Goal: Communication & Community: Participate in discussion

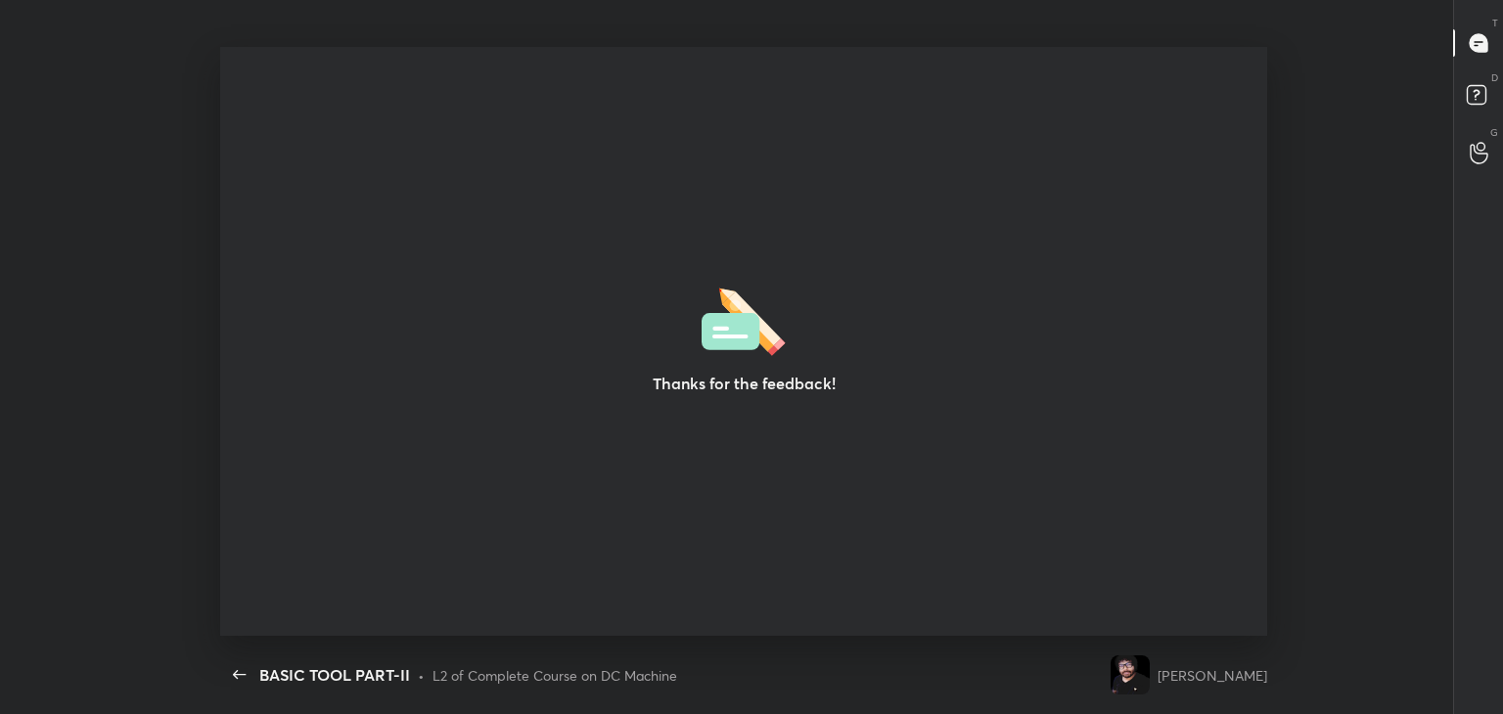
scroll to position [6, 0]
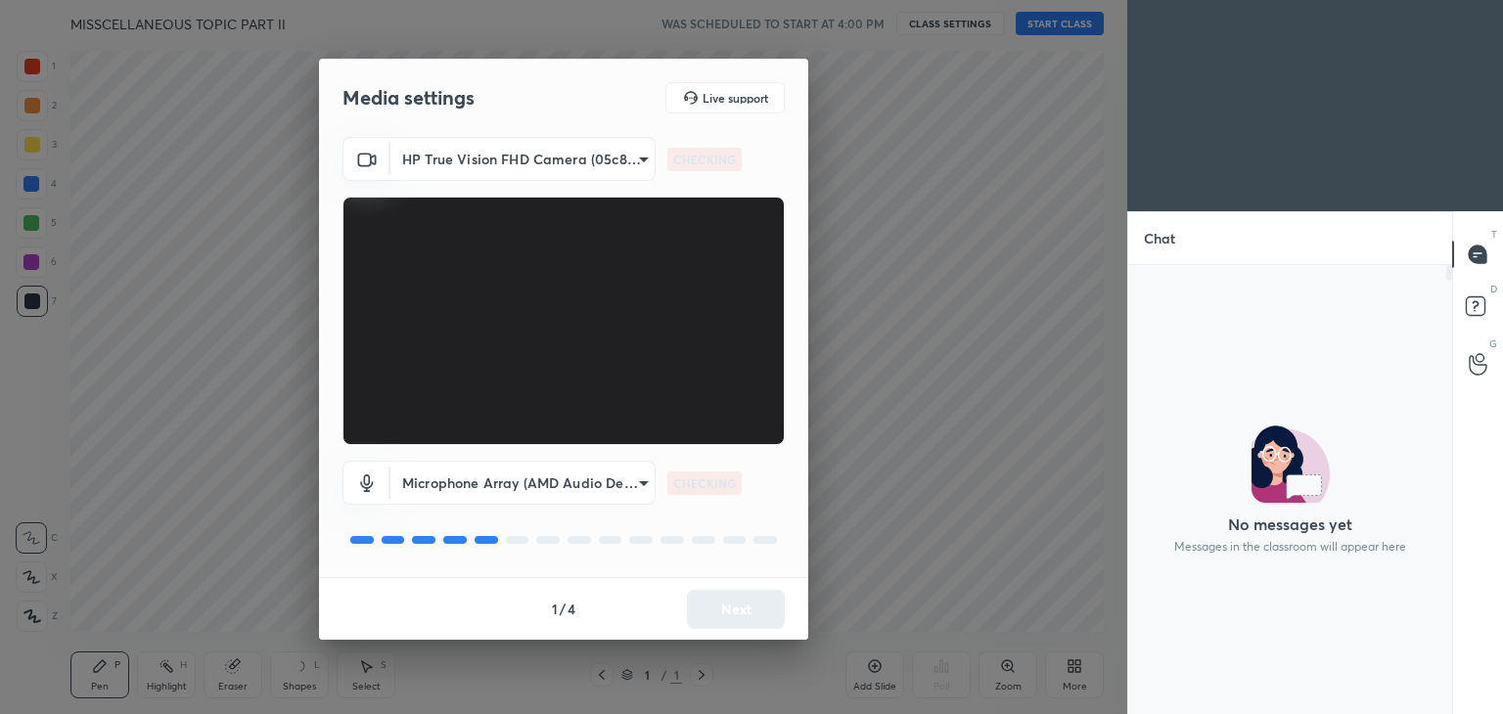
scroll to position [7, 6]
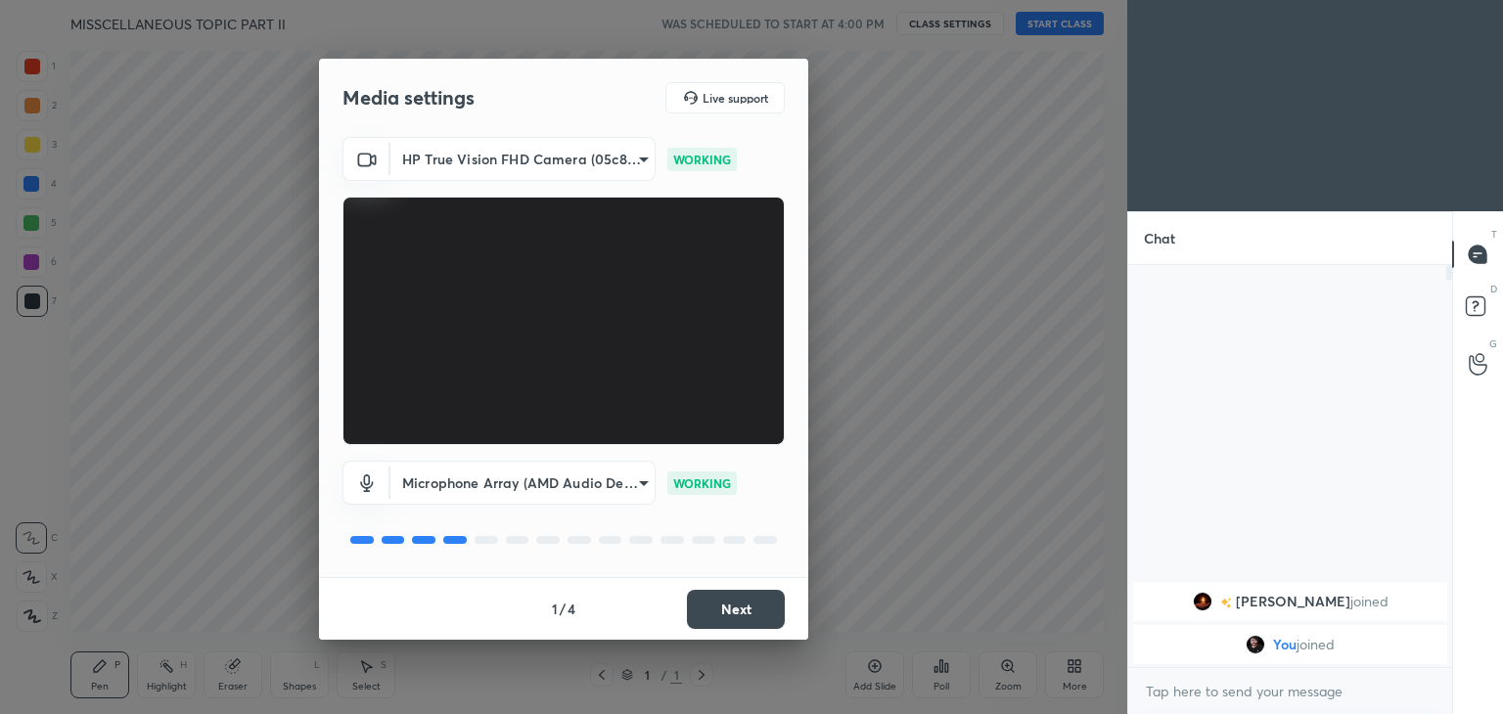
click at [732, 608] on button "Next" at bounding box center [736, 609] width 98 height 39
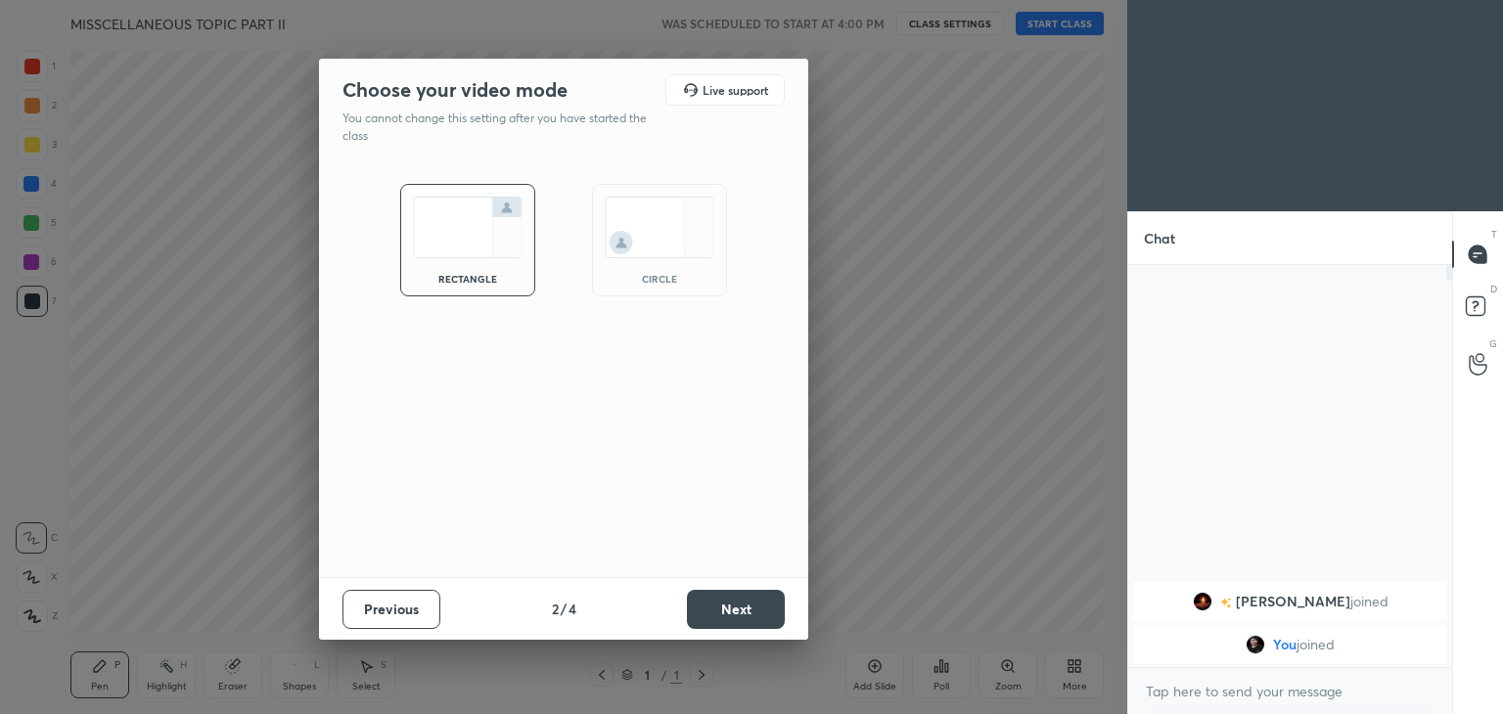
click at [732, 608] on button "Next" at bounding box center [736, 609] width 98 height 39
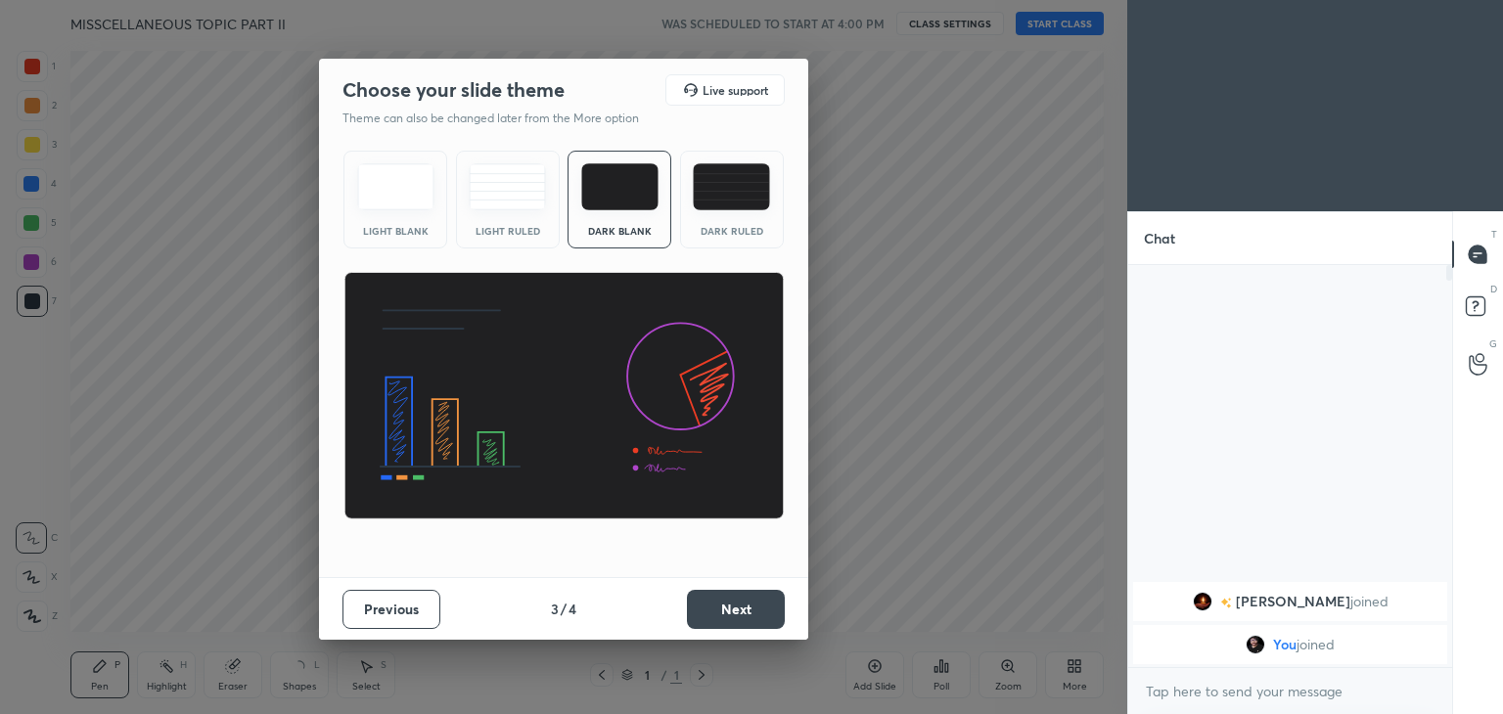
click at [733, 608] on button "Next" at bounding box center [736, 609] width 98 height 39
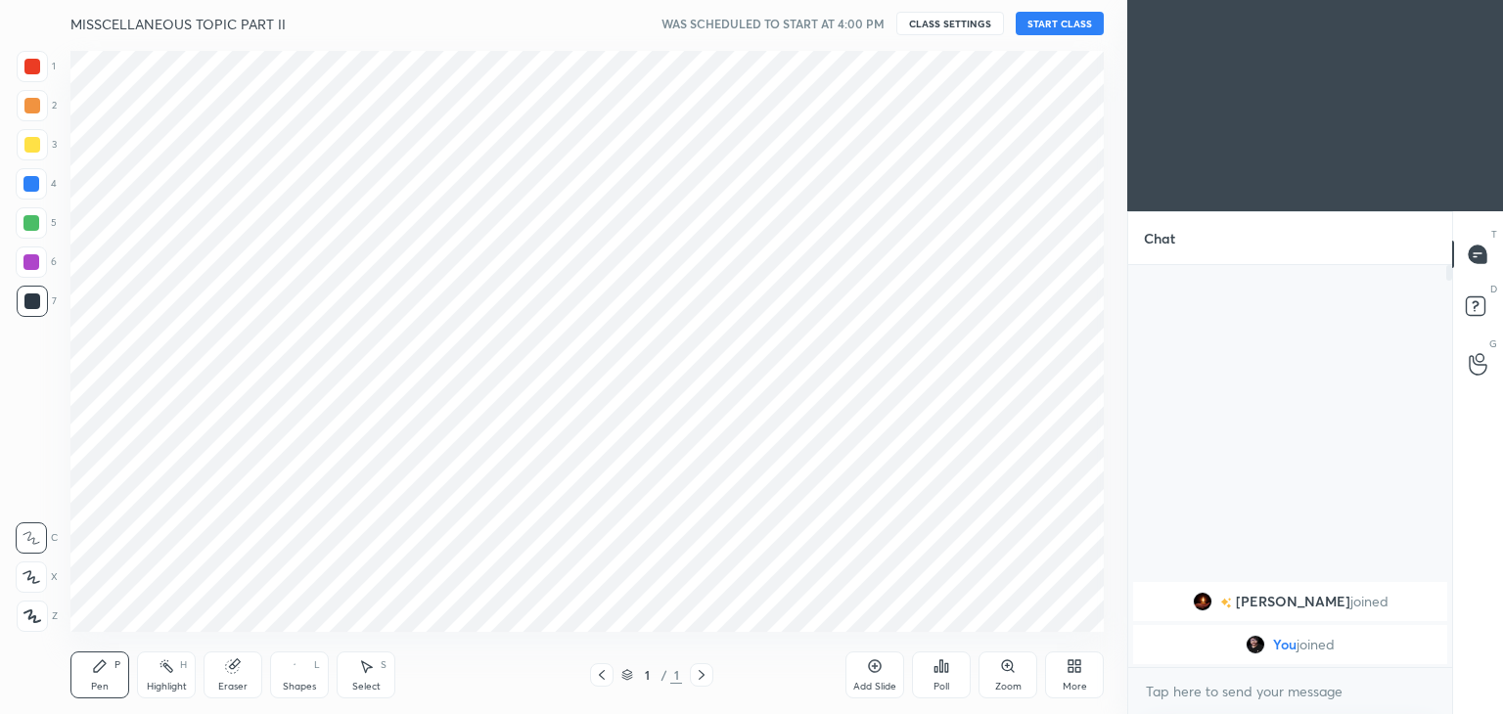
click at [1047, 19] on button "START CLASS" at bounding box center [1059, 23] width 88 height 23
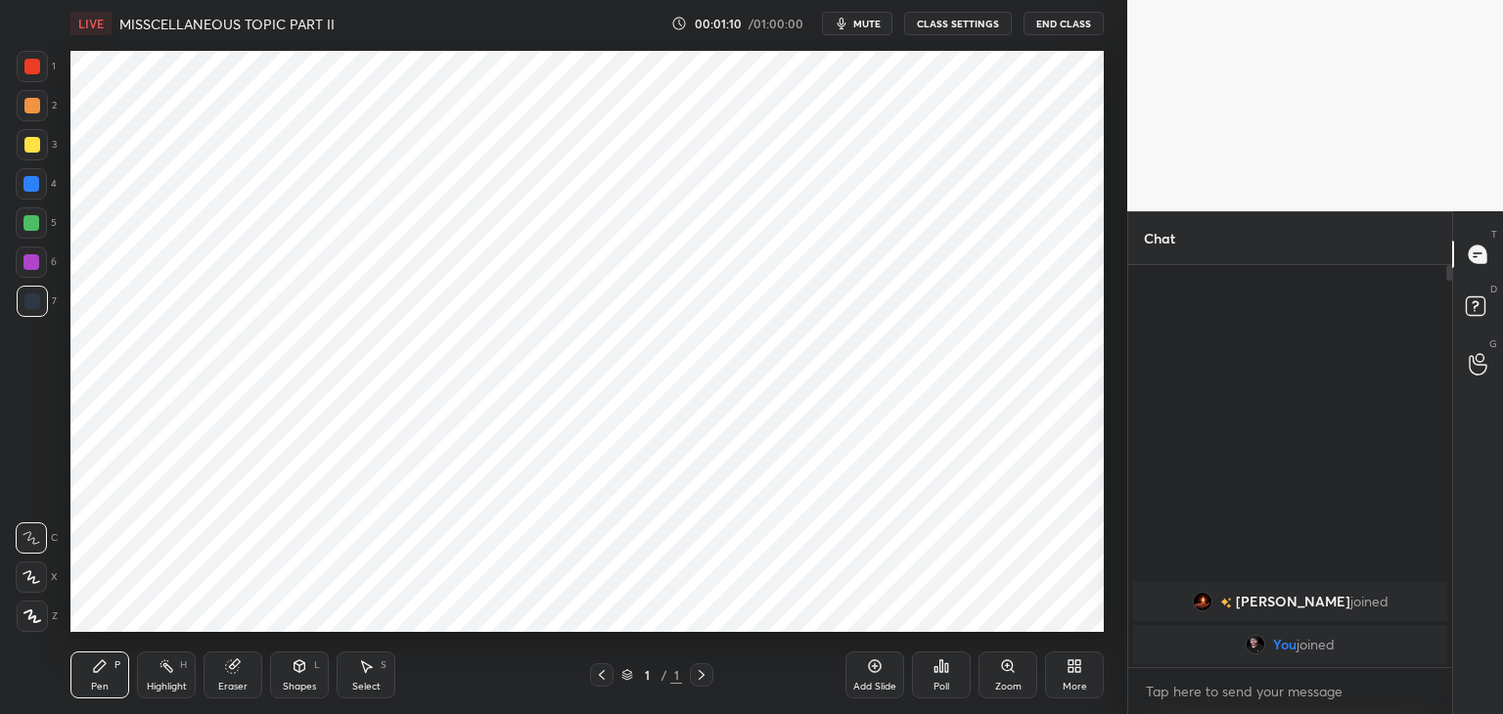
click at [31, 71] on div at bounding box center [32, 67] width 16 height 16
drag, startPoint x: 36, startPoint y: 71, endPoint x: 31, endPoint y: 62, distance: 10.9
click at [35, 72] on div at bounding box center [32, 67] width 16 height 16
click at [36, 224] on div at bounding box center [31, 223] width 16 height 16
click at [117, 675] on div "Pen P" at bounding box center [99, 675] width 59 height 47
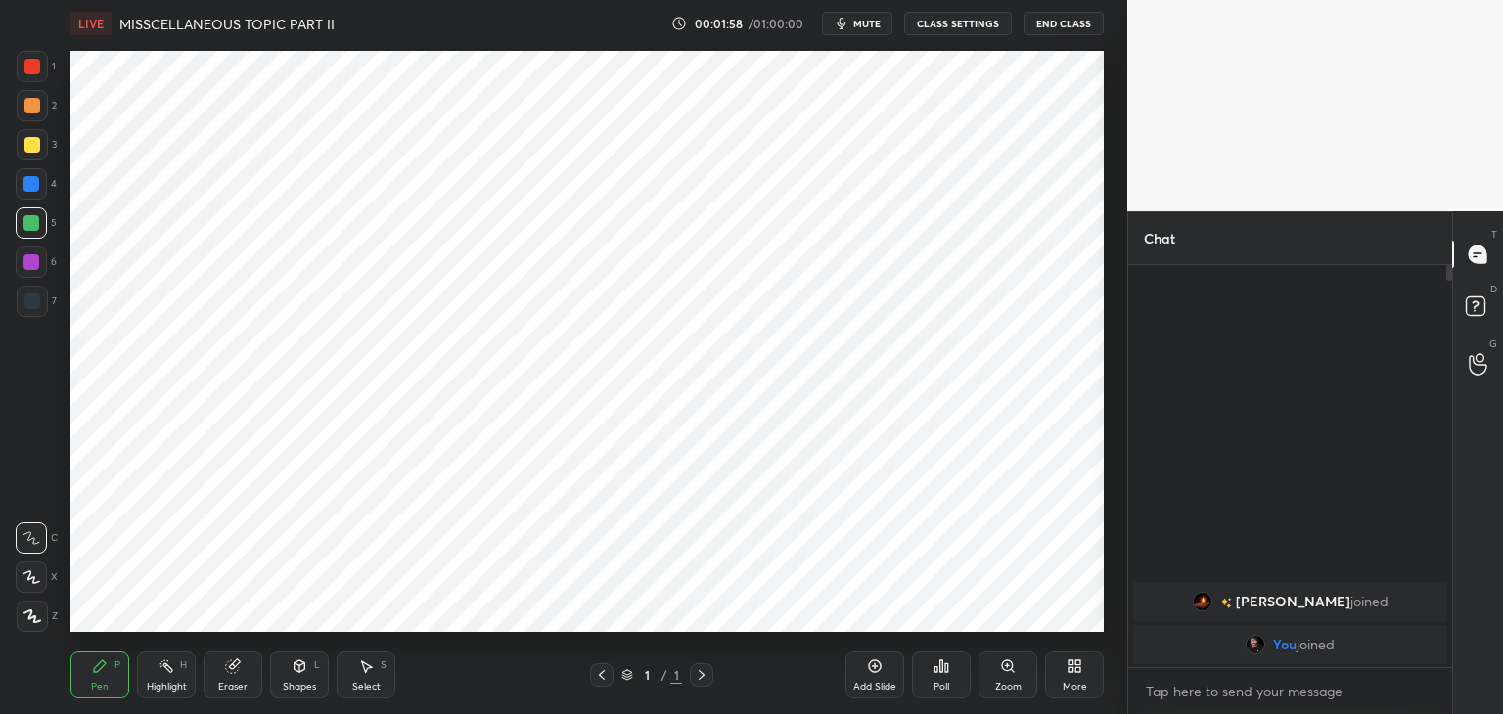
drag, startPoint x: 37, startPoint y: 624, endPoint x: 51, endPoint y: 640, distance: 20.8
click at [38, 627] on div at bounding box center [32, 616] width 31 height 31
click at [82, 668] on div "Pen P" at bounding box center [99, 675] width 59 height 47
drag, startPoint x: 40, startPoint y: 619, endPoint x: 106, endPoint y: 668, distance: 81.8
click at [44, 624] on div at bounding box center [32, 616] width 31 height 31
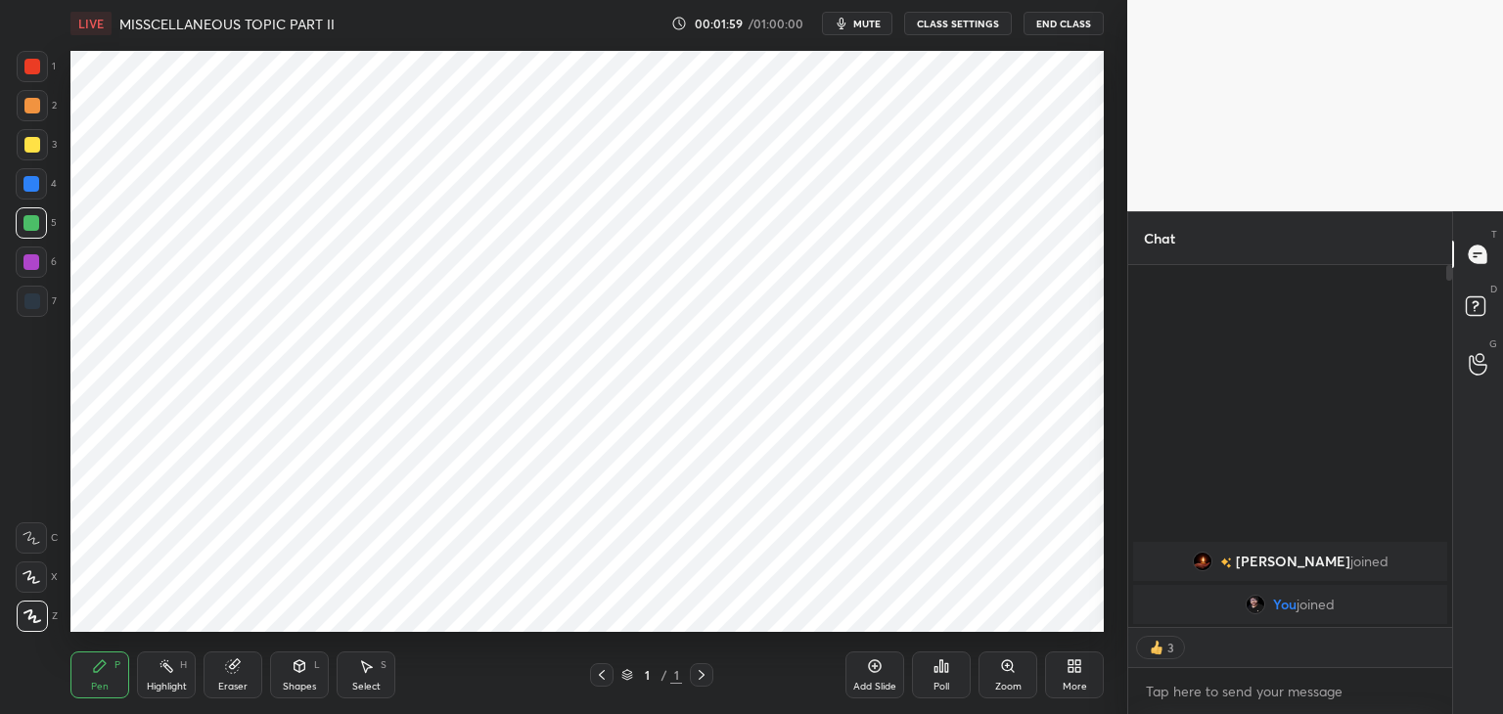
click at [106, 670] on icon at bounding box center [100, 666] width 16 height 16
click at [102, 677] on div "Pen P" at bounding box center [99, 675] width 59 height 47
drag, startPoint x: 32, startPoint y: 82, endPoint x: 31, endPoint y: 113, distance: 30.3
click at [32, 80] on div "1" at bounding box center [36, 70] width 39 height 39
click at [32, 143] on div at bounding box center [32, 145] width 16 height 16
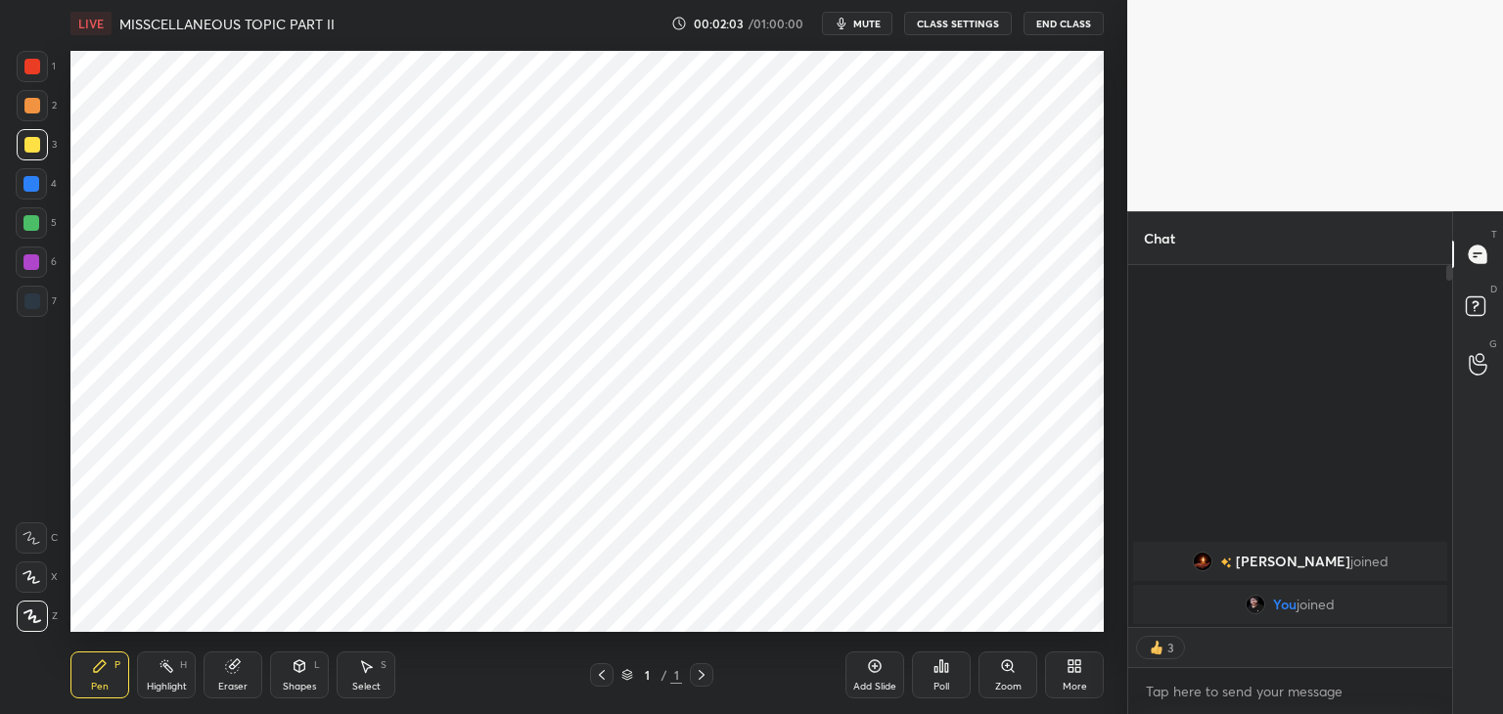
drag, startPoint x: 36, startPoint y: 196, endPoint x: 43, endPoint y: 229, distance: 34.0
click at [36, 200] on div "4" at bounding box center [36, 187] width 41 height 39
click at [39, 235] on div at bounding box center [31, 222] width 31 height 31
click at [35, 279] on div "6" at bounding box center [36, 266] width 41 height 39
click at [40, 314] on div at bounding box center [32, 301] width 31 height 31
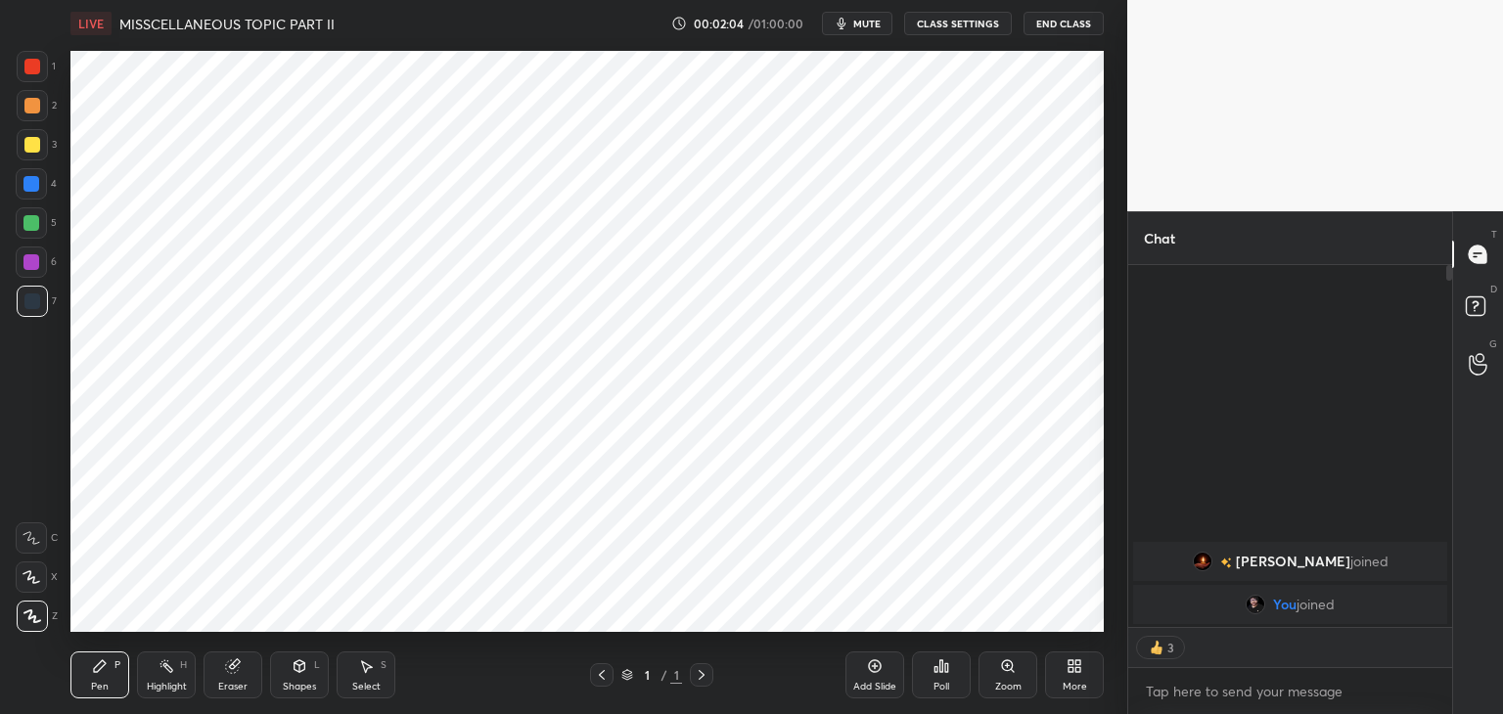
click at [34, 263] on div at bounding box center [31, 262] width 16 height 16
click at [29, 219] on div at bounding box center [31, 223] width 16 height 16
drag, startPoint x: 28, startPoint y: 173, endPoint x: 27, endPoint y: 158, distance: 15.7
click at [28, 172] on div at bounding box center [31, 183] width 31 height 31
click at [32, 138] on div at bounding box center [32, 145] width 16 height 16
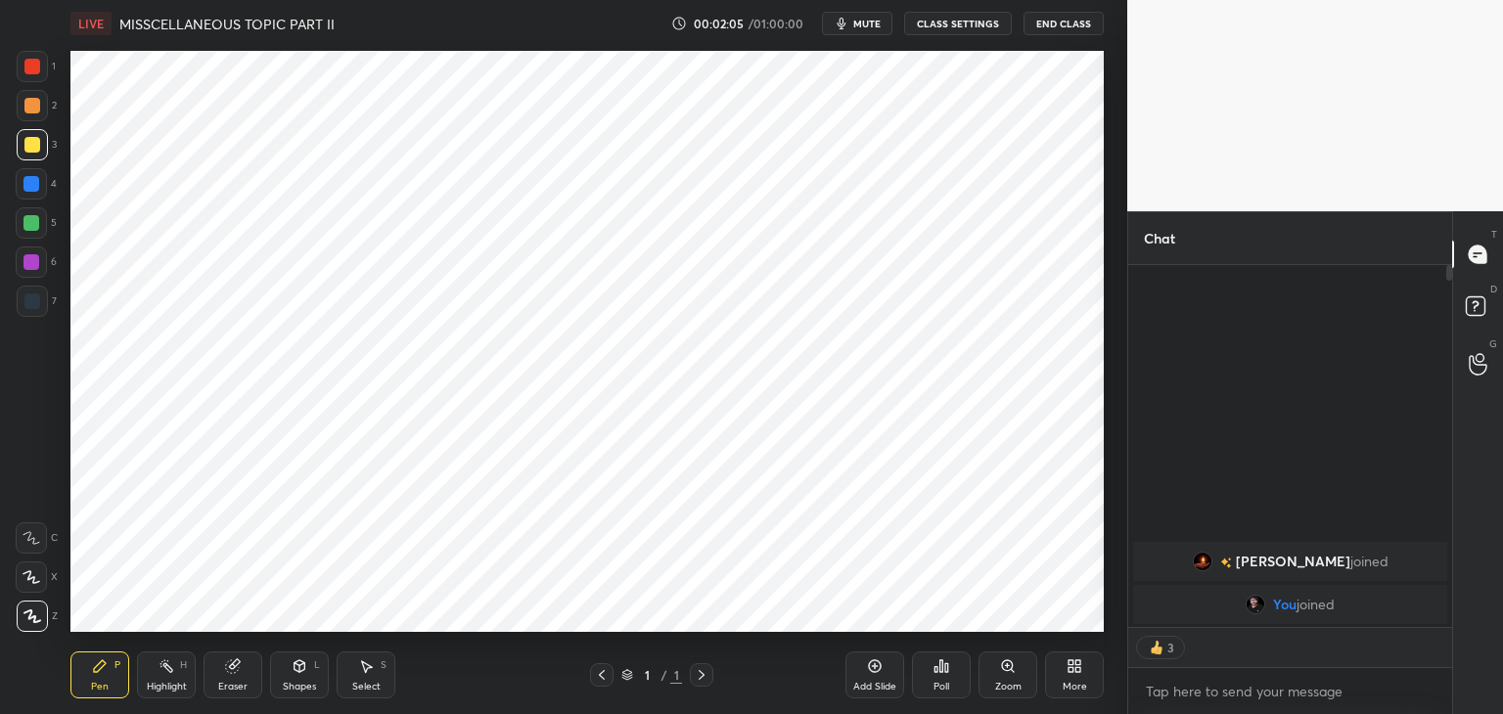
click at [31, 99] on div at bounding box center [32, 106] width 16 height 16
drag, startPoint x: 37, startPoint y: 65, endPoint x: 55, endPoint y: 77, distance: 21.7
click at [39, 67] on div at bounding box center [32, 67] width 16 height 16
click at [1077, 674] on icon at bounding box center [1074, 666] width 16 height 16
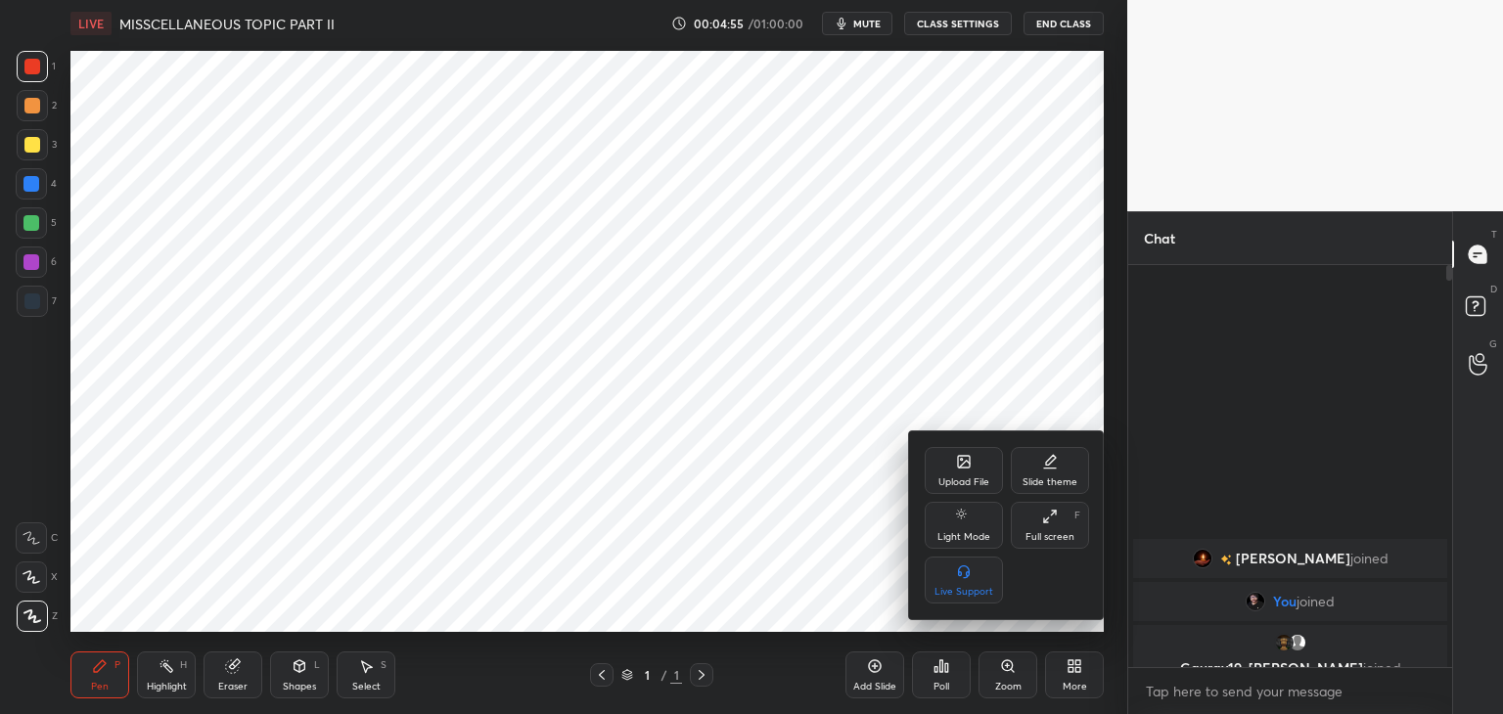
click at [961, 477] on div "Upload File" at bounding box center [963, 482] width 51 height 10
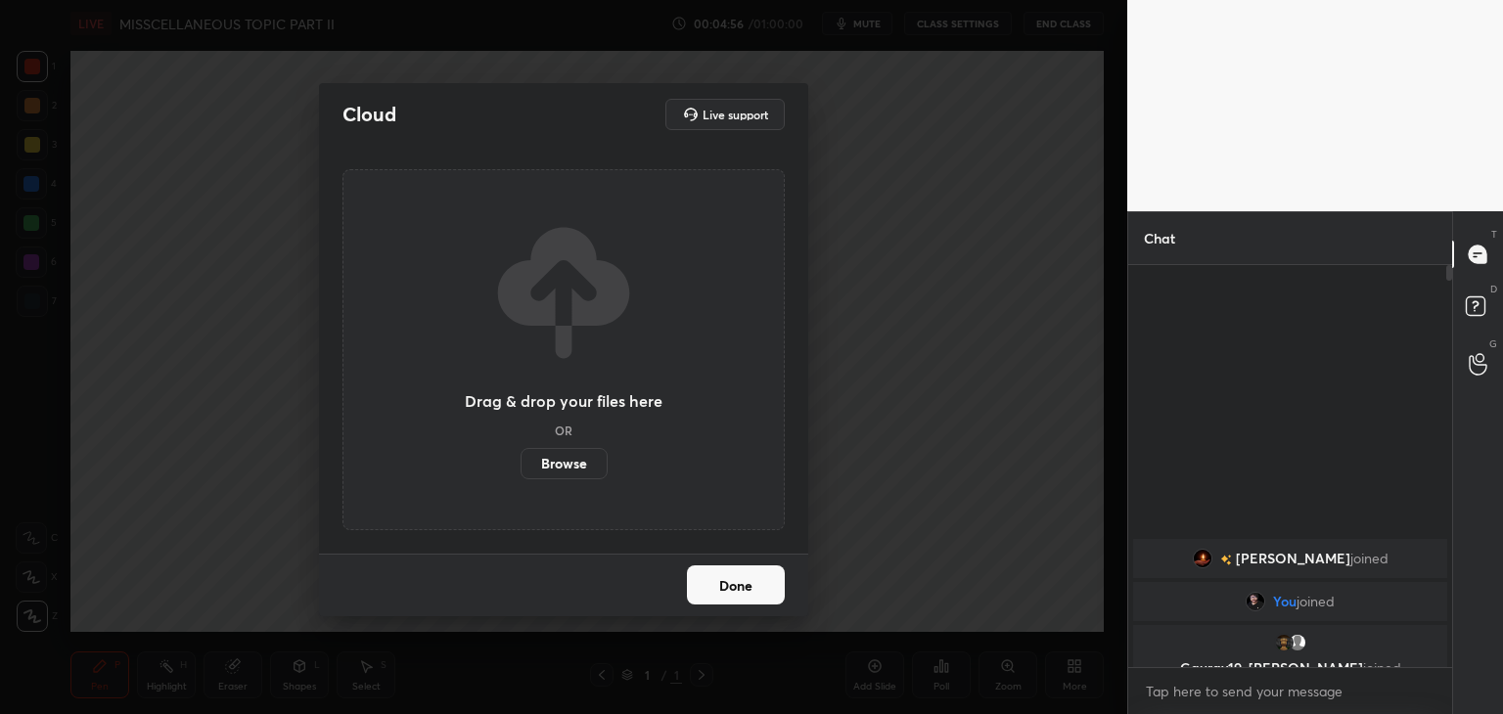
click at [569, 463] on label "Browse" at bounding box center [563, 463] width 87 height 31
click at [520, 463] on input "Browse" at bounding box center [520, 463] width 0 height 31
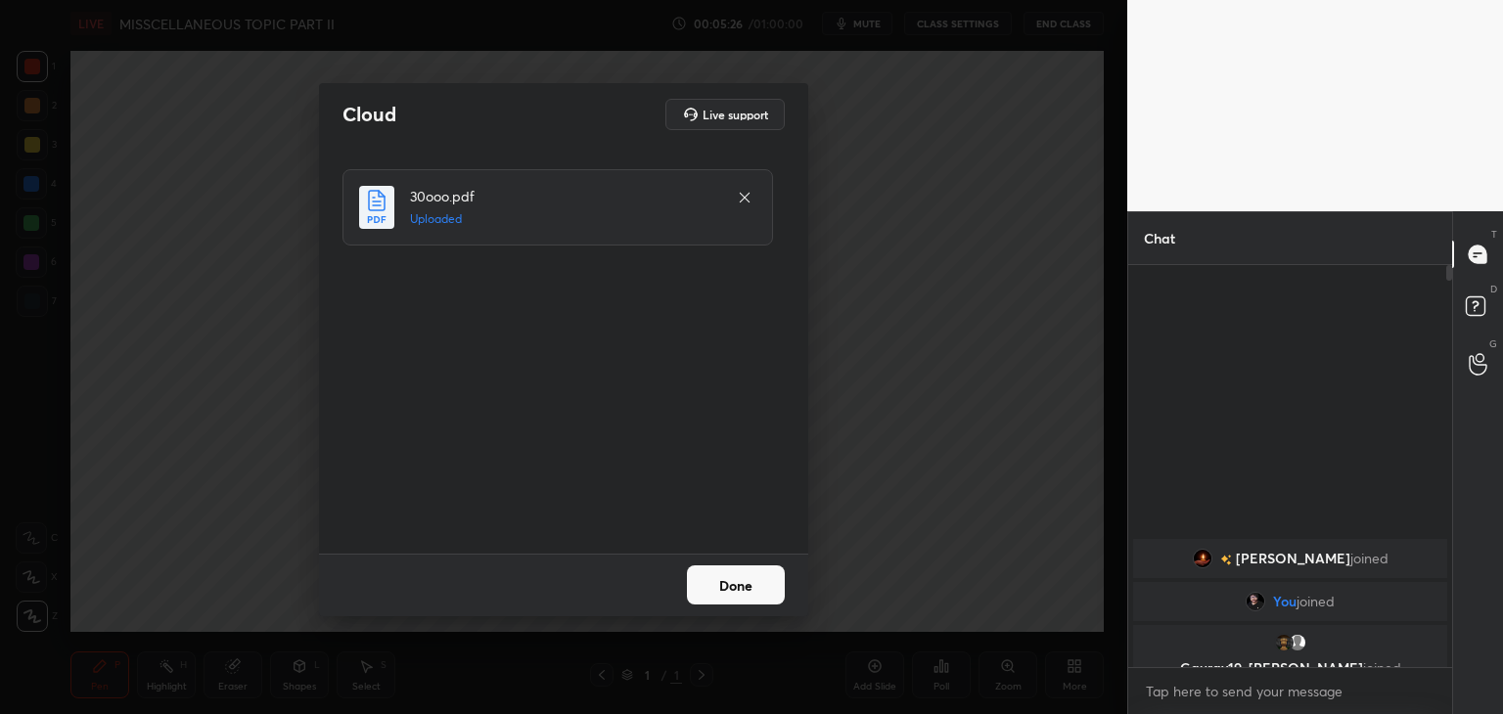
click at [743, 591] on button "Done" at bounding box center [736, 584] width 98 height 39
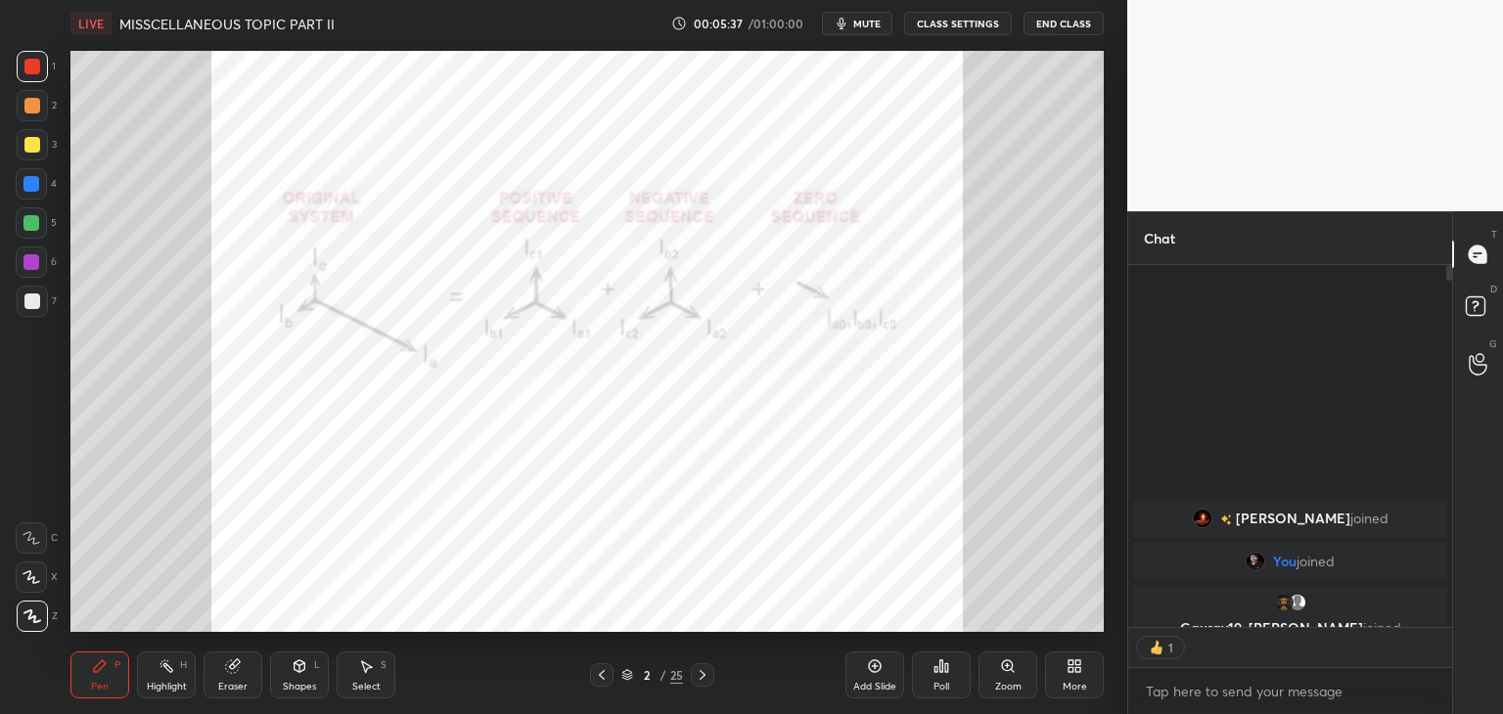
scroll to position [7, 6]
drag, startPoint x: 1446, startPoint y: 276, endPoint x: 1452, endPoint y: 318, distance: 42.5
click at [1444, 330] on div at bounding box center [1446, 446] width 12 height 362
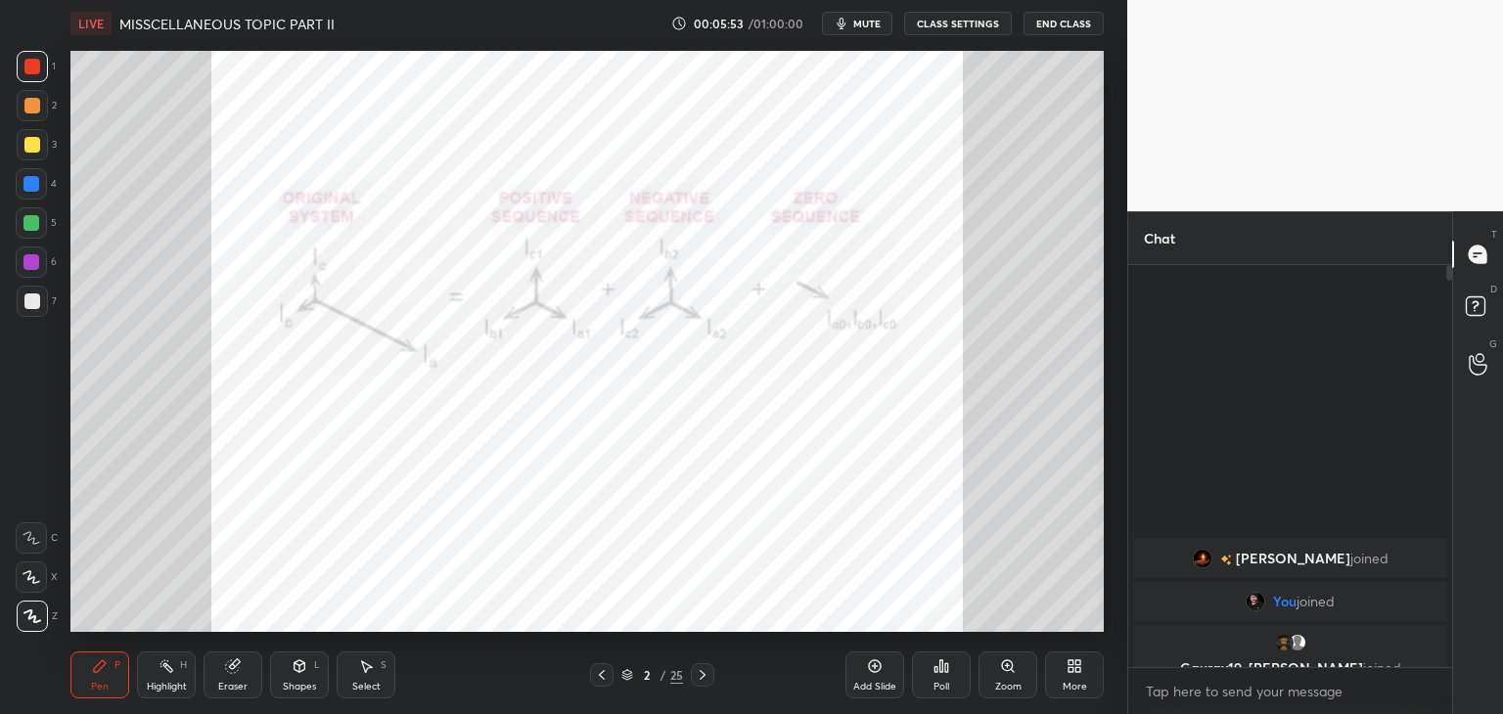
click at [239, 667] on icon at bounding box center [233, 666] width 16 height 16
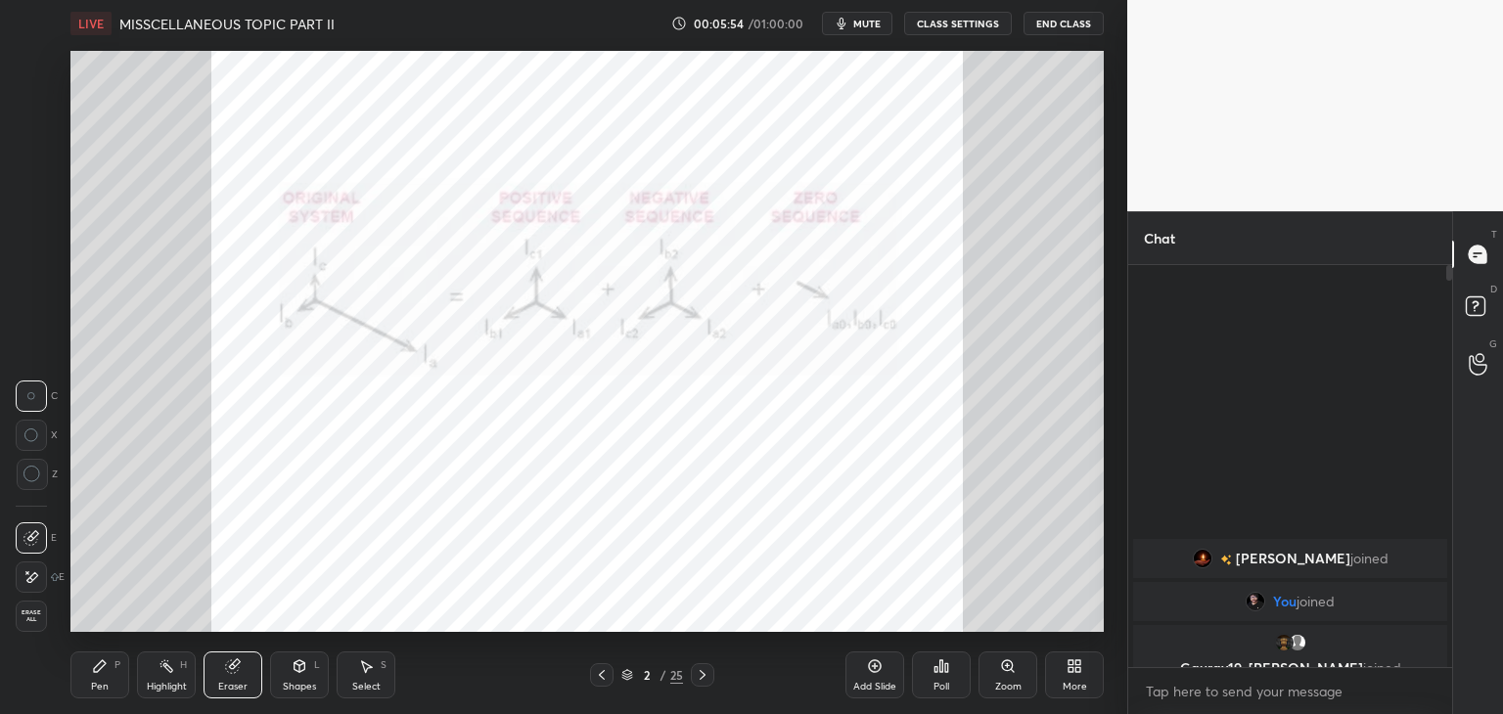
drag, startPoint x: 33, startPoint y: 618, endPoint x: 74, endPoint y: 675, distance: 70.1
click at [35, 619] on span "Erase all" at bounding box center [31, 616] width 29 height 14
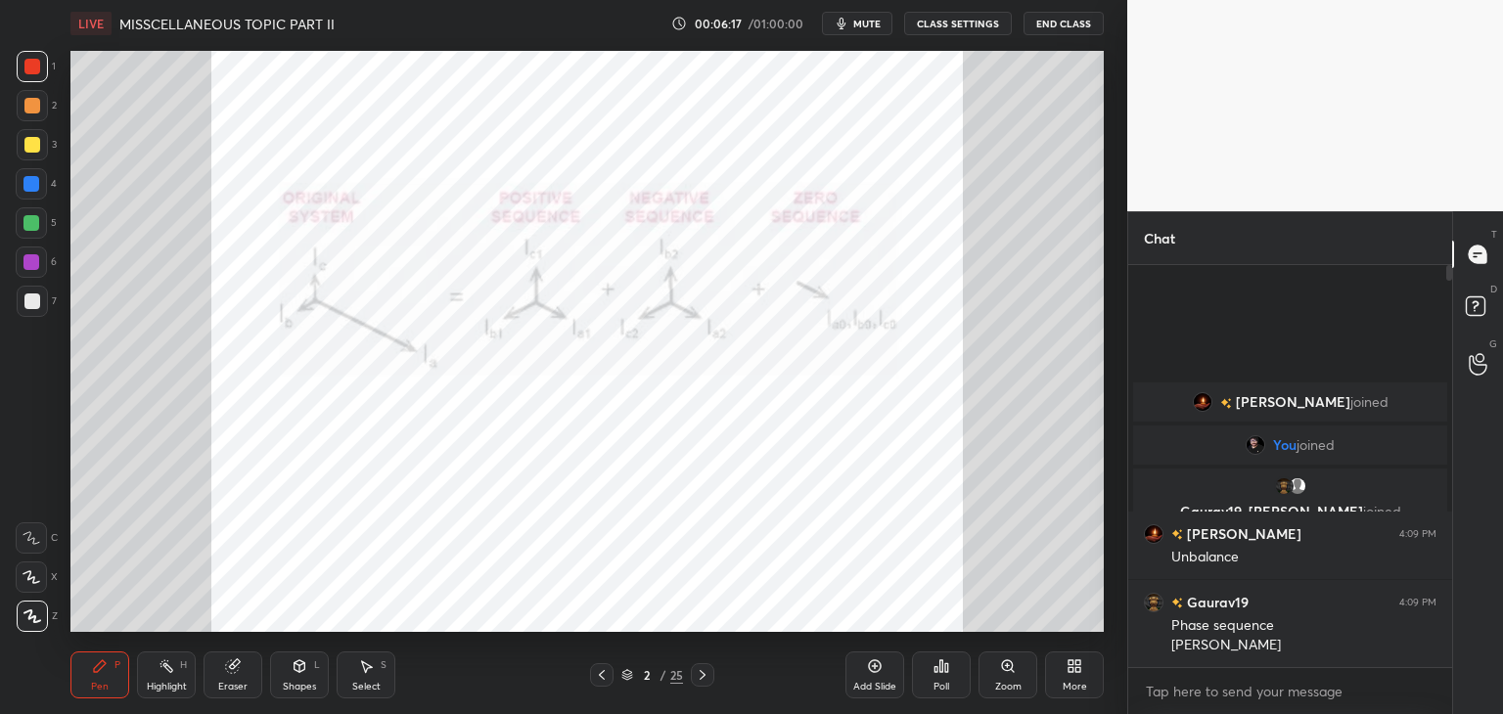
click at [247, 693] on div "Eraser" at bounding box center [232, 675] width 59 height 47
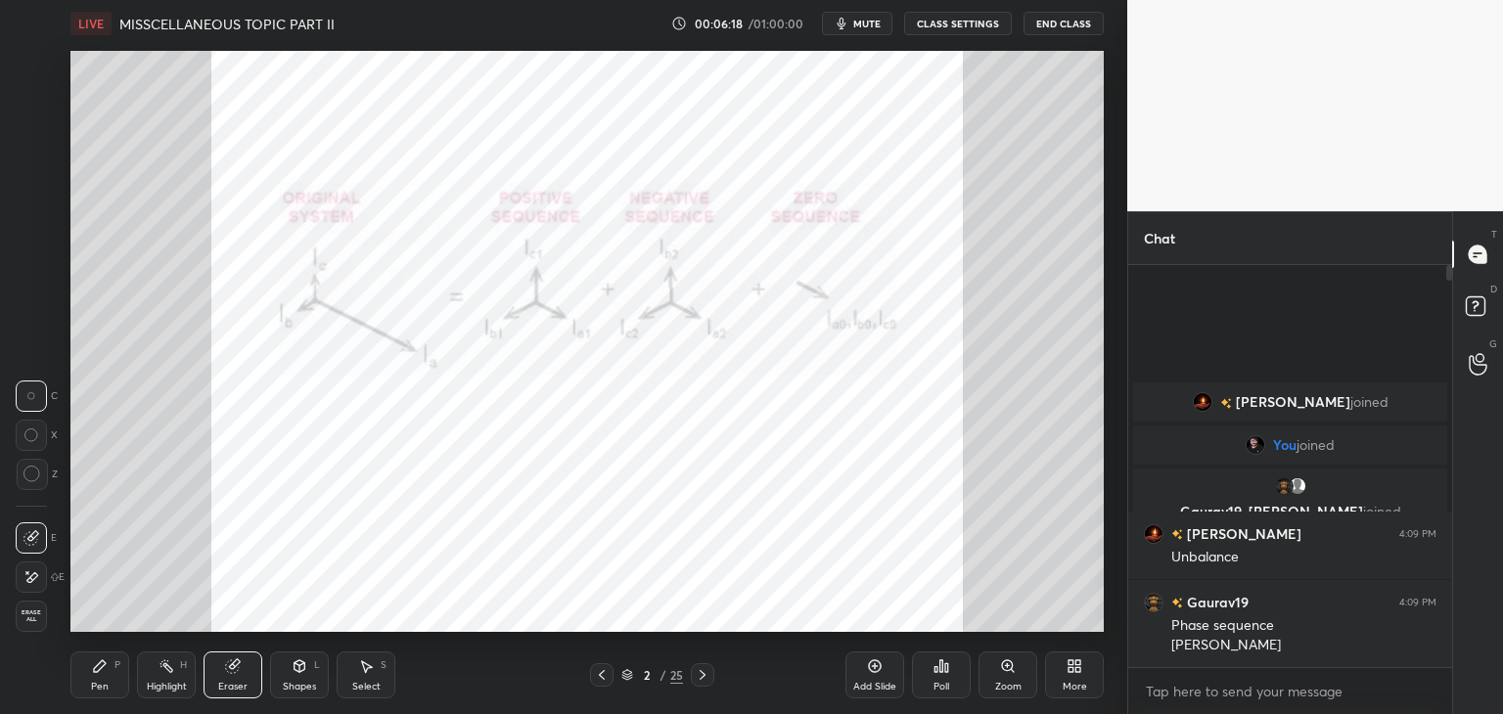
click at [39, 613] on span "Erase all" at bounding box center [31, 616] width 29 height 14
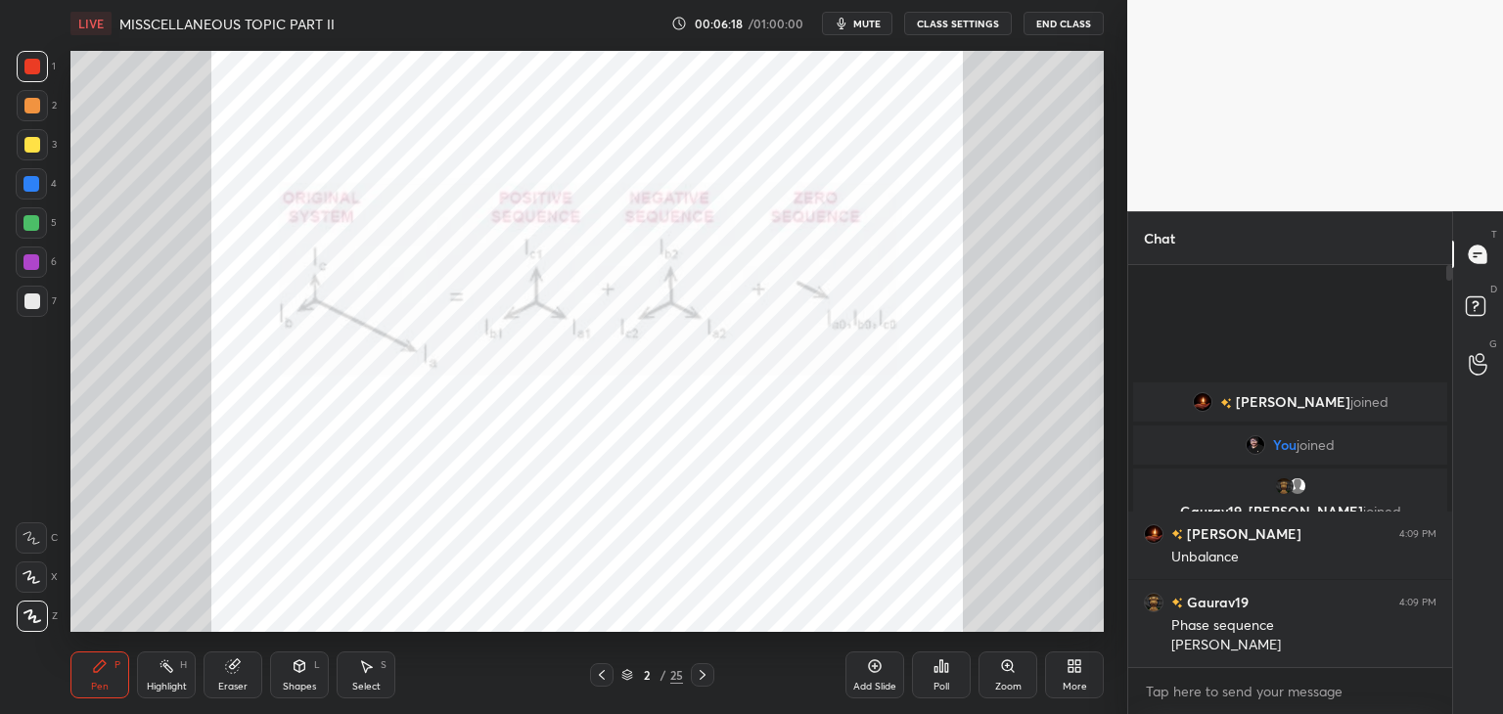
click at [71, 655] on div "Pen P" at bounding box center [99, 675] width 59 height 47
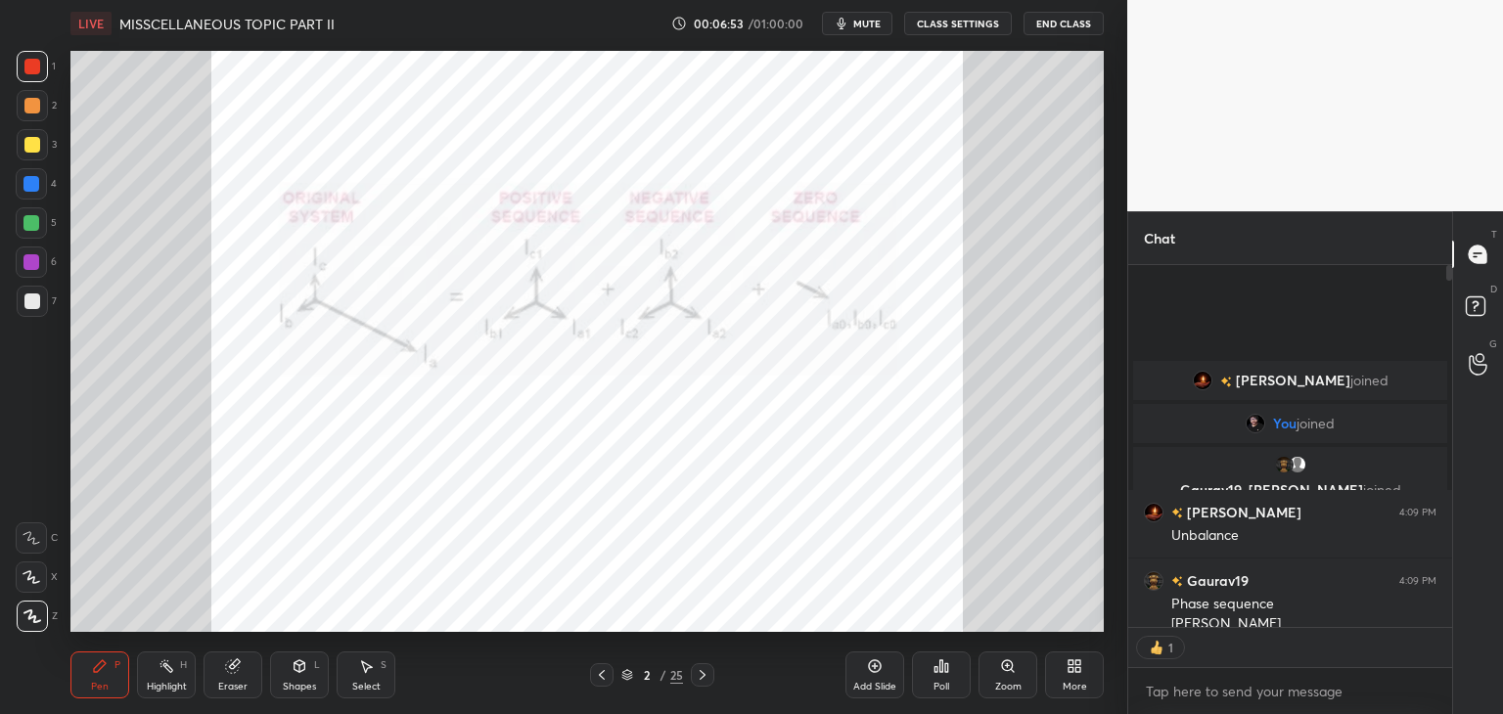
scroll to position [7, 6]
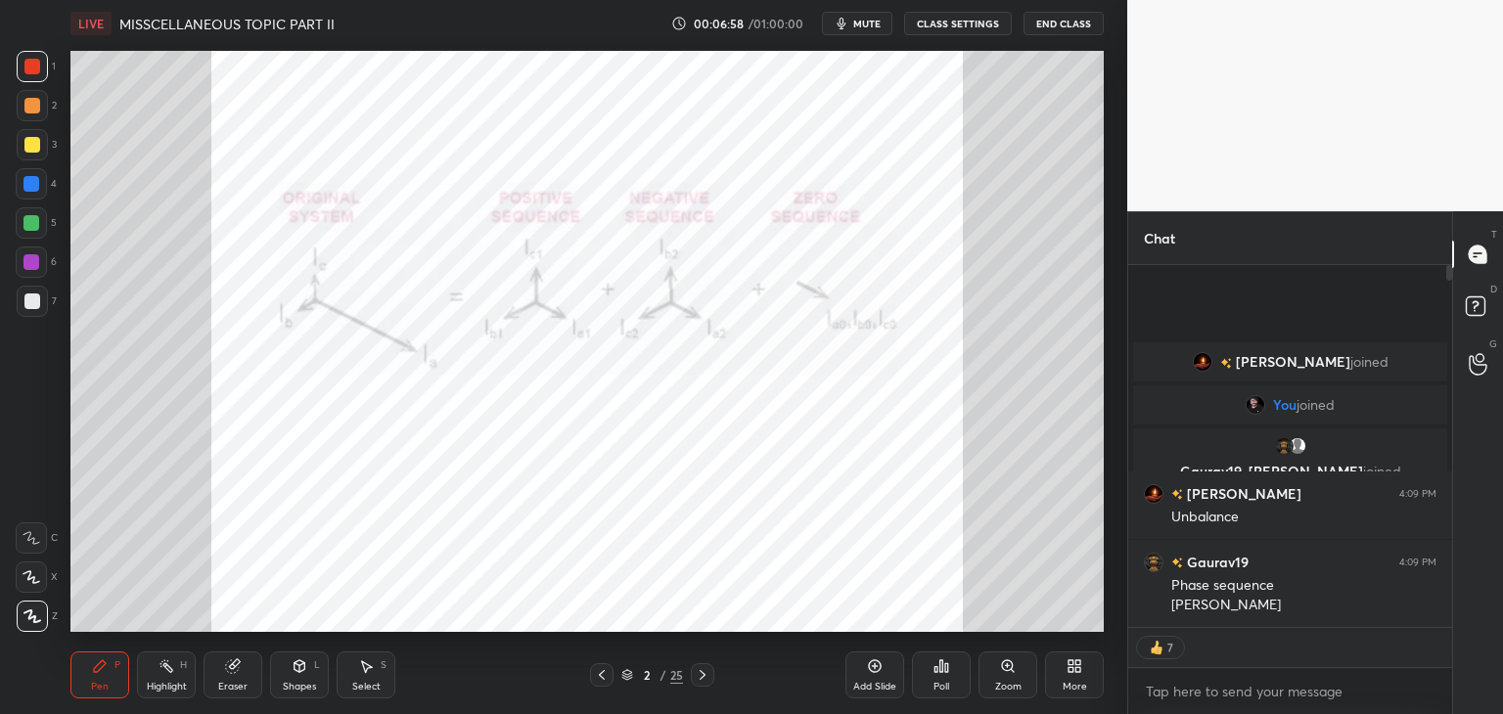
click at [700, 681] on icon at bounding box center [703, 675] width 16 height 16
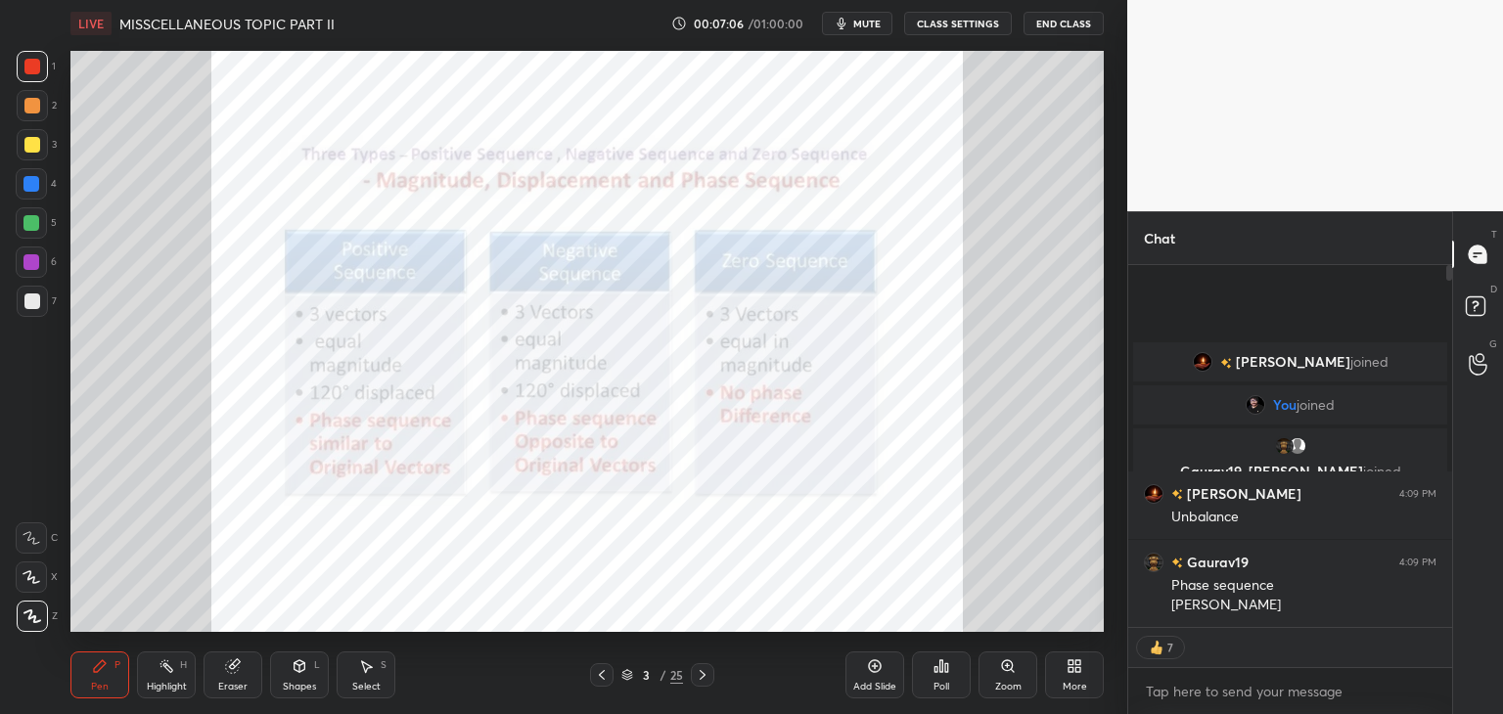
scroll to position [396, 318]
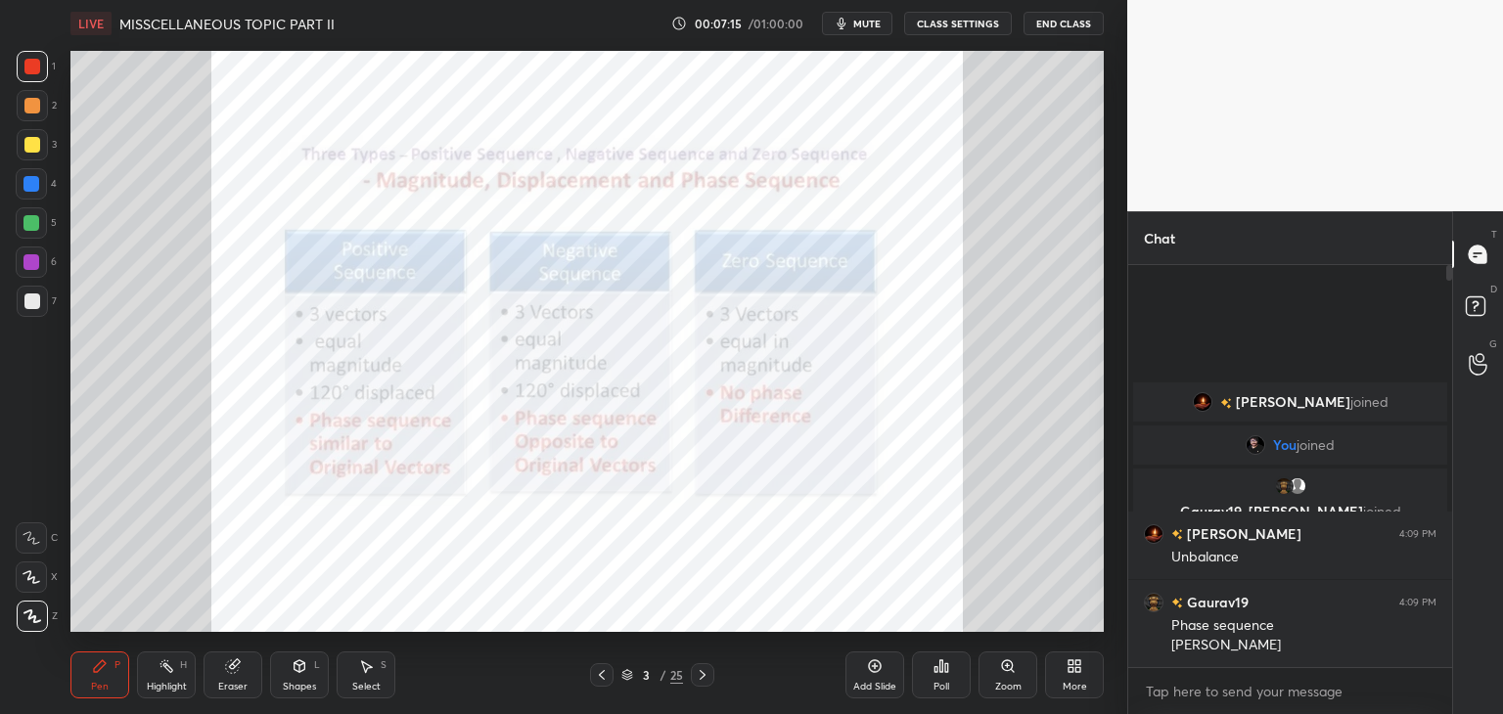
click at [604, 674] on icon at bounding box center [602, 675] width 16 height 16
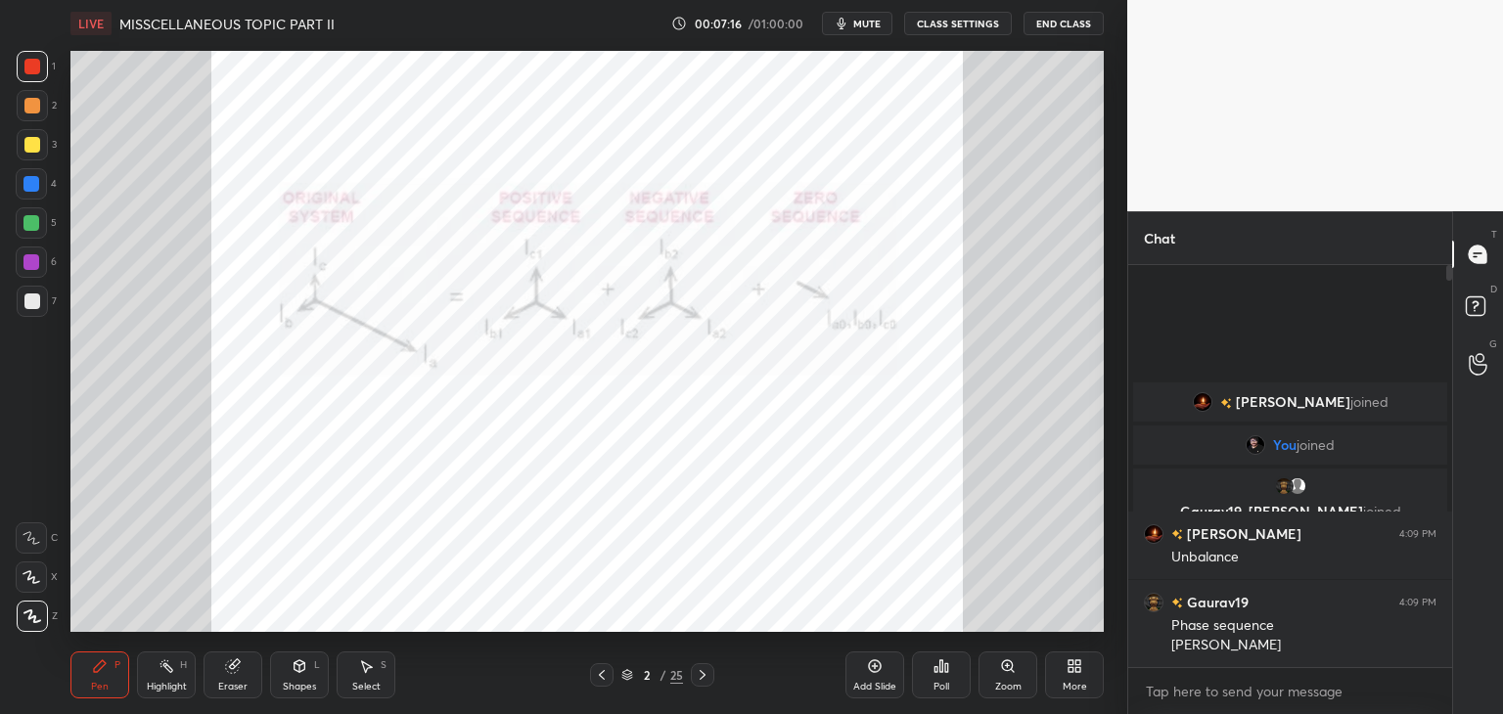
click at [1014, 682] on div "Zoom" at bounding box center [1008, 687] width 26 height 10
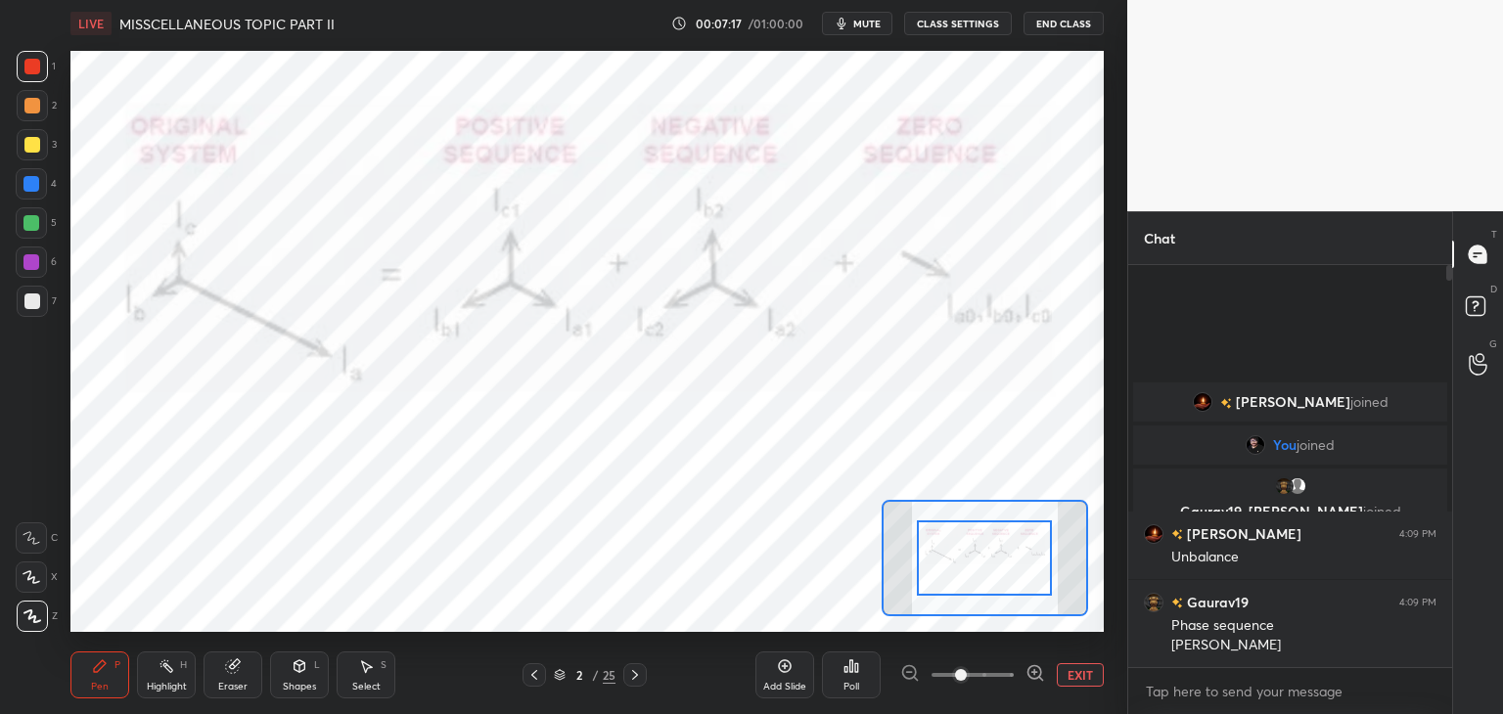
click at [1016, 682] on div at bounding box center [972, 674] width 145 height 23
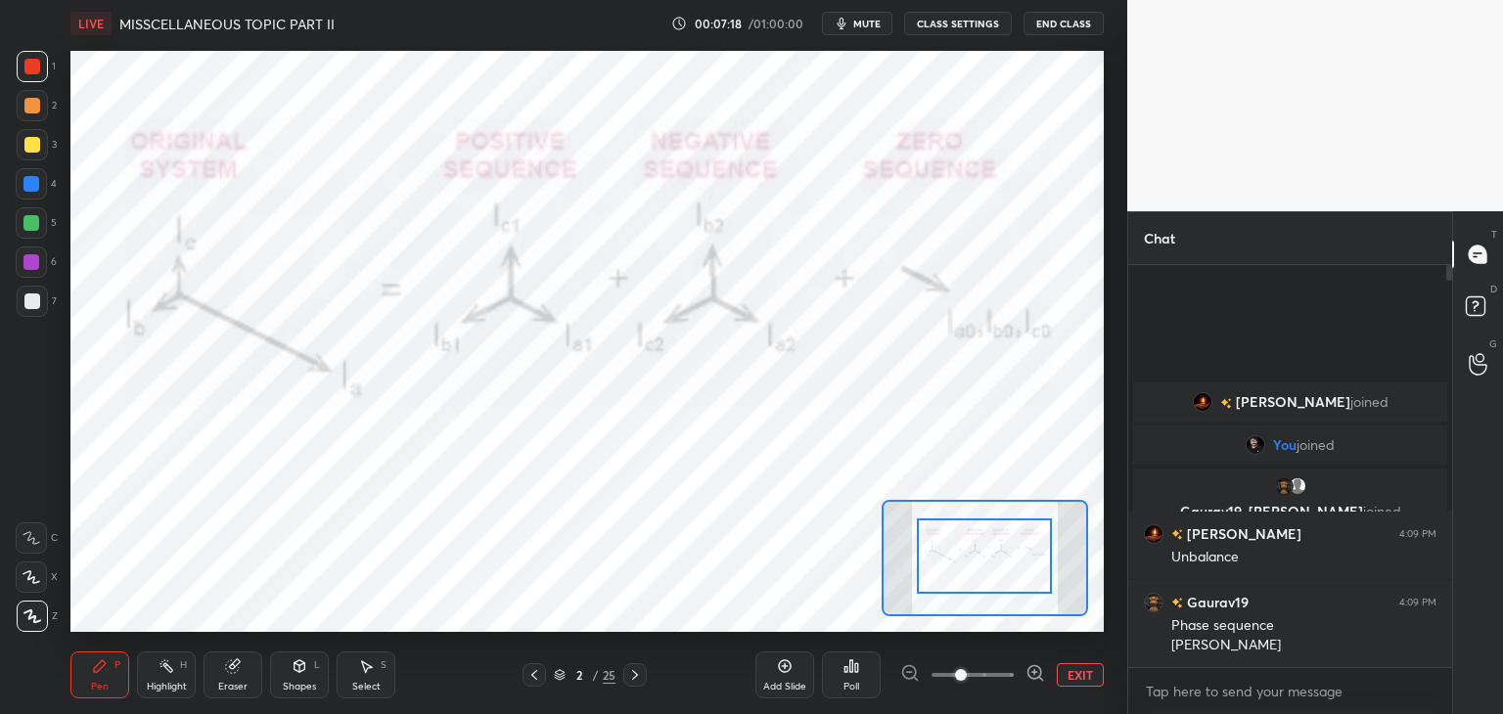
drag, startPoint x: 998, startPoint y: 576, endPoint x: 960, endPoint y: 576, distance: 38.2
click at [635, 674] on icon at bounding box center [635, 675] width 6 height 10
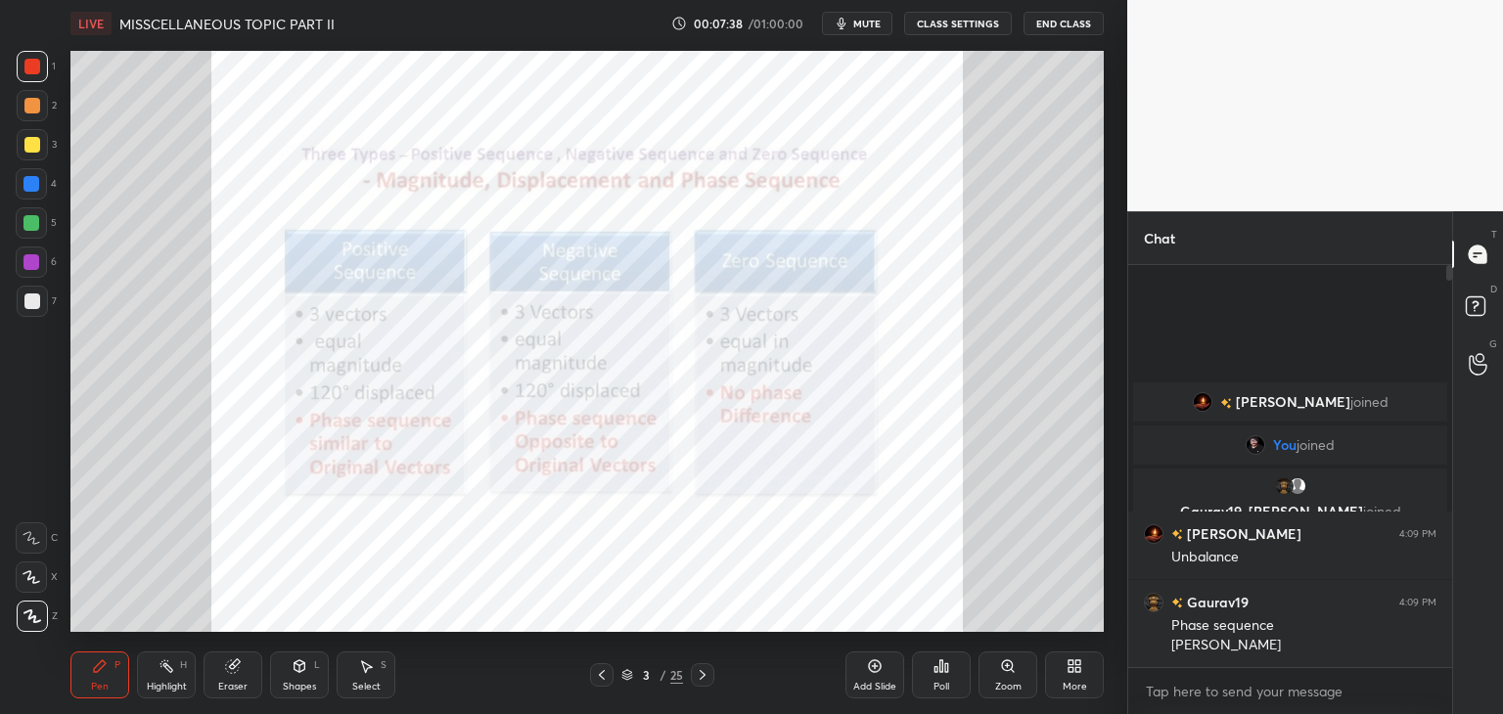
click at [708, 677] on icon at bounding box center [703, 675] width 16 height 16
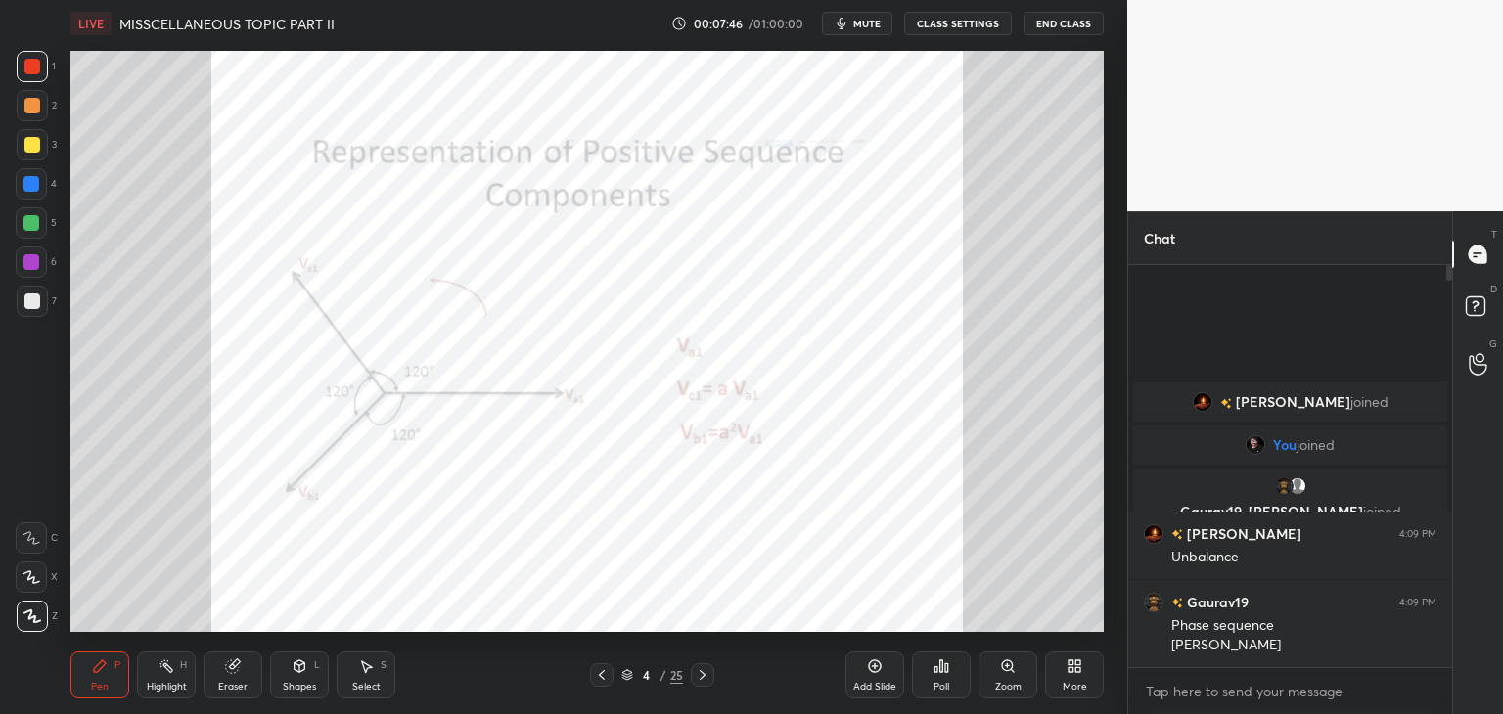
click at [634, 678] on div "4 / 25" at bounding box center [652, 675] width 62 height 18
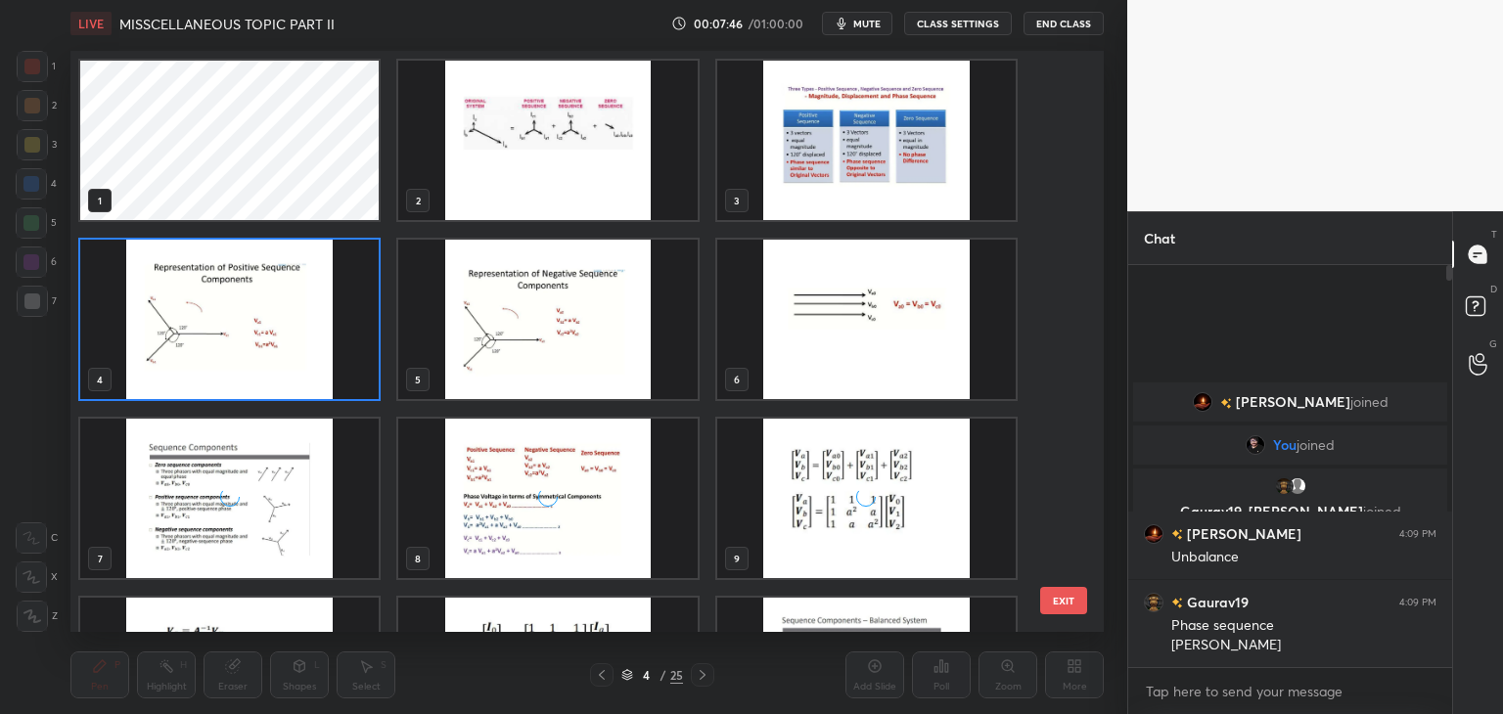
scroll to position [575, 1023]
click at [230, 553] on img "grid" at bounding box center [229, 498] width 298 height 159
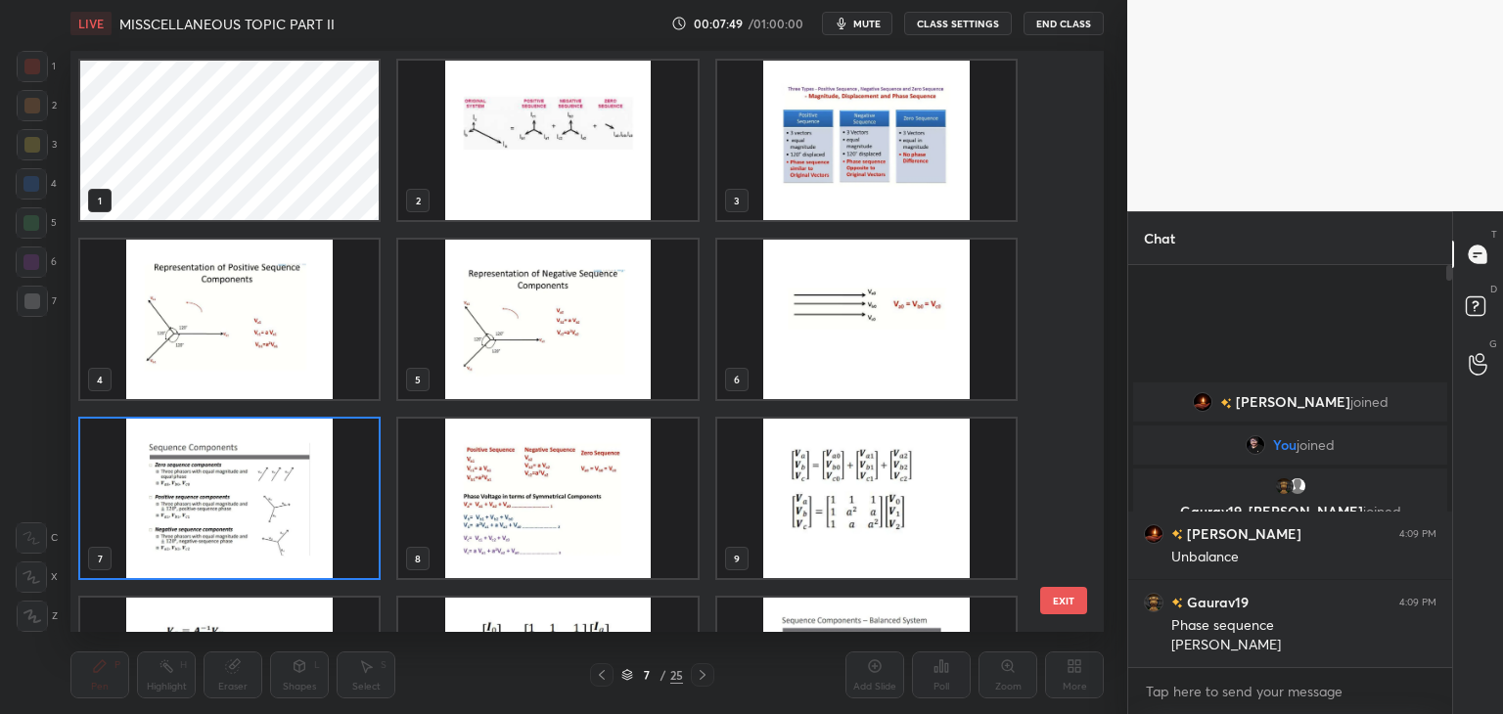
click at [234, 553] on img "grid" at bounding box center [229, 498] width 298 height 159
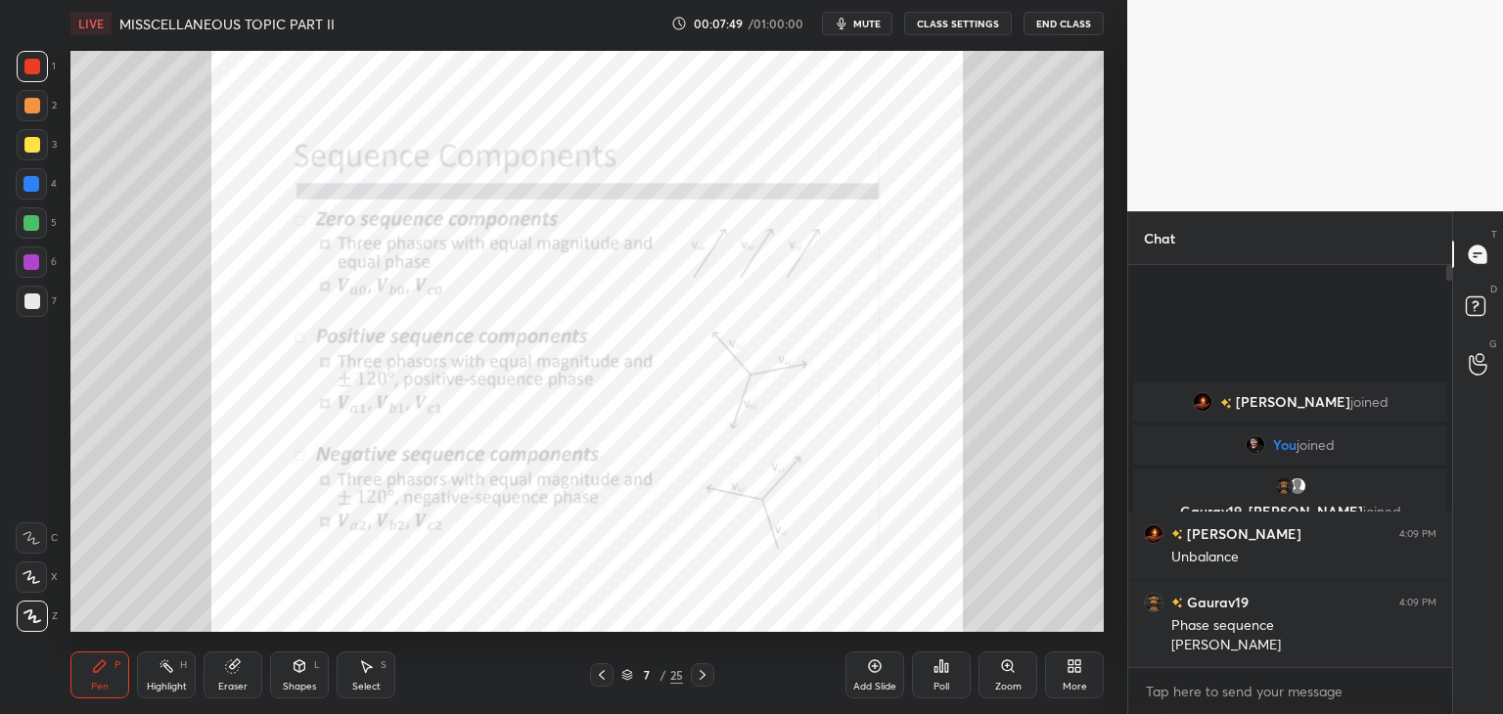
click at [239, 556] on img "grid" at bounding box center [229, 498] width 298 height 159
click at [708, 679] on icon at bounding box center [703, 675] width 16 height 16
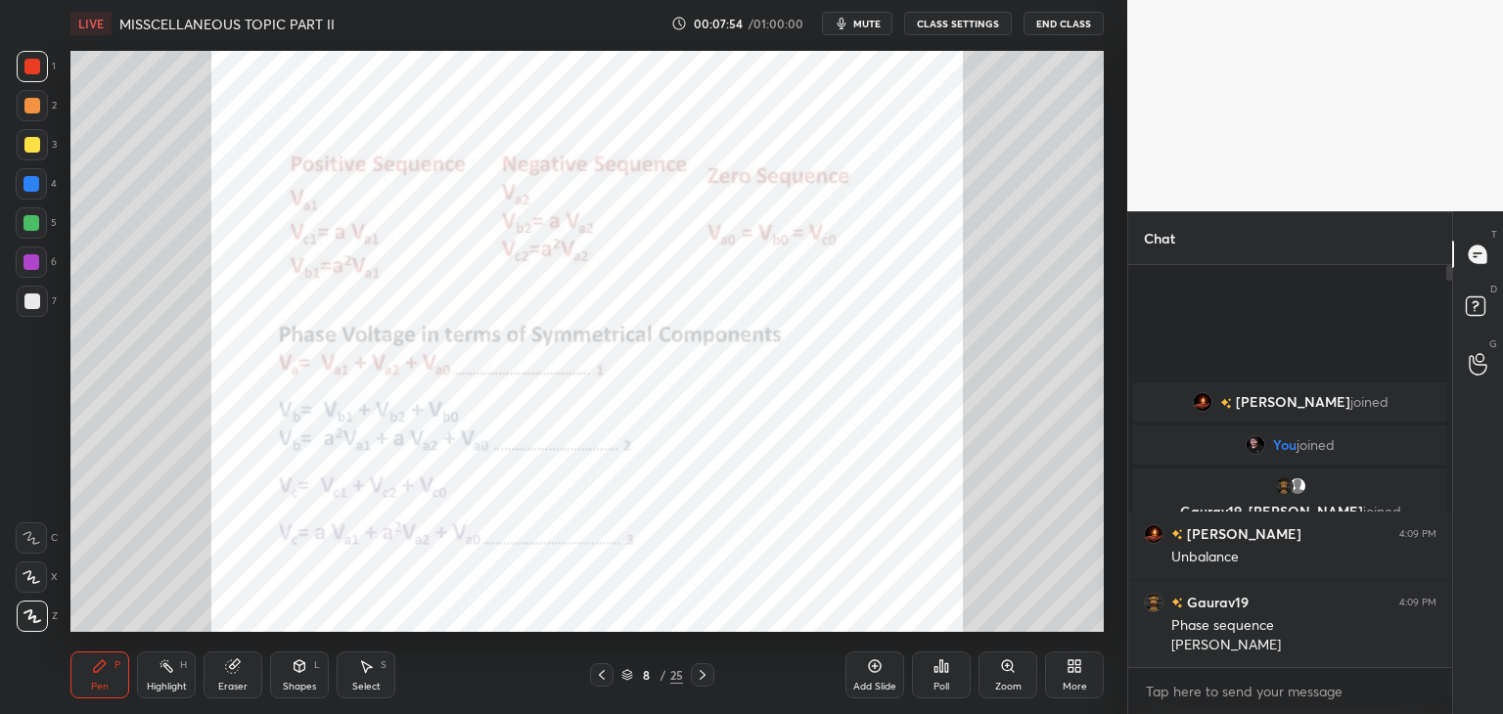
click at [707, 688] on div "Pen P Highlight H Eraser Shapes L Select S 8 / 25 Add Slide Poll Zoom More" at bounding box center [586, 675] width 1033 height 78
click at [708, 680] on icon at bounding box center [703, 675] width 16 height 16
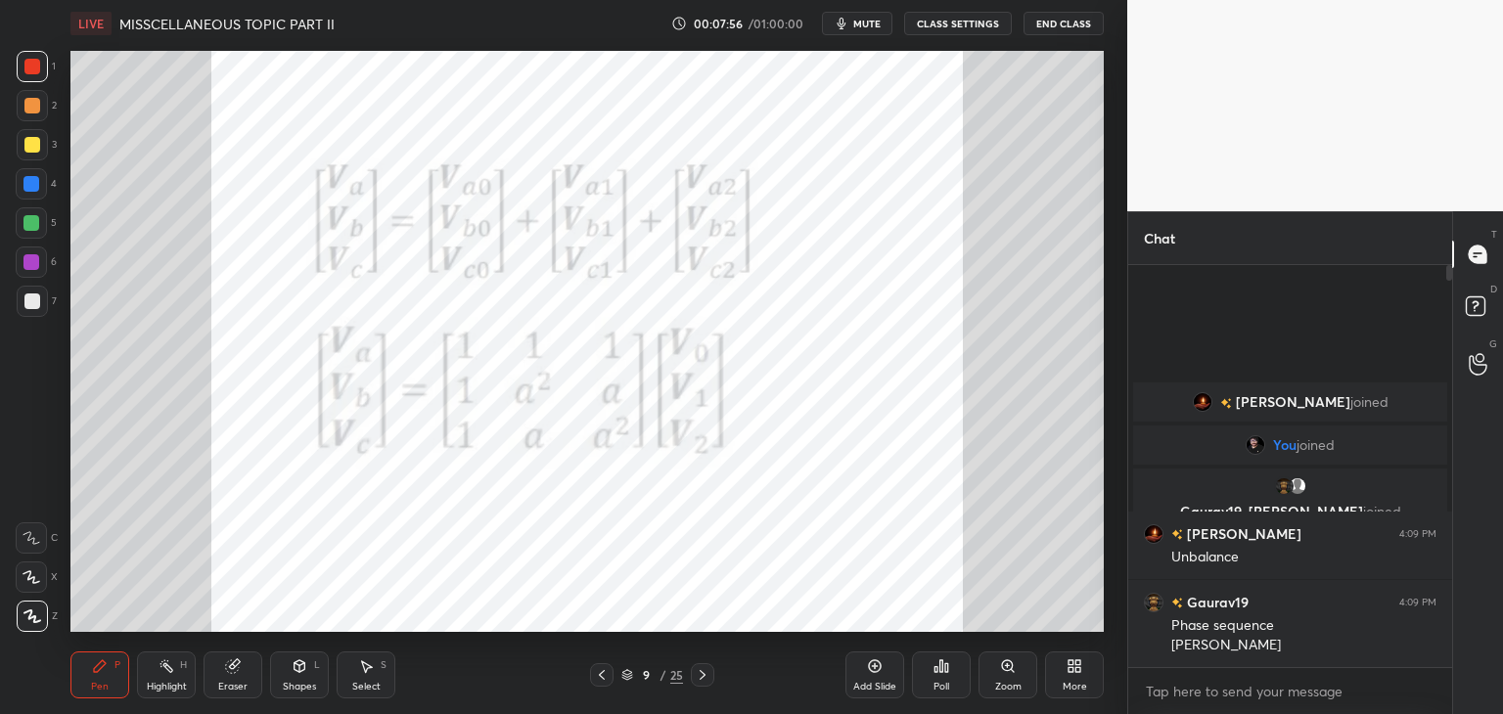
click at [709, 680] on div at bounding box center [702, 674] width 23 height 23
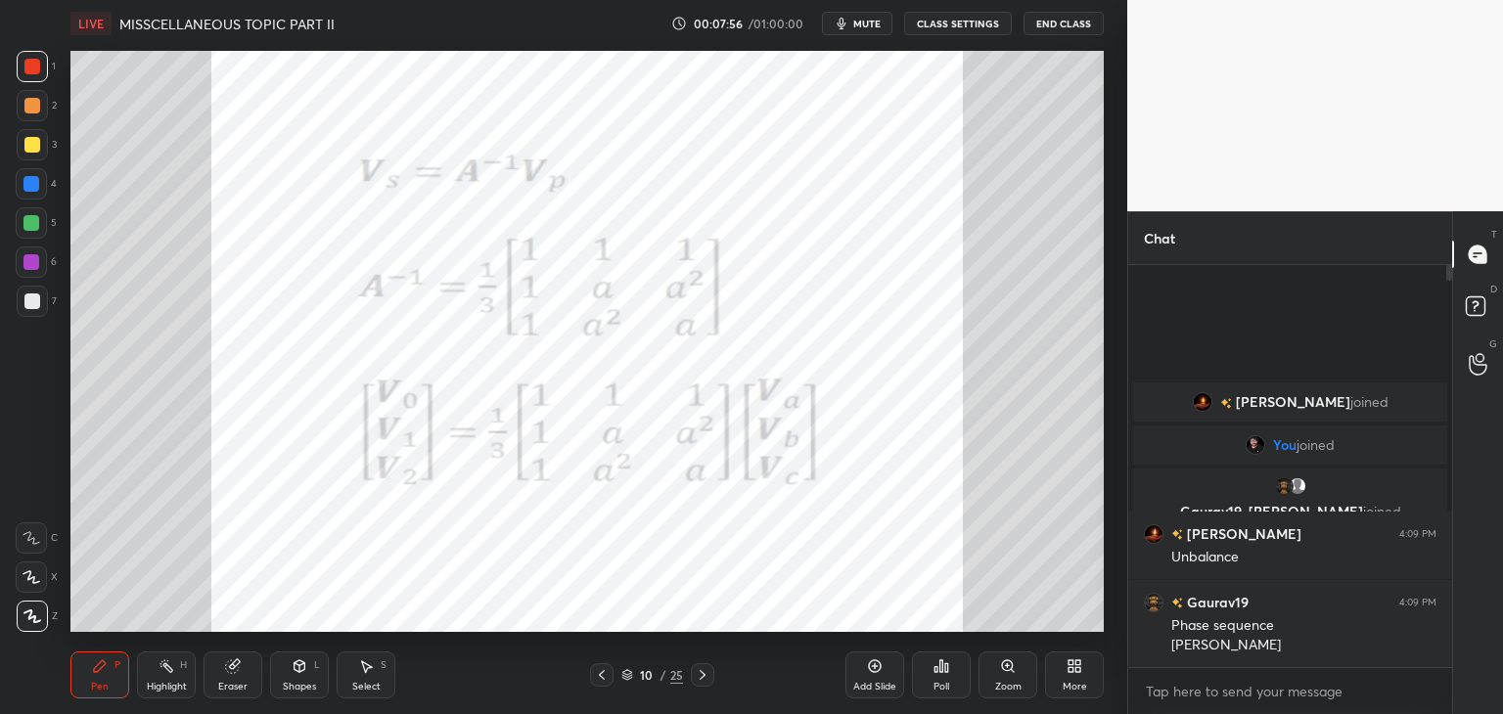
click at [709, 680] on div at bounding box center [702, 674] width 23 height 23
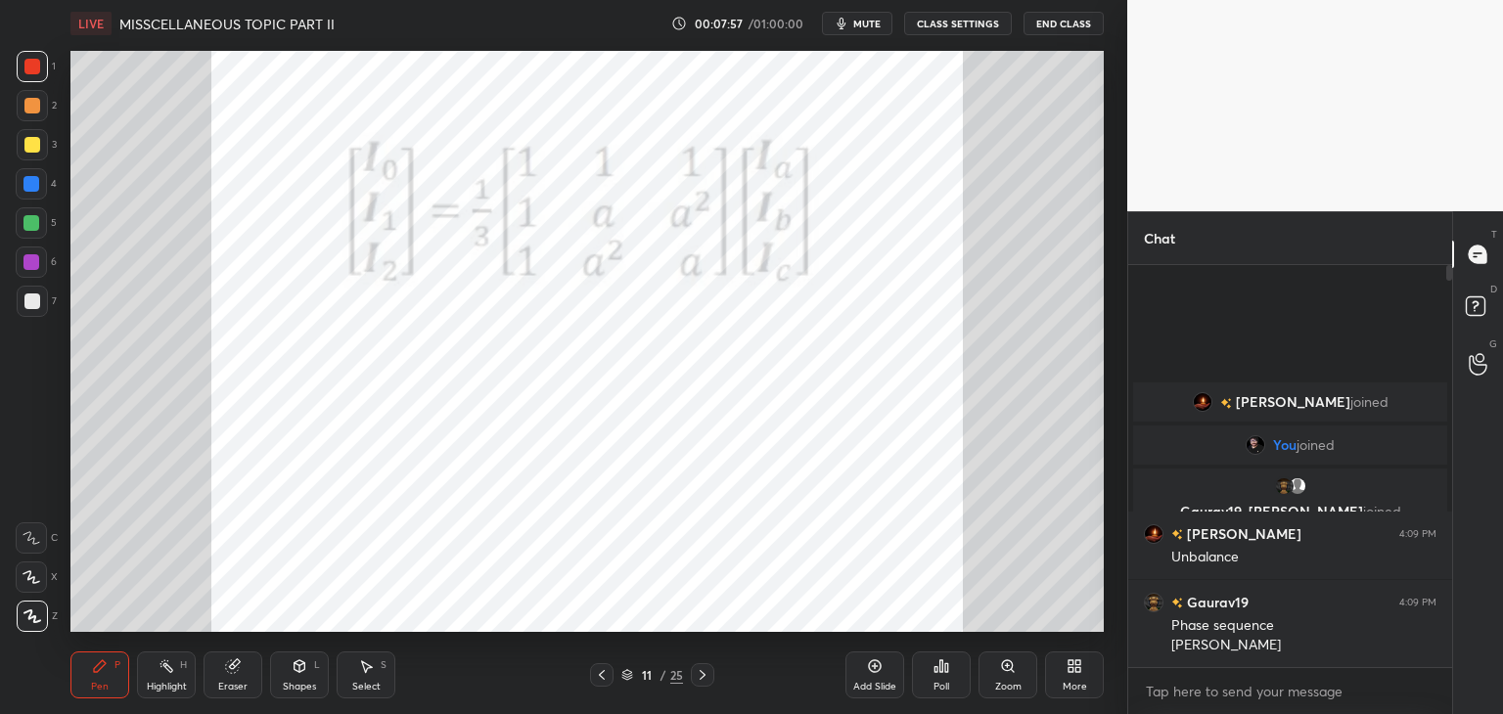
click at [711, 682] on div at bounding box center [702, 674] width 23 height 23
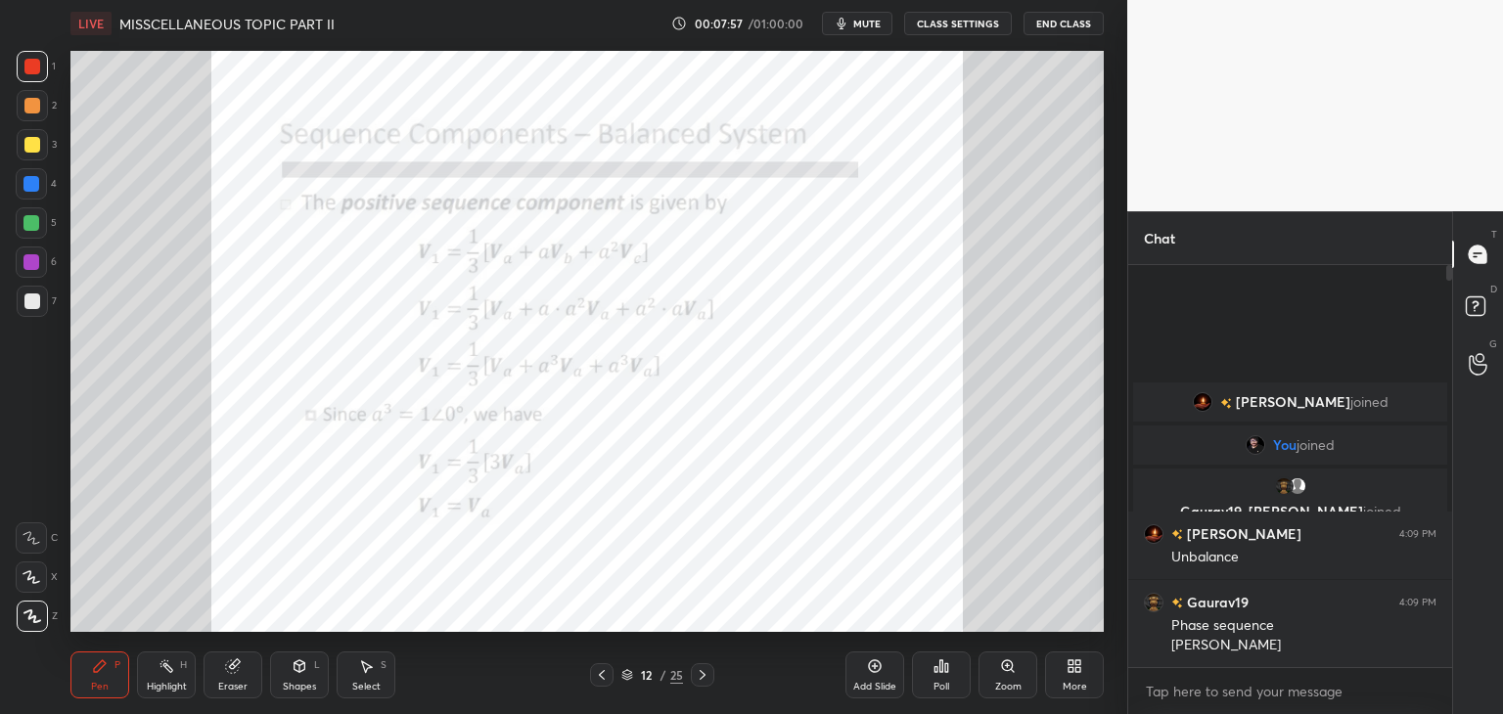
click at [713, 684] on div "12 / 25" at bounding box center [651, 674] width 387 height 23
click at [703, 678] on icon at bounding box center [703, 675] width 16 height 16
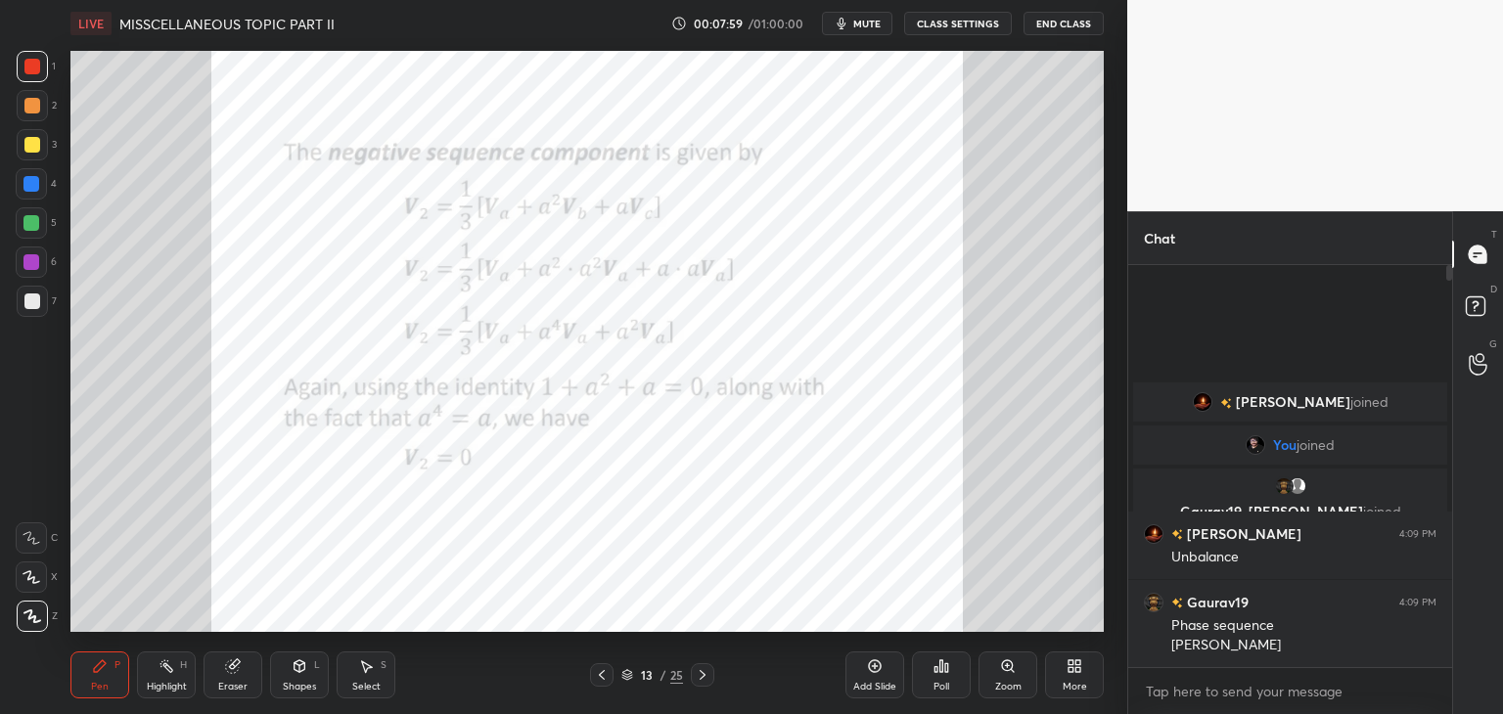
click at [707, 679] on icon at bounding box center [703, 675] width 16 height 16
click at [708, 682] on icon at bounding box center [703, 675] width 16 height 16
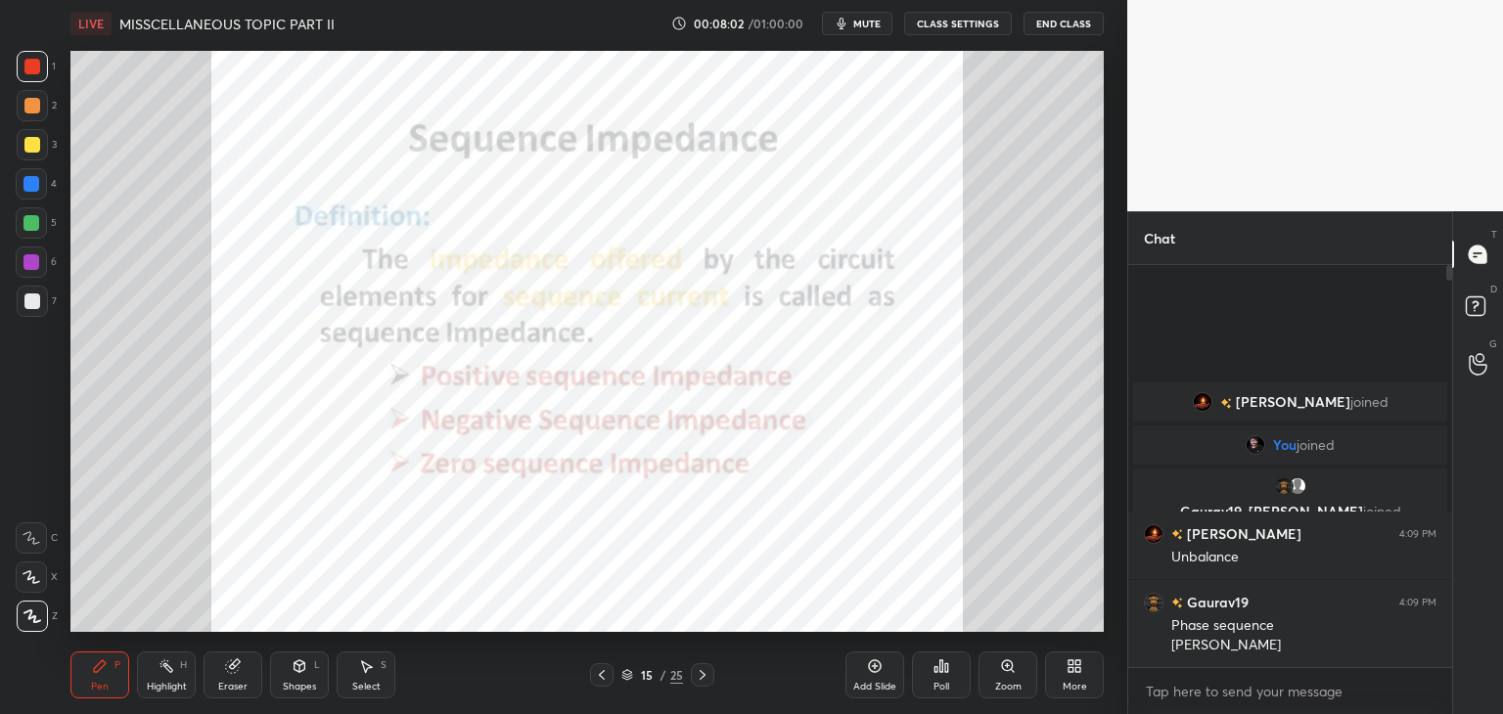
click at [711, 682] on div at bounding box center [702, 674] width 23 height 23
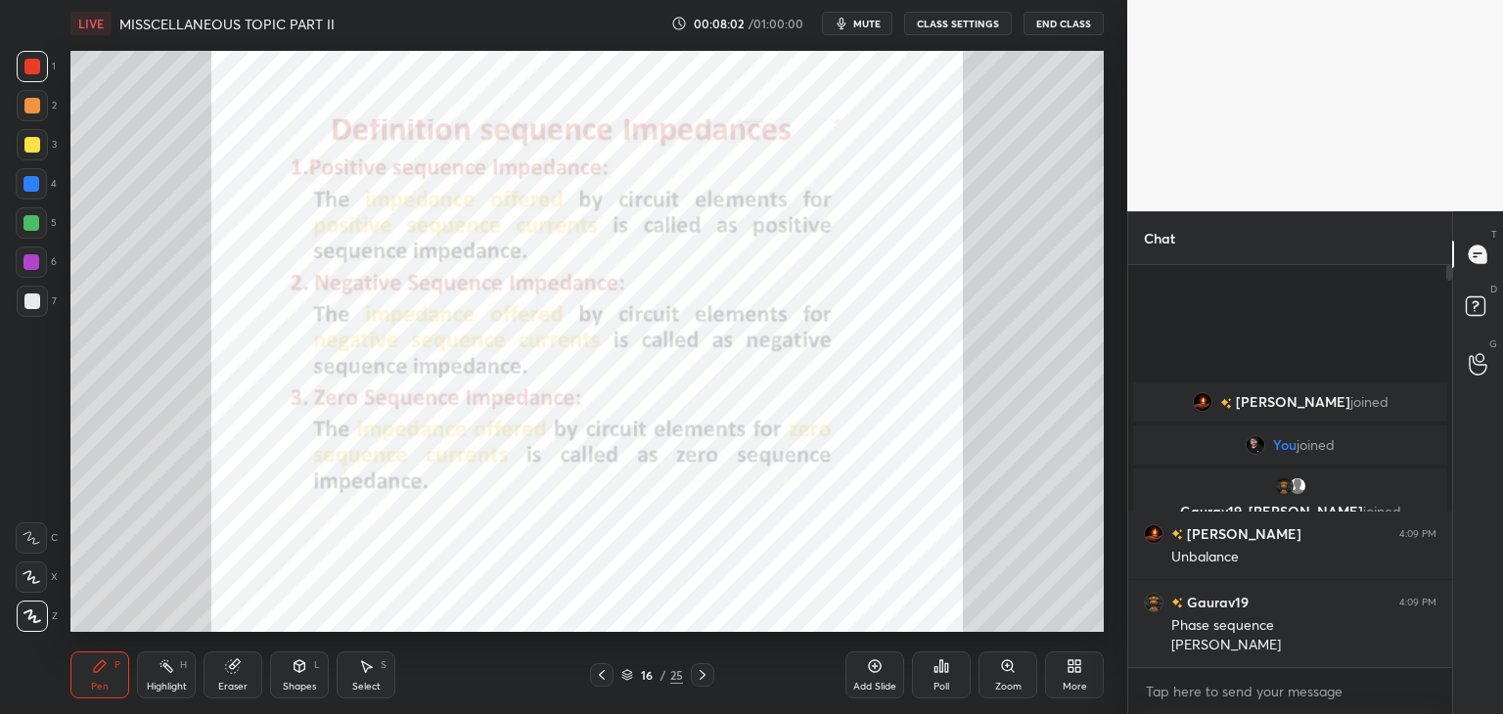
click at [712, 682] on div at bounding box center [702, 674] width 23 height 23
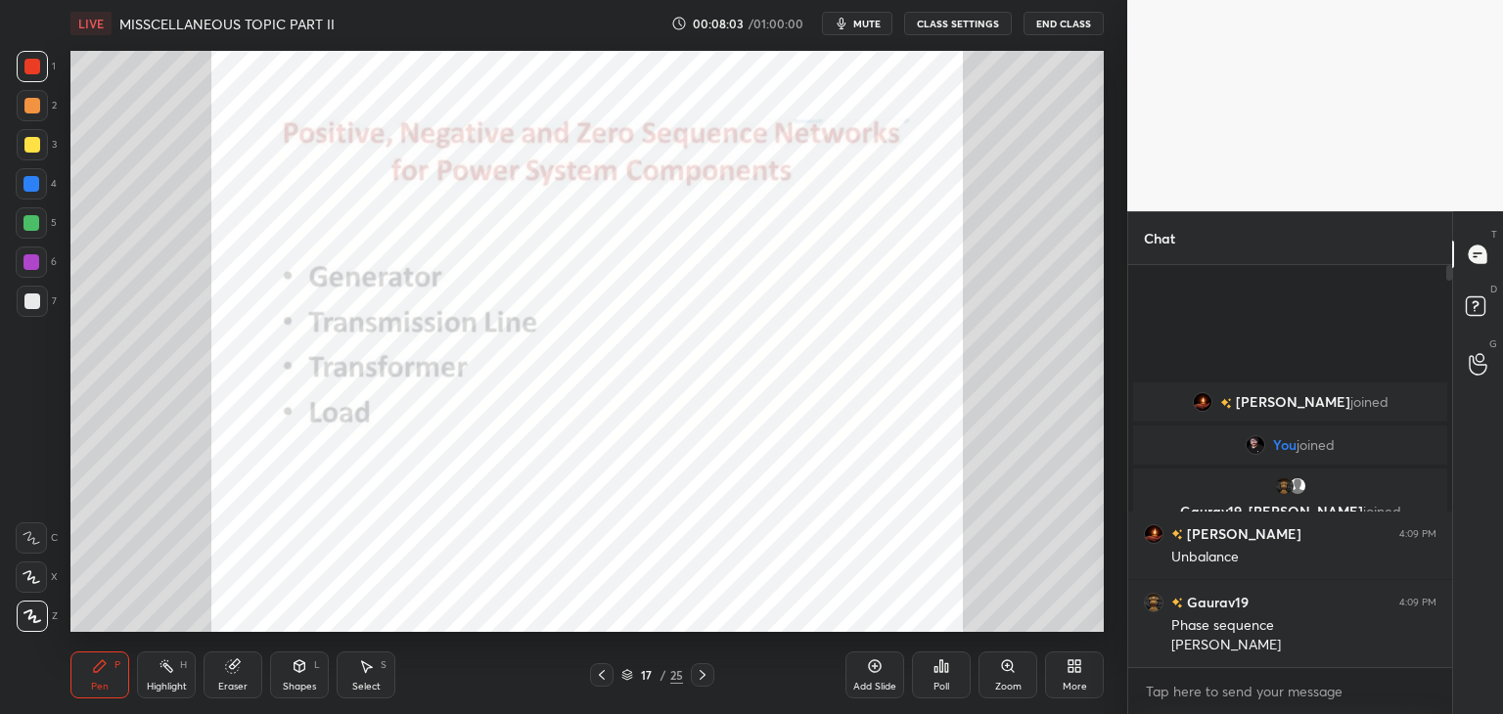
click at [713, 682] on div "17 / 25" at bounding box center [651, 674] width 387 height 23
click at [705, 681] on icon at bounding box center [703, 675] width 16 height 16
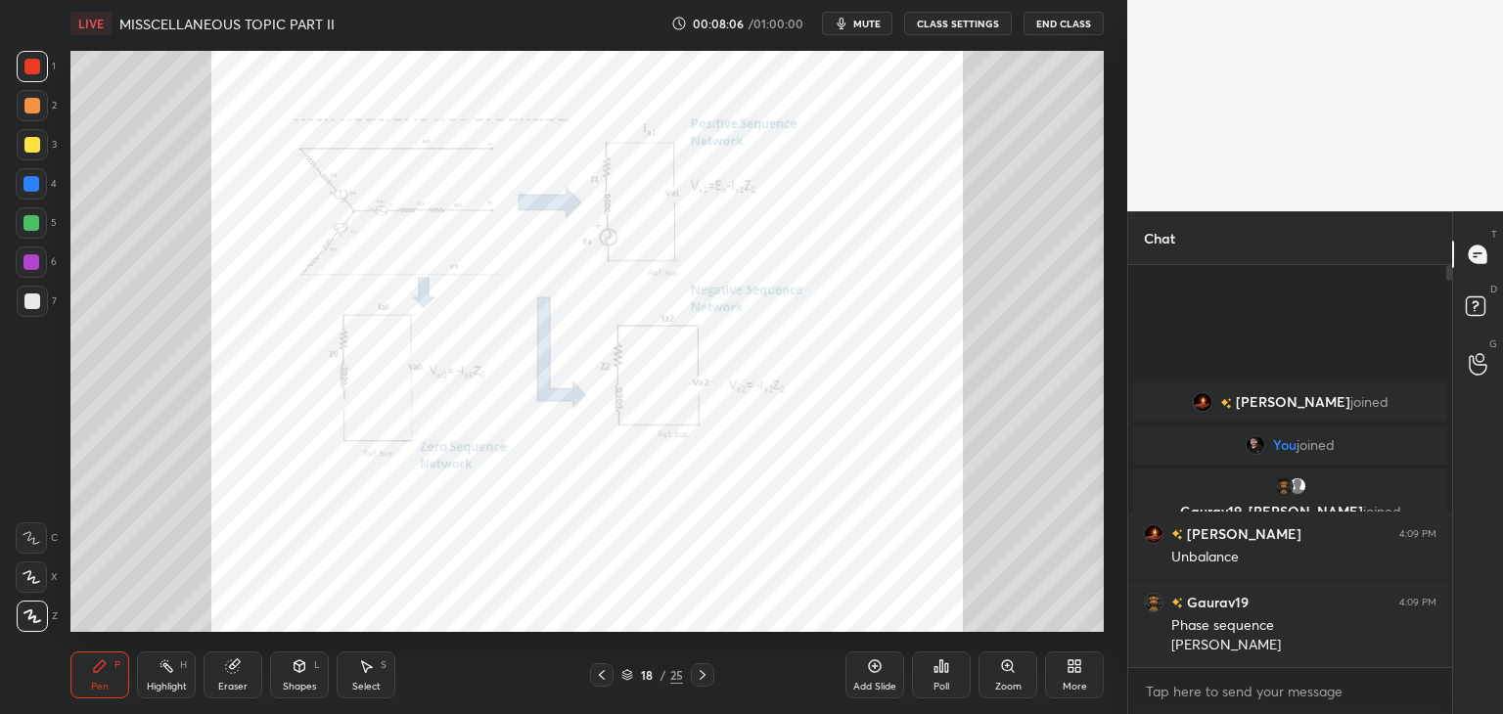
click at [707, 681] on icon at bounding box center [703, 675] width 16 height 16
click at [708, 680] on icon at bounding box center [703, 675] width 16 height 16
click at [705, 675] on icon at bounding box center [703, 675] width 16 height 16
click at [943, 692] on div "Poll" at bounding box center [941, 687] width 16 height 10
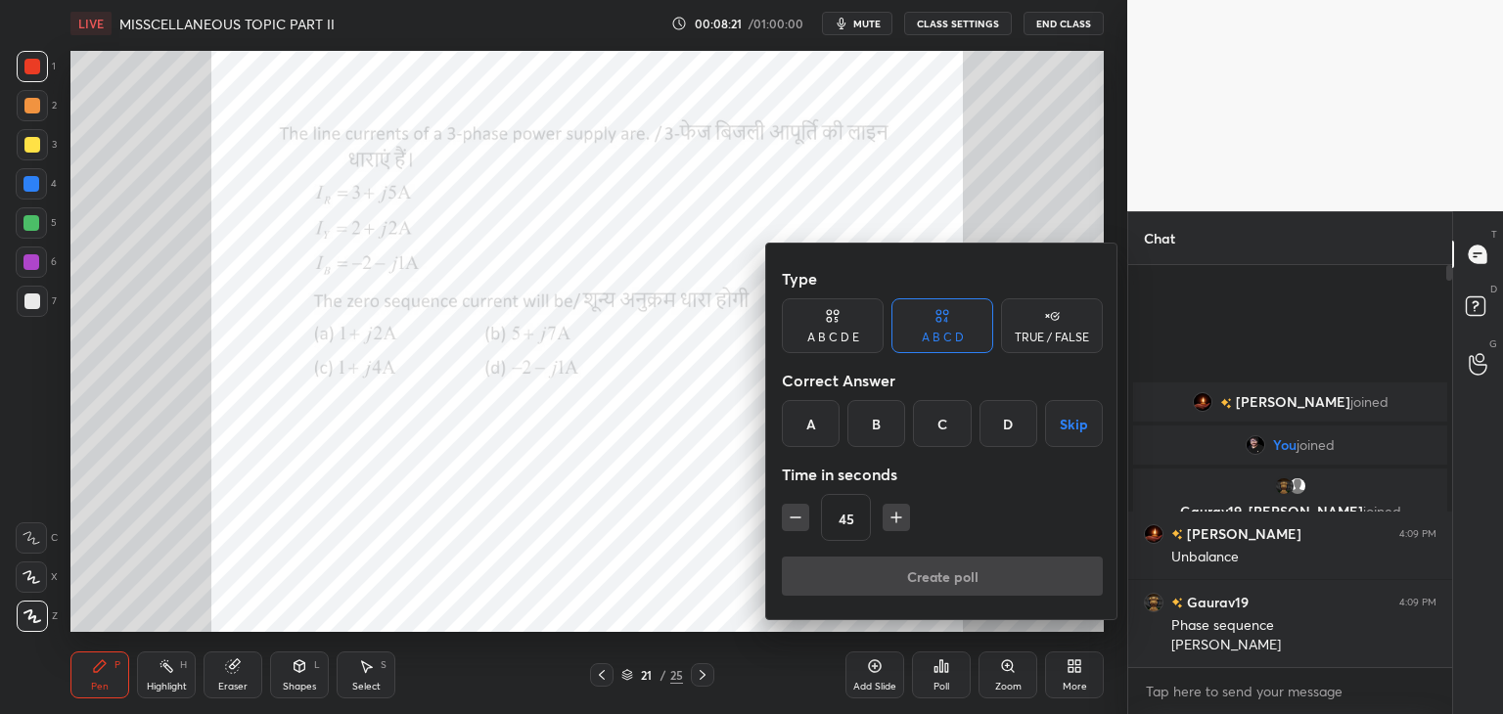
click at [818, 425] on div "A" at bounding box center [811, 423] width 58 height 47
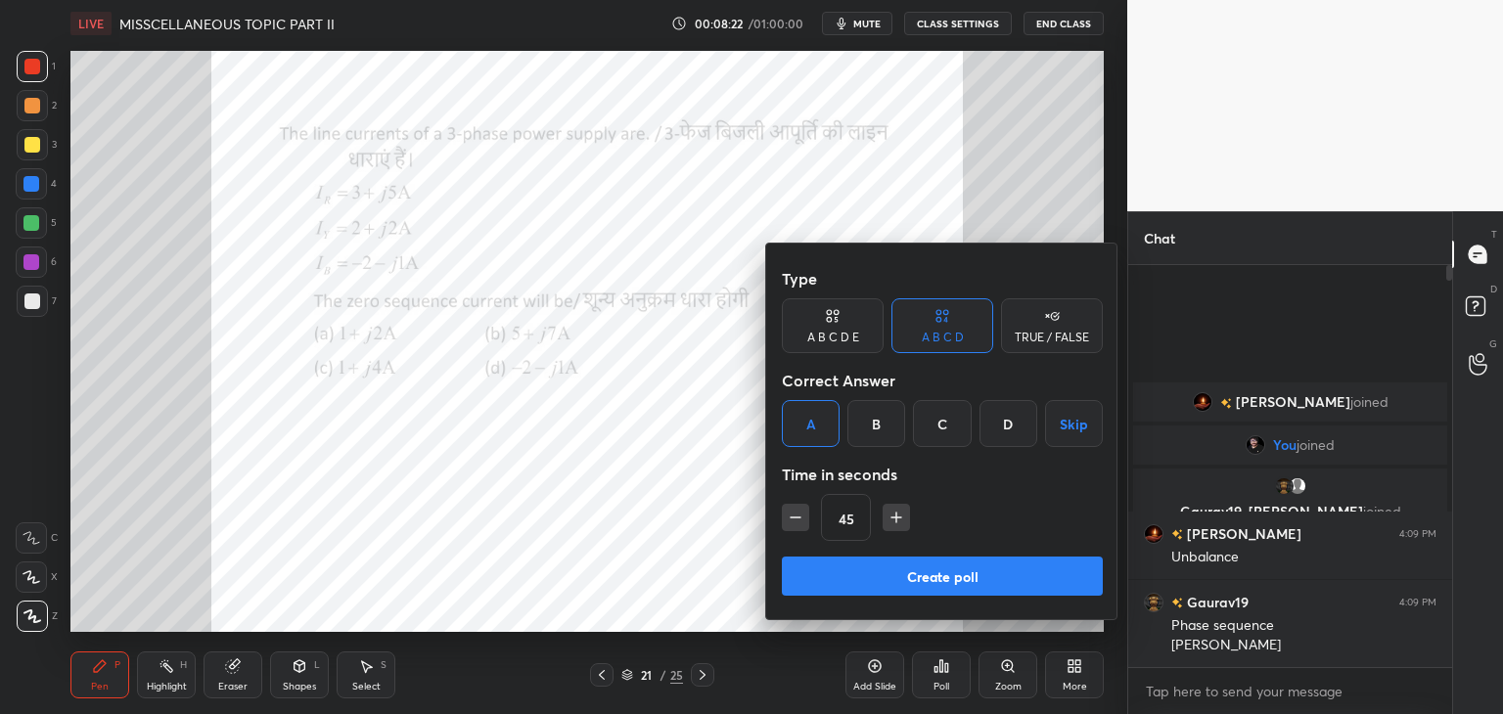
click at [886, 572] on button "Create poll" at bounding box center [942, 576] width 321 height 39
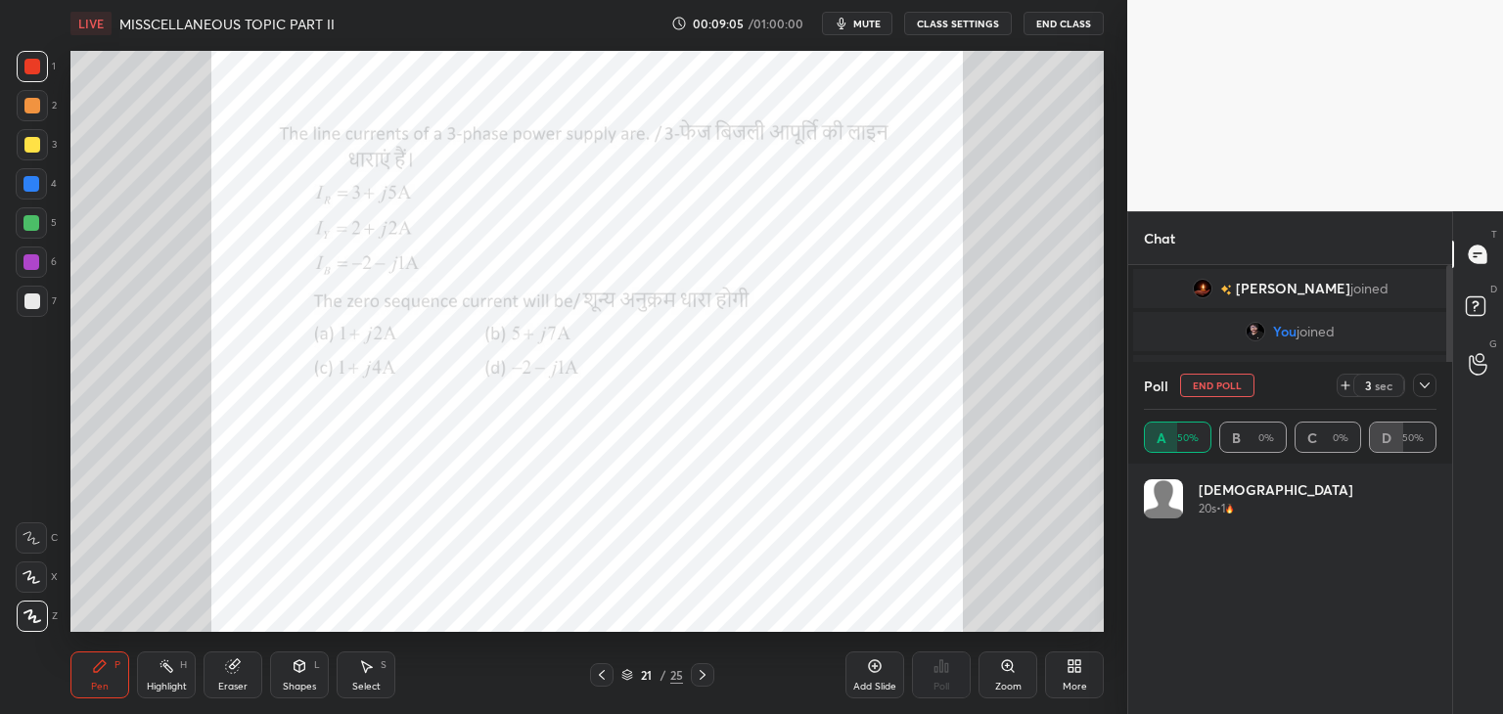
scroll to position [35, 0]
drag, startPoint x: 1449, startPoint y: 352, endPoint x: 1448, endPoint y: 326, distance: 26.4
click at [1448, 326] on div at bounding box center [1449, 430] width 6 height 269
drag, startPoint x: 1450, startPoint y: 339, endPoint x: 1432, endPoint y: 362, distance: 28.6
click at [1436, 368] on div "Chat [PERSON_NAME] joined You joined Gaurav19, [PERSON_NAME] joined [PERSON_NAM…" at bounding box center [1289, 462] width 325 height 503
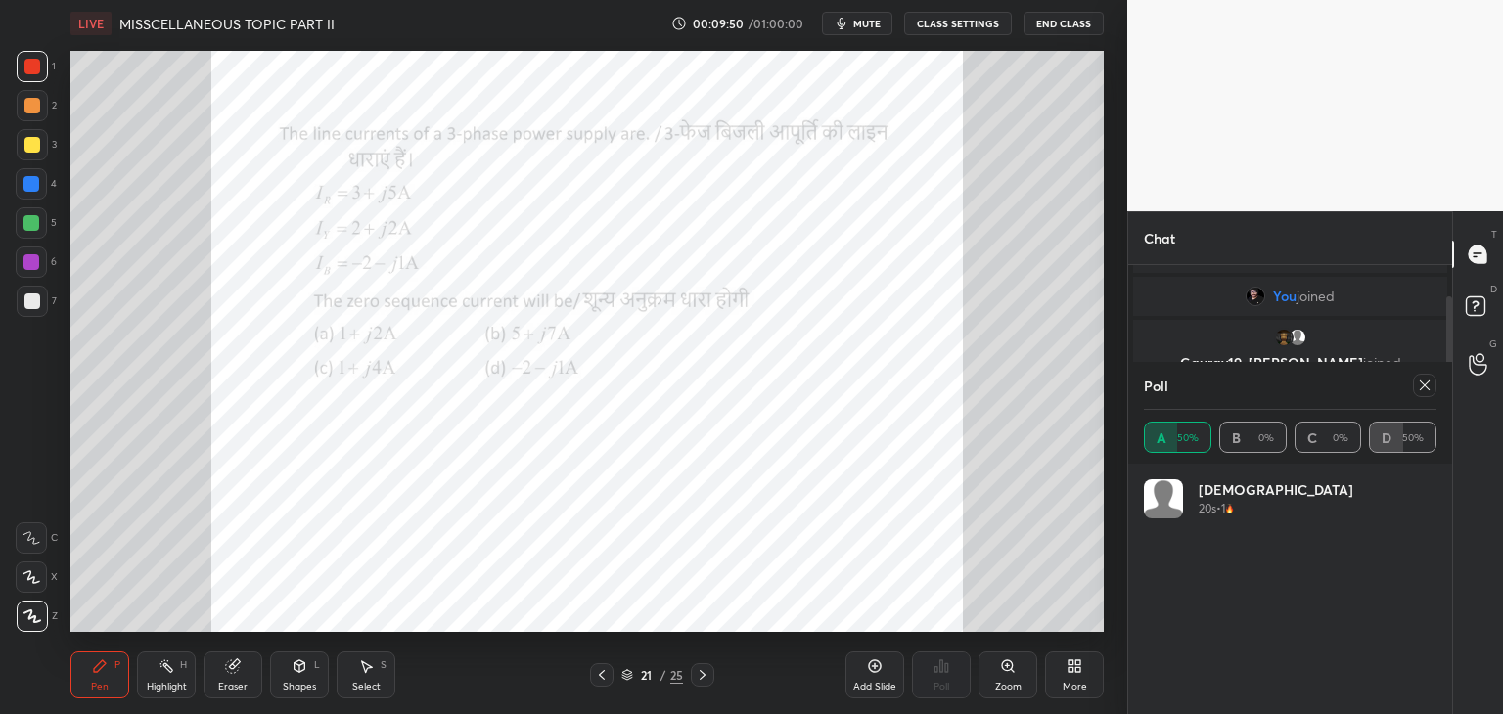
click at [237, 686] on div "Eraser" at bounding box center [232, 687] width 29 height 10
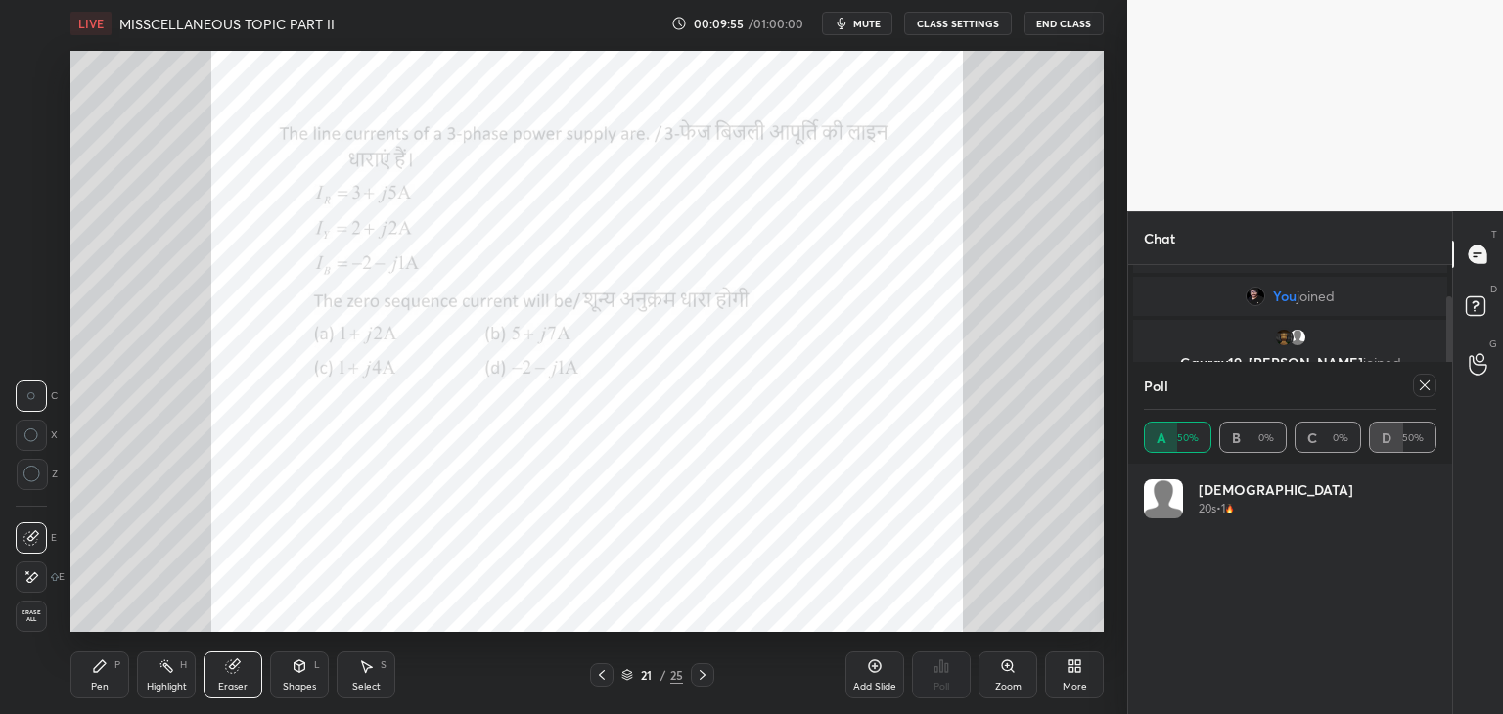
click at [109, 684] on div "Pen P" at bounding box center [99, 675] width 59 height 47
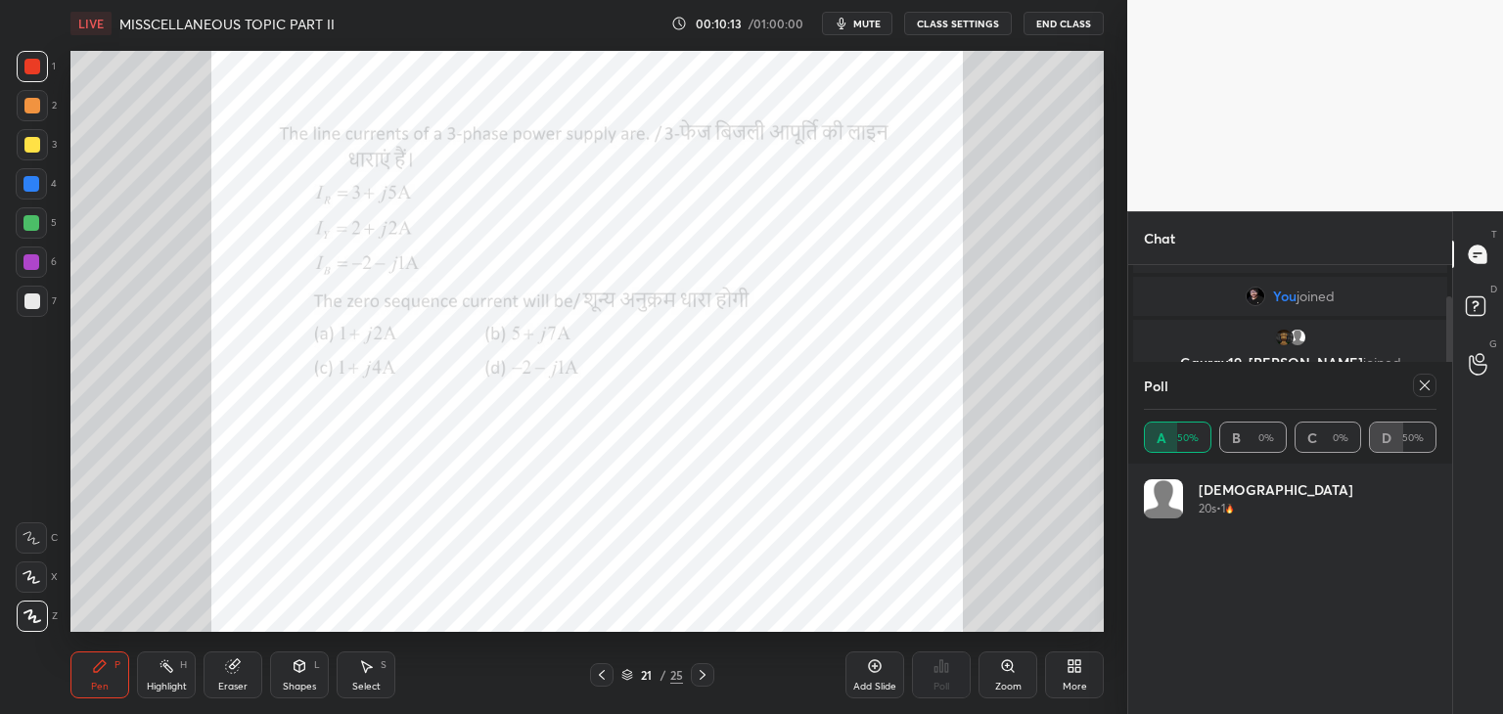
click at [718, 633] on div "Setting up your live class Poll for secs No correct answer Start poll" at bounding box center [587, 341] width 1049 height 589
click at [1420, 386] on icon at bounding box center [1425, 386] width 16 height 16
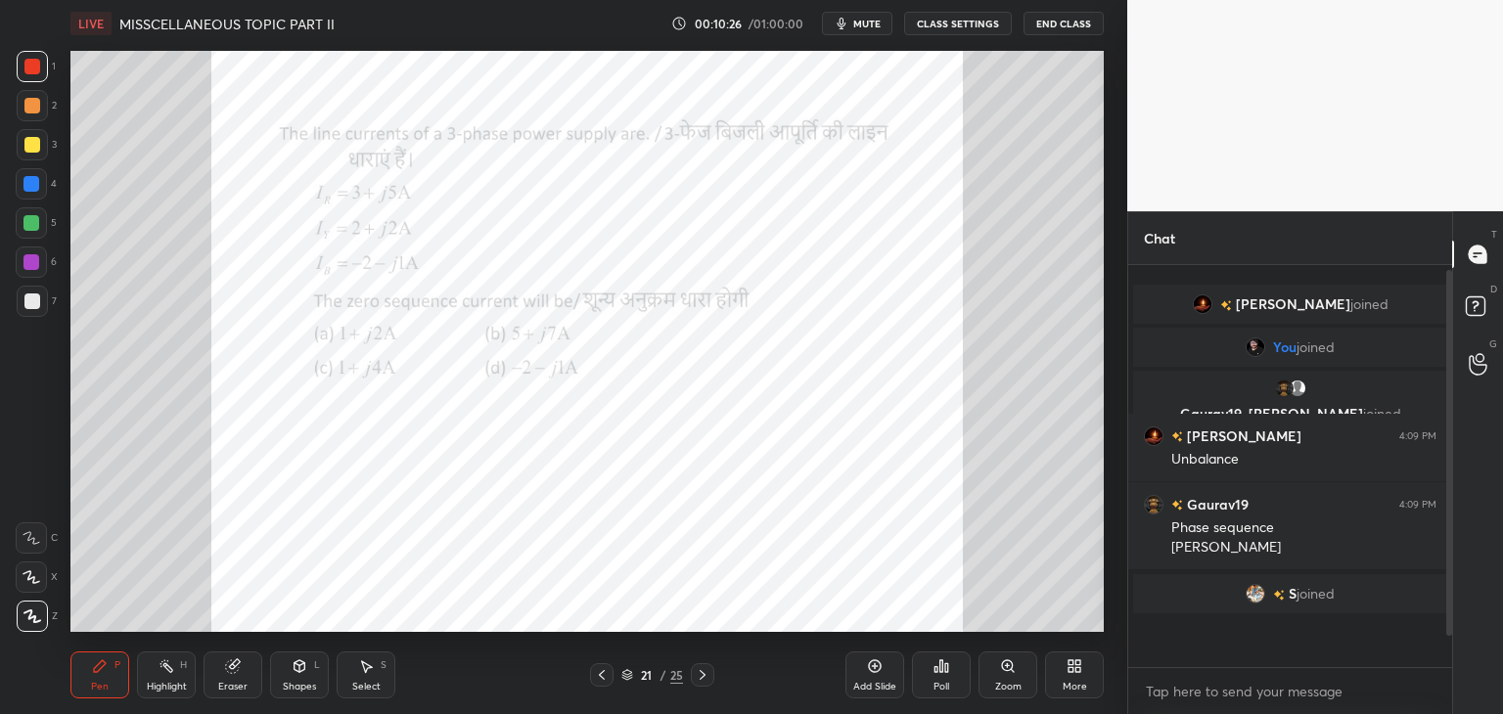
scroll to position [391, 318]
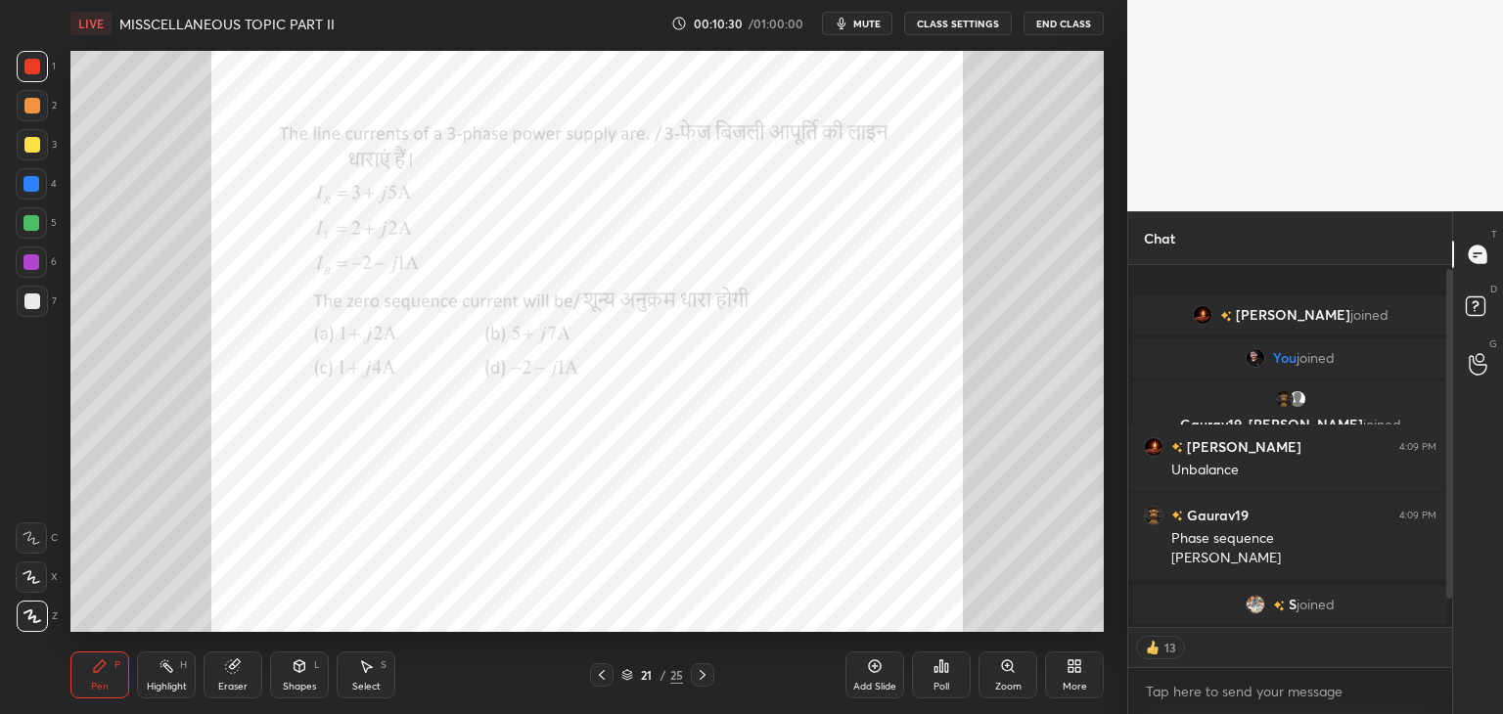
drag, startPoint x: 1450, startPoint y: 543, endPoint x: 1448, endPoint y: 615, distance: 72.4
click at [1443, 618] on div at bounding box center [1446, 446] width 12 height 362
click at [1442, 623] on div "Chat [PERSON_NAME] joined You joined Gaurav19, [PERSON_NAME] joined [PERSON_NAM…" at bounding box center [1315, 462] width 376 height 503
click at [1447, 589] on div "Chat [PERSON_NAME] joined You joined Gaurav19, [PERSON_NAME] joined [PERSON_NAM…" at bounding box center [1315, 462] width 376 height 503
drag, startPoint x: 1448, startPoint y: 586, endPoint x: 1444, endPoint y: 608, distance: 21.9
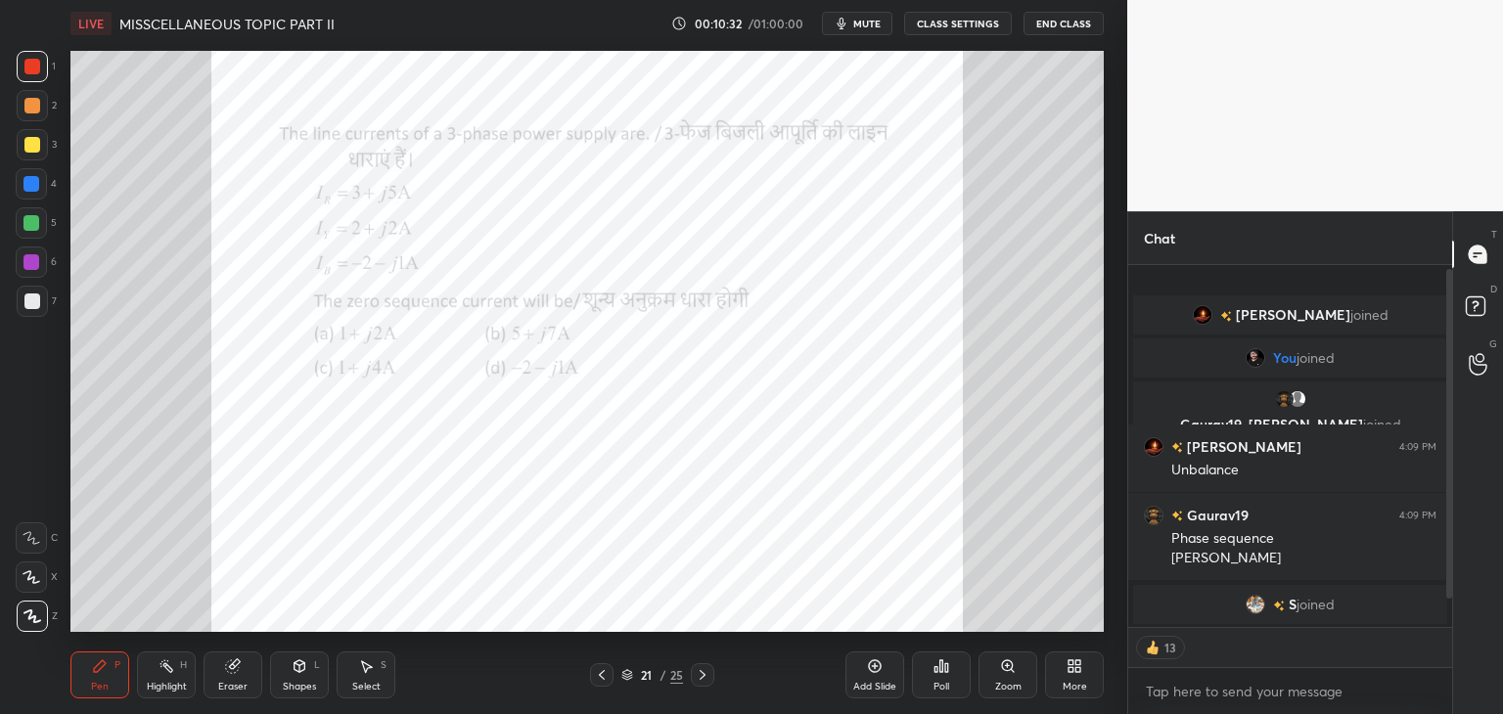
click at [1440, 622] on div at bounding box center [1446, 446] width 12 height 362
drag, startPoint x: 1449, startPoint y: 580, endPoint x: 1445, endPoint y: 607, distance: 26.7
click at [1445, 607] on div at bounding box center [1446, 446] width 12 height 362
click at [1449, 609] on div "Chat [PERSON_NAME] joined You joined Gaurav19, [PERSON_NAME] joined [PERSON_NAM…" at bounding box center [1315, 462] width 376 height 503
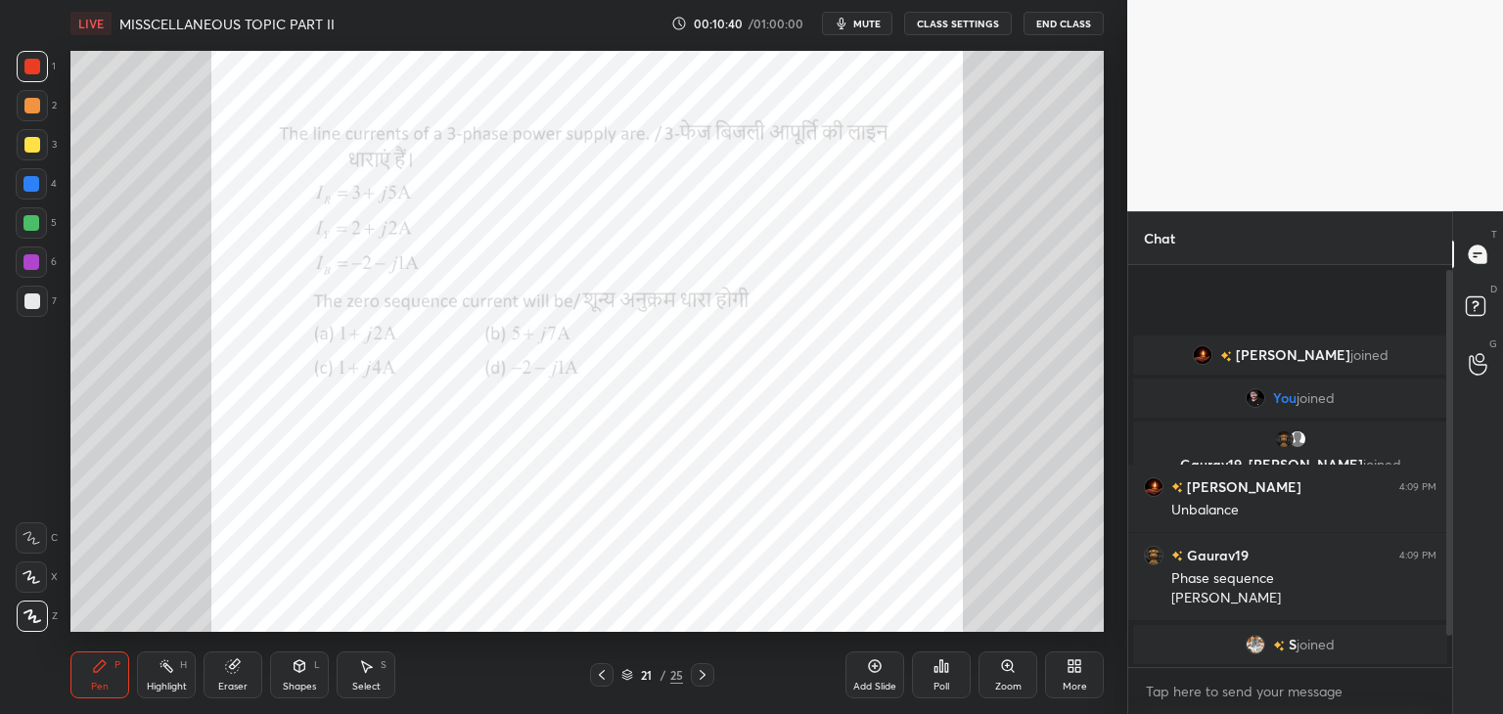
scroll to position [396, 318]
click at [632, 679] on icon at bounding box center [627, 675] width 12 height 12
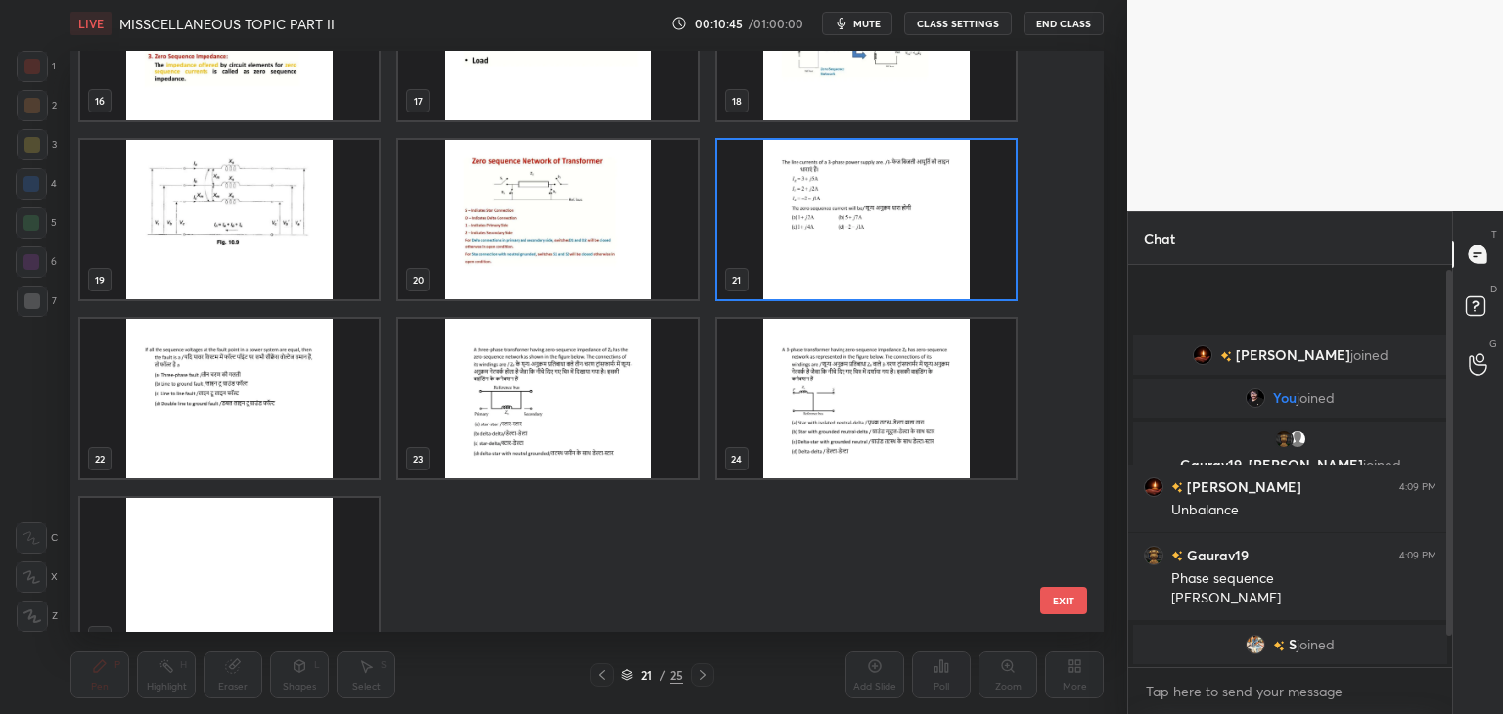
scroll to position [7, 6]
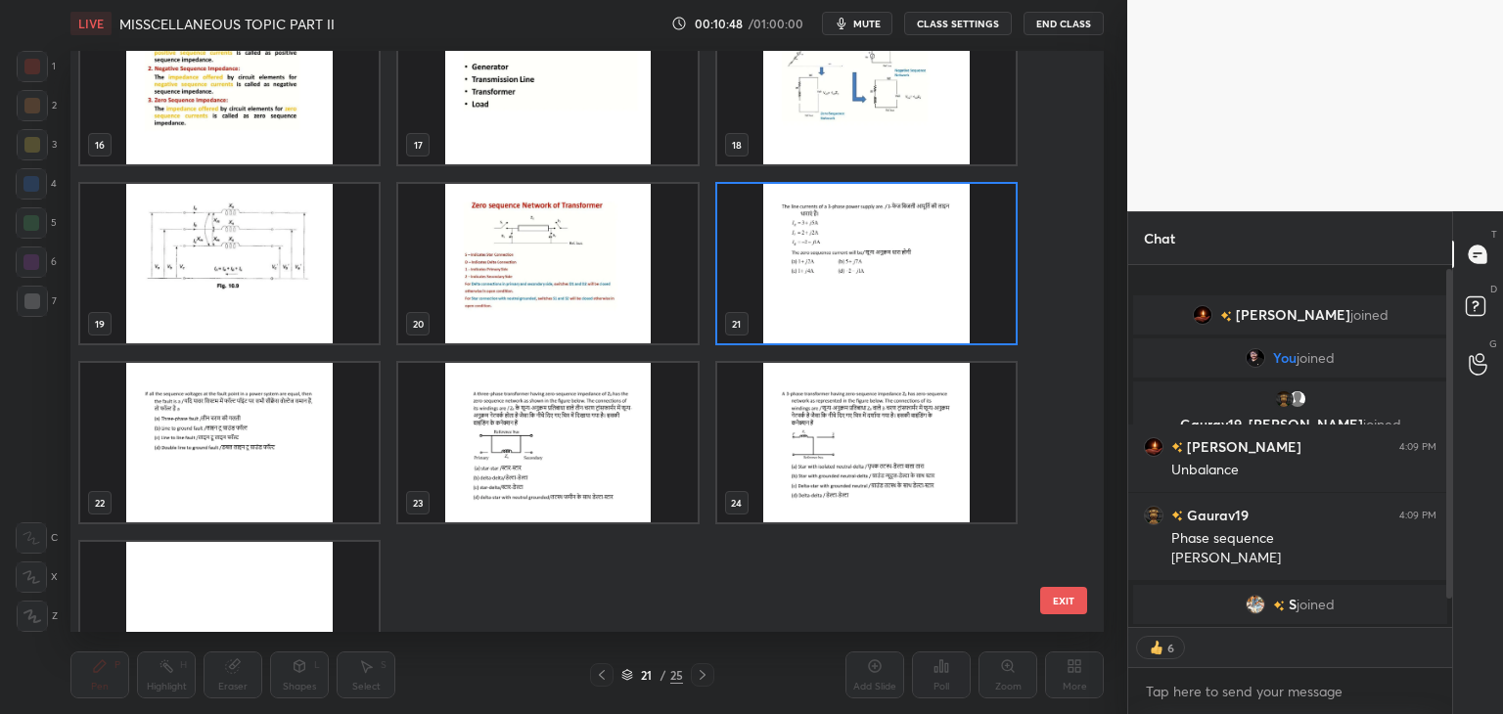
click at [1062, 600] on button "EXIT" at bounding box center [1063, 600] width 47 height 27
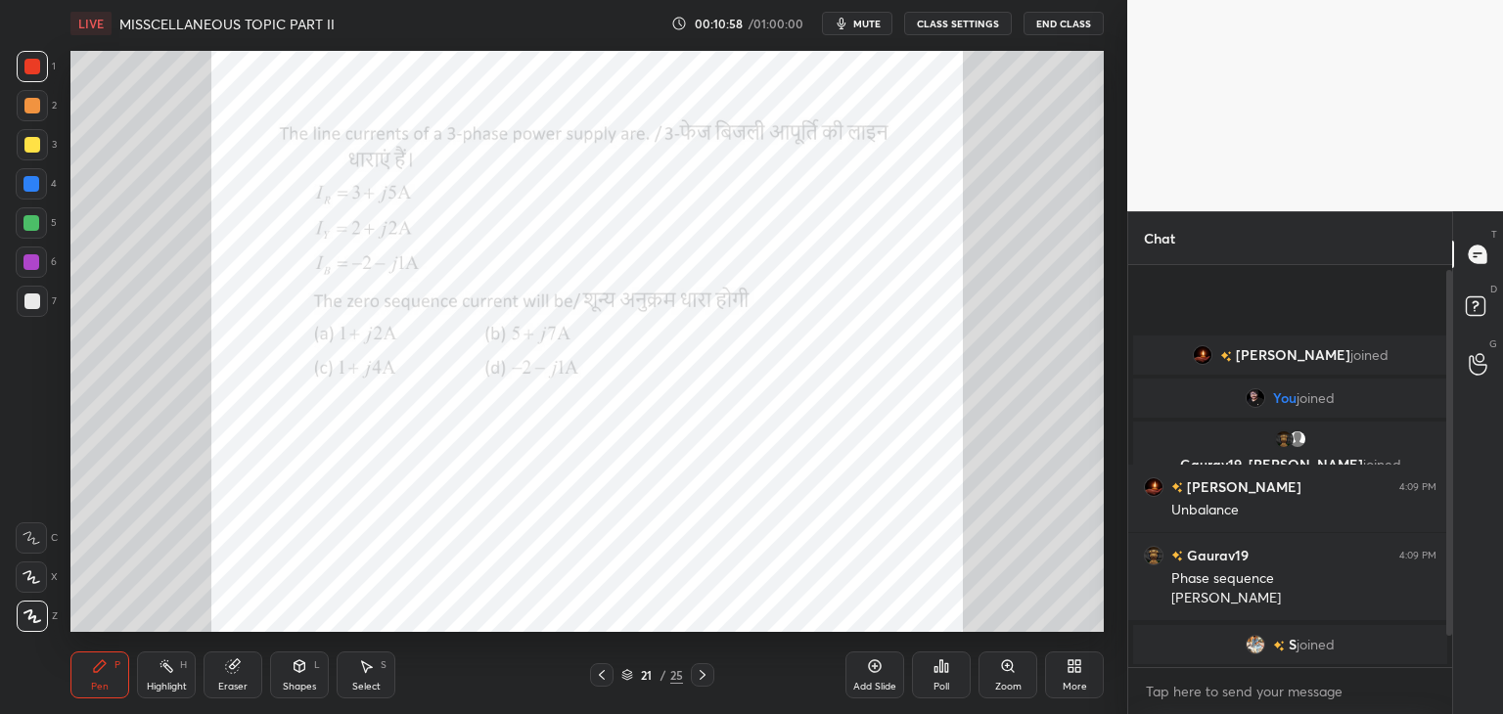
click at [879, 678] on div "Add Slide" at bounding box center [874, 675] width 59 height 47
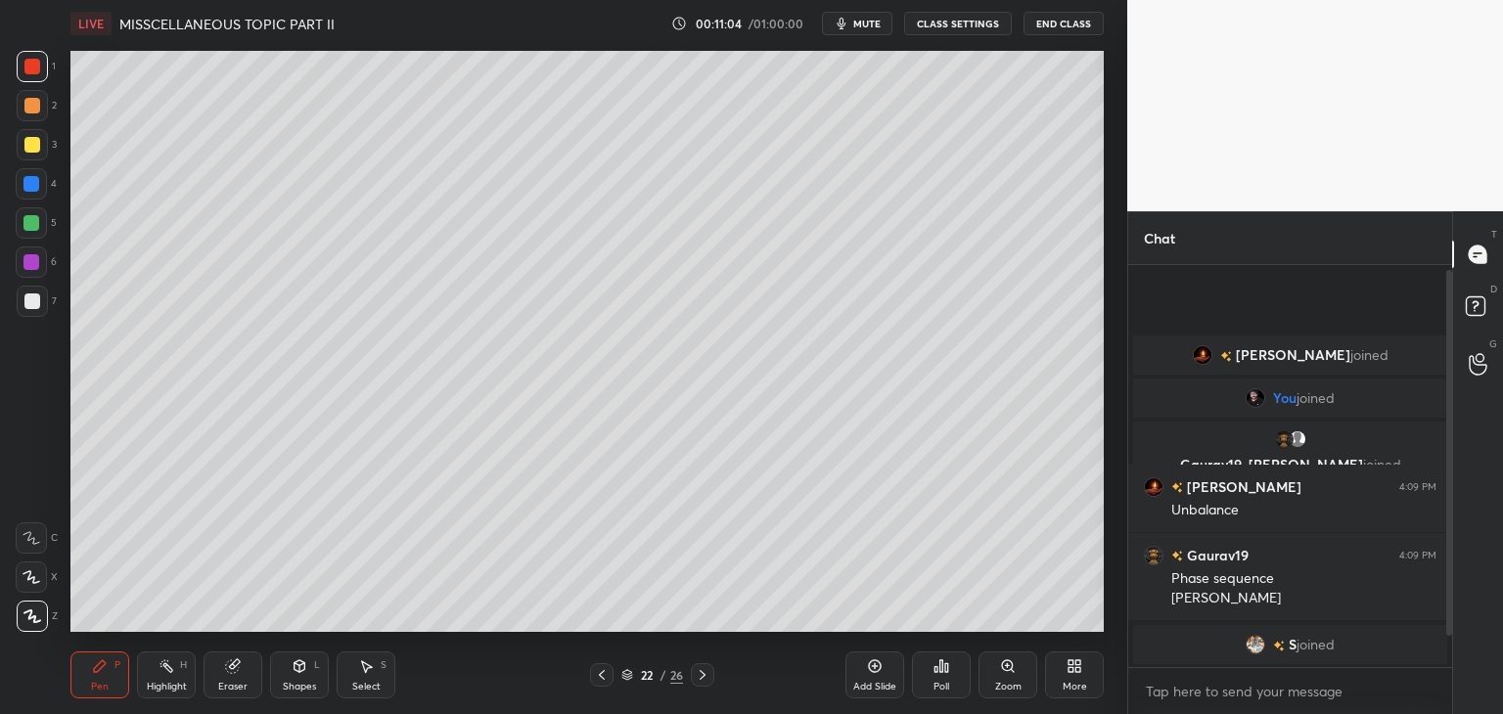
click at [232, 671] on icon at bounding box center [232, 666] width 13 height 13
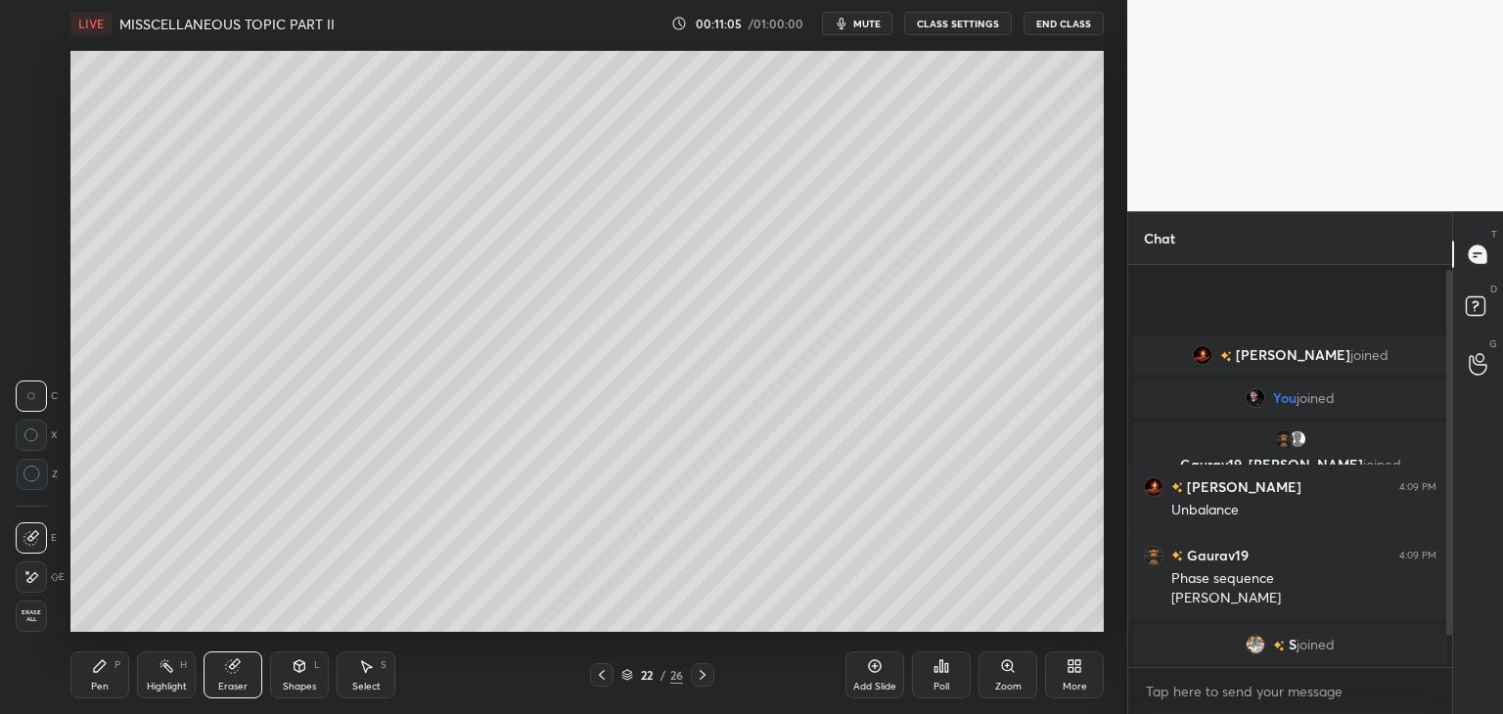
click at [59, 650] on div "1 2 3 4 5 6 7 C X Z C X Z E E Erase all H H LIVE MISSCELLANEOUS TOPIC PART II 0…" at bounding box center [555, 357] width 1111 height 714
drag, startPoint x: 35, startPoint y: 611, endPoint x: 47, endPoint y: 628, distance: 20.4
click at [43, 623] on div "Erase all" at bounding box center [31, 616] width 31 height 31
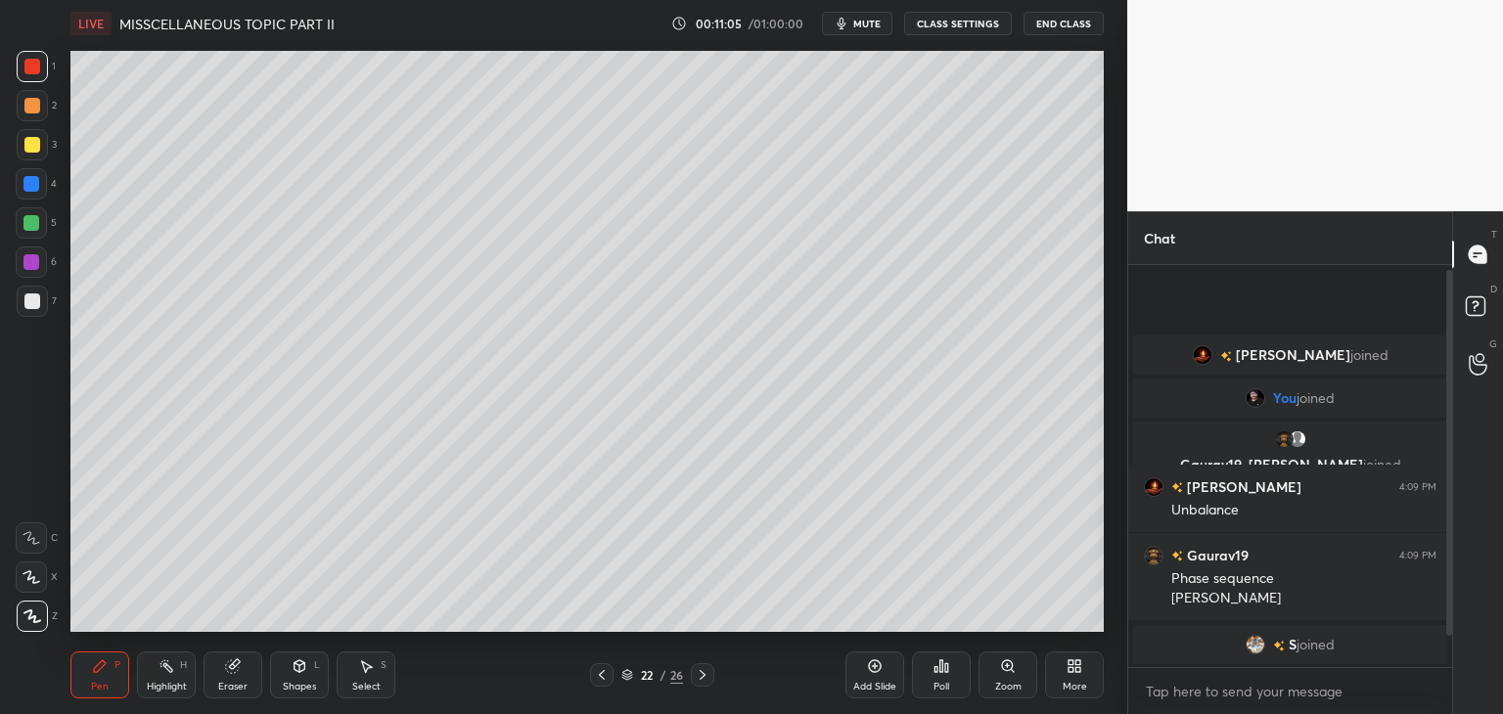
click at [89, 672] on div "Pen P" at bounding box center [99, 675] width 59 height 47
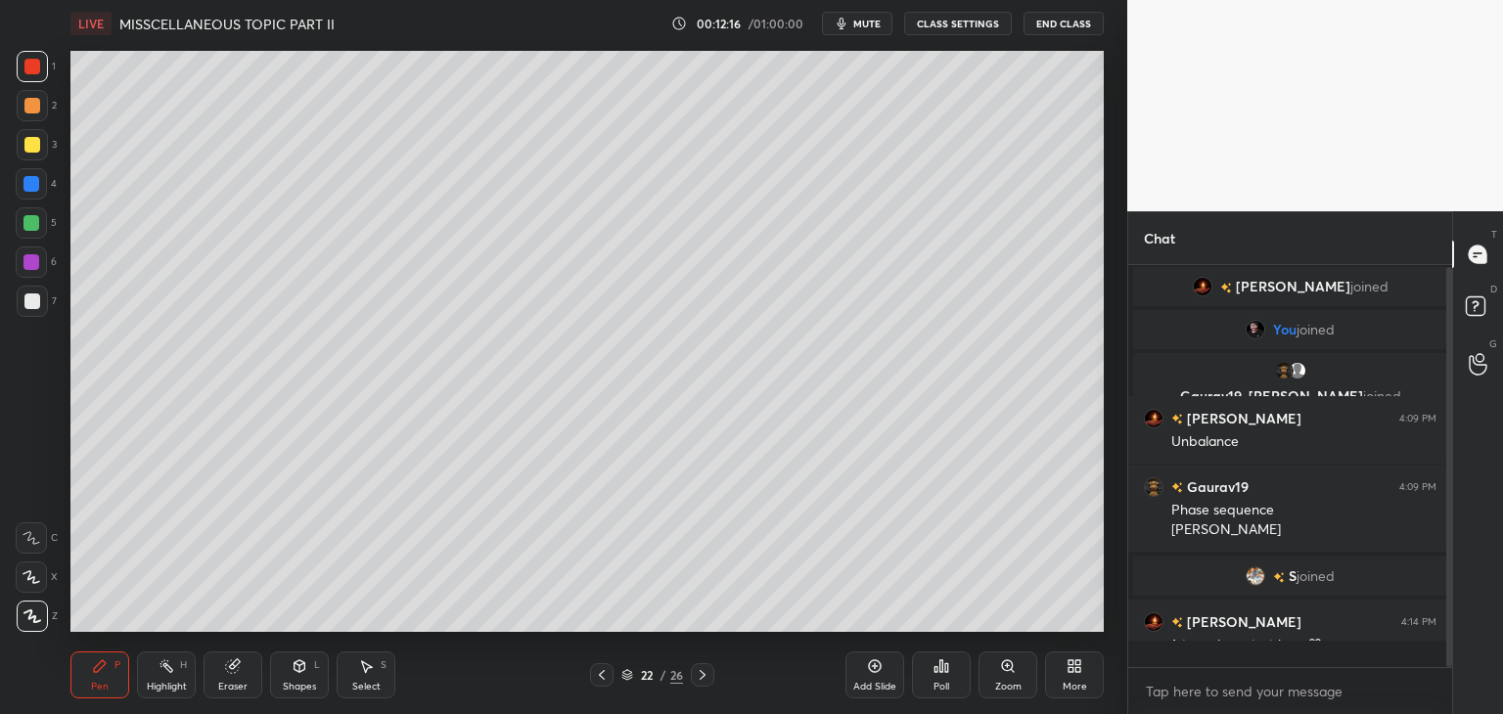
scroll to position [396, 318]
drag, startPoint x: 1447, startPoint y: 640, endPoint x: 1452, endPoint y: 651, distance: 11.8
click at [1439, 661] on div "[PERSON_NAME] joined You joined Gaurav19, [PERSON_NAME] joined [PERSON_NAME] 4:…" at bounding box center [1290, 466] width 324 height 402
click at [1450, 650] on div "Chat [PERSON_NAME] joined You joined Gaurav19, [PERSON_NAME] joined [PERSON_NAM…" at bounding box center [1315, 462] width 376 height 503
click at [1448, 651] on div at bounding box center [1446, 466] width 12 height 402
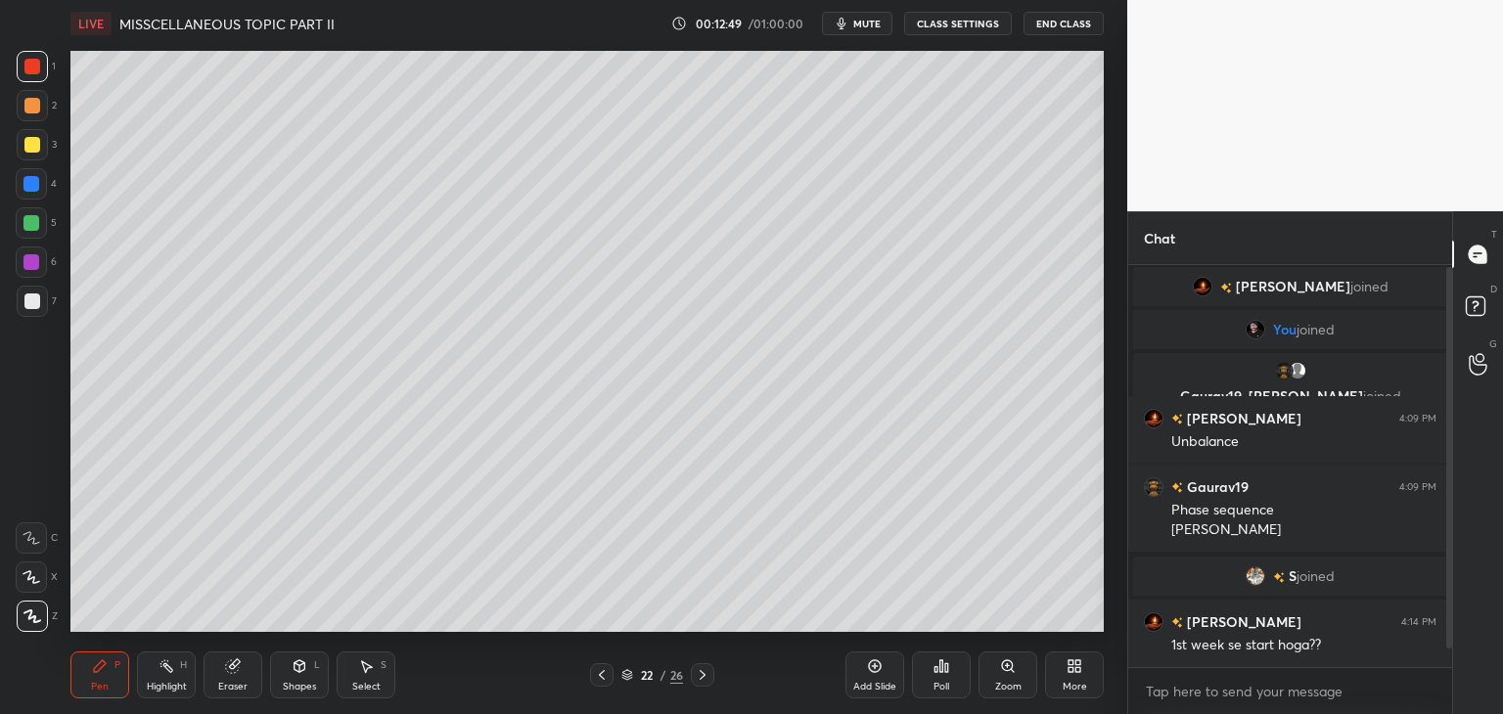
click at [1449, 650] on div at bounding box center [1446, 466] width 12 height 402
click at [1447, 659] on div at bounding box center [1446, 466] width 12 height 402
click at [1447, 660] on div at bounding box center [1446, 466] width 12 height 402
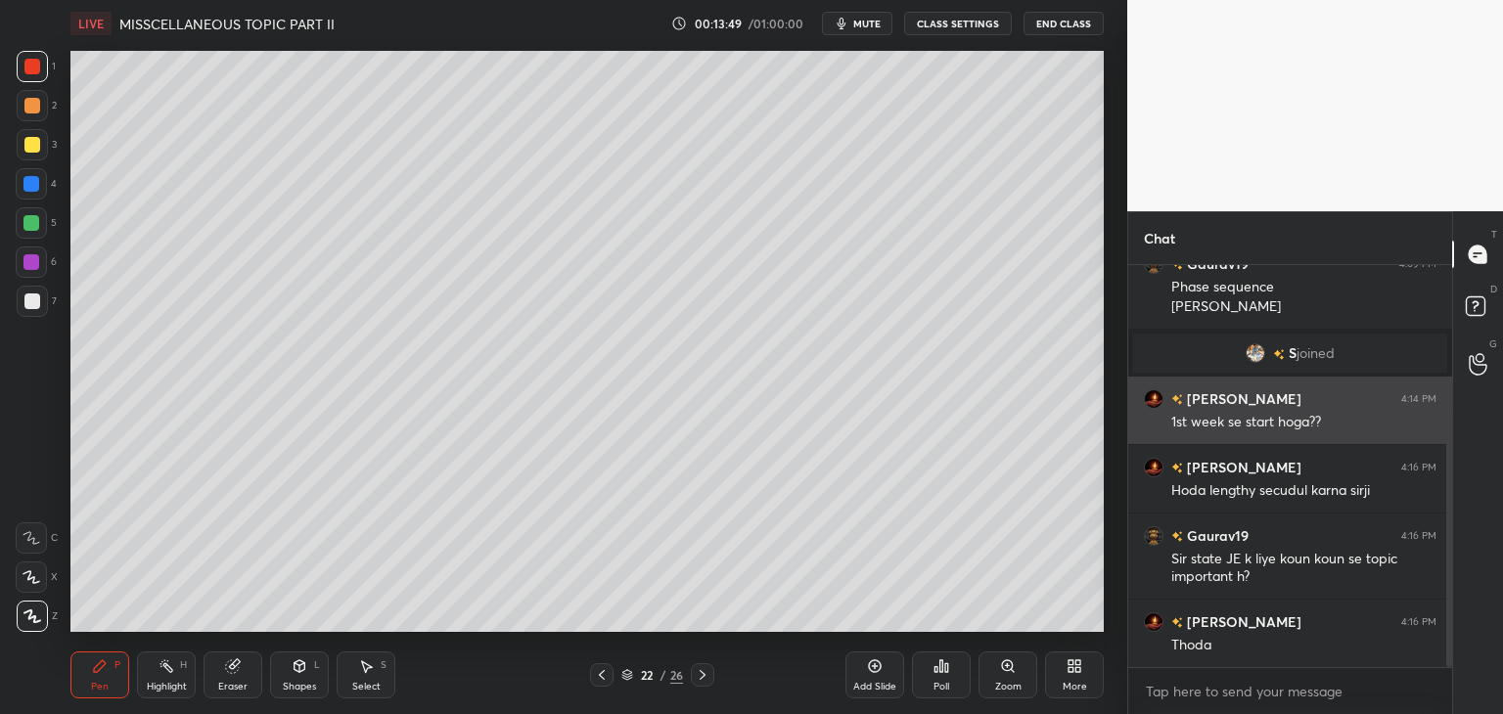
scroll to position [293, 0]
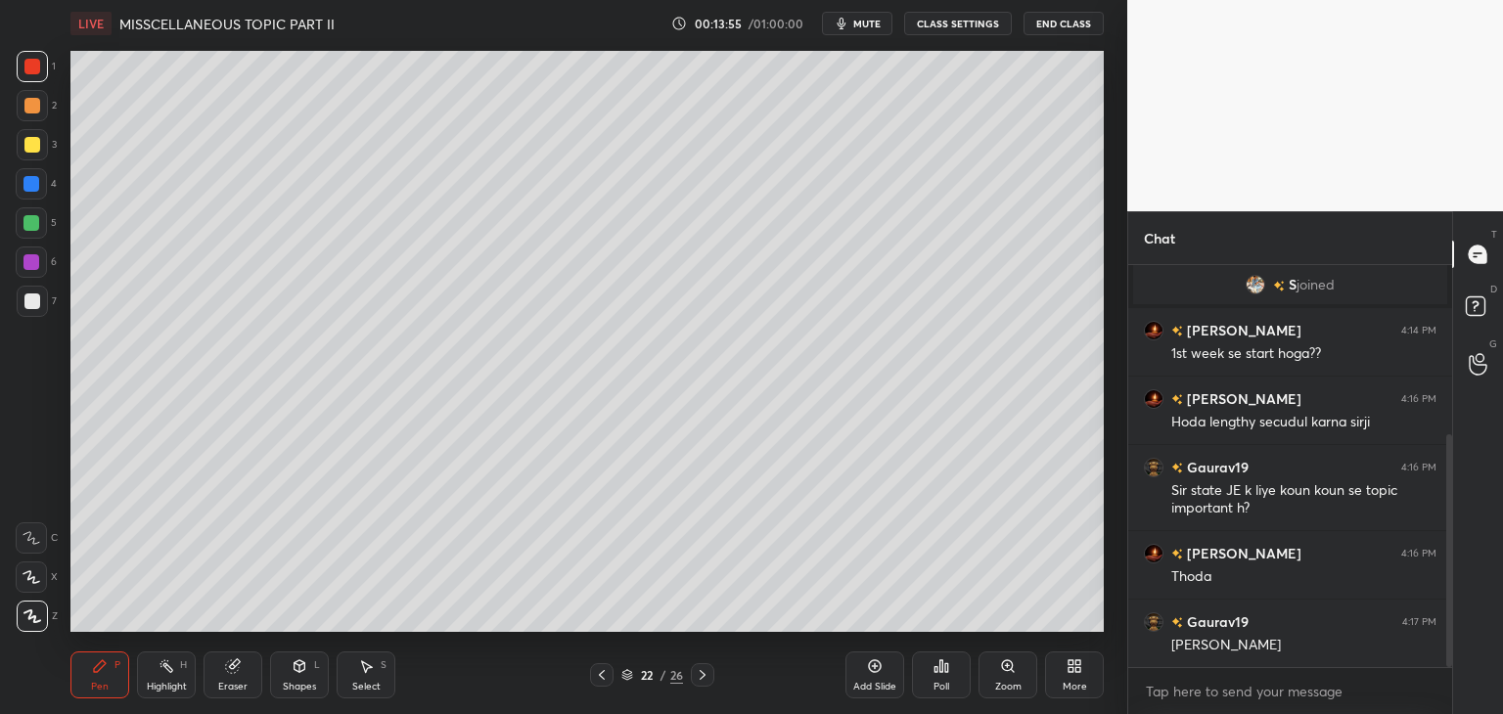
click at [868, 25] on span "mute" at bounding box center [866, 24] width 27 height 14
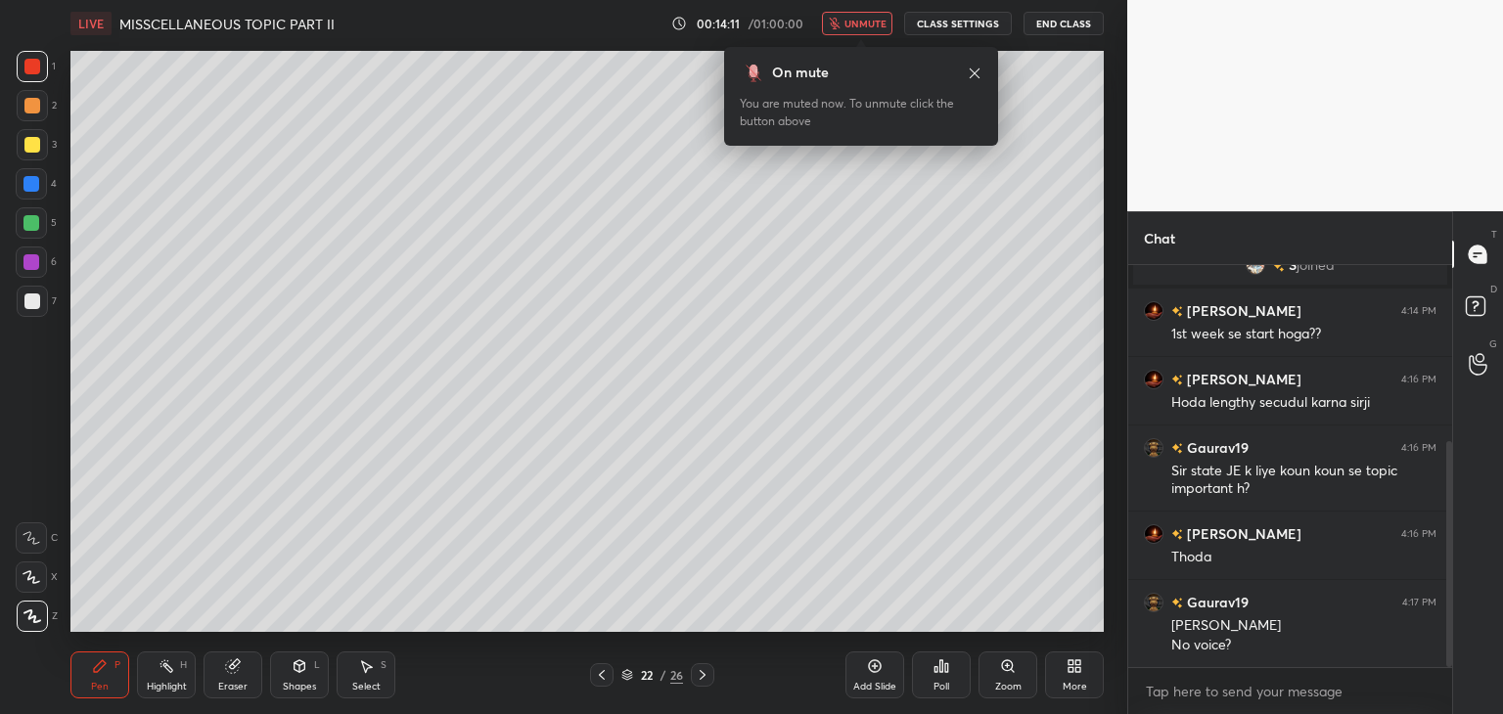
scroll to position [382, 0]
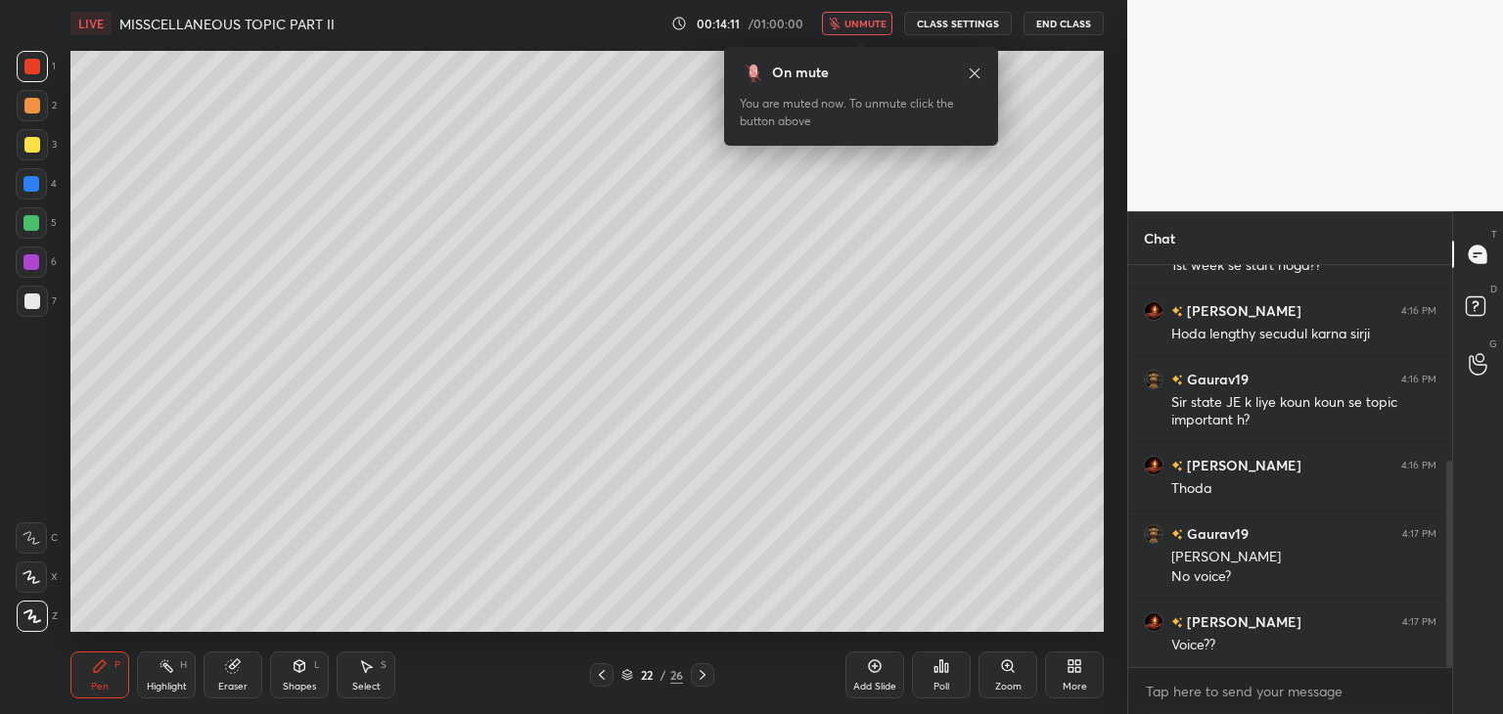
click at [856, 28] on span "unmute" at bounding box center [865, 24] width 42 height 14
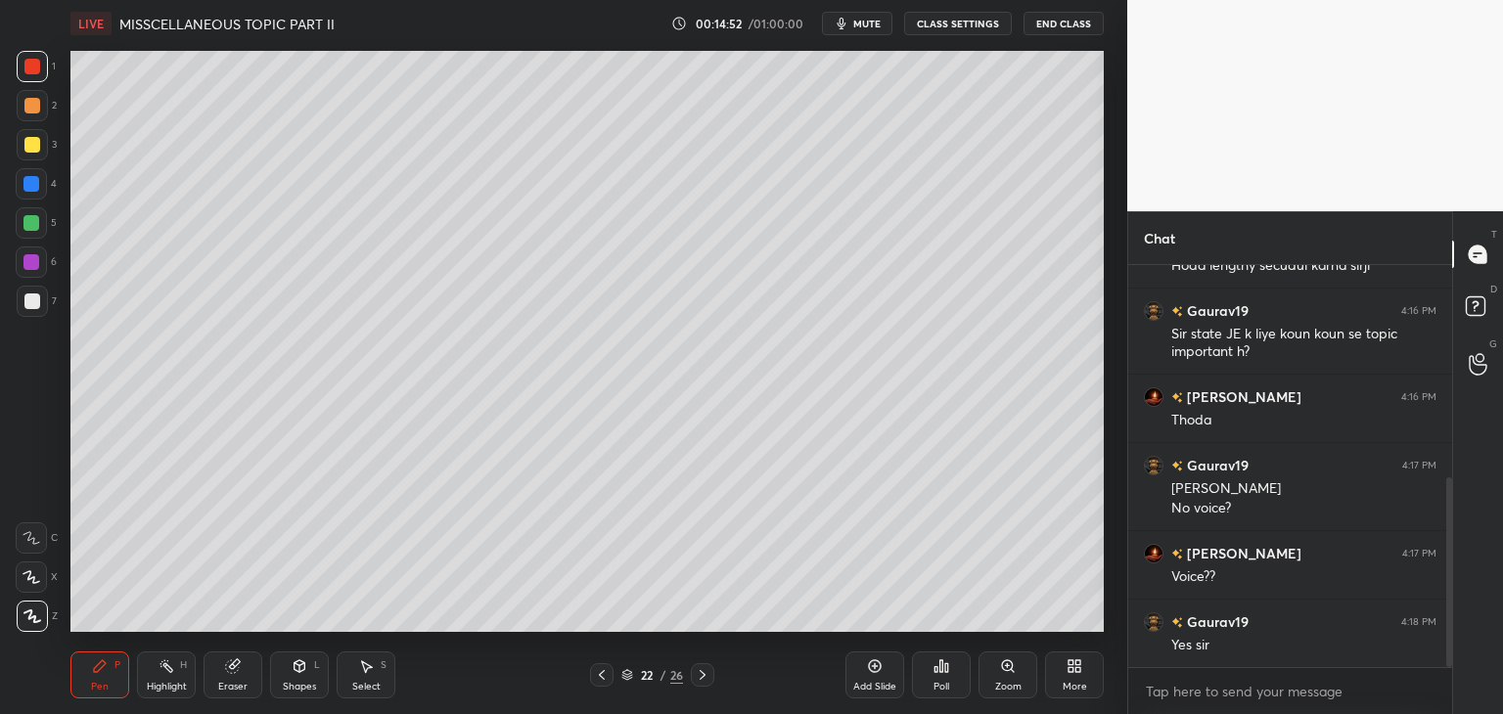
scroll to position [450, 0]
click at [36, 76] on div at bounding box center [32, 66] width 31 height 31
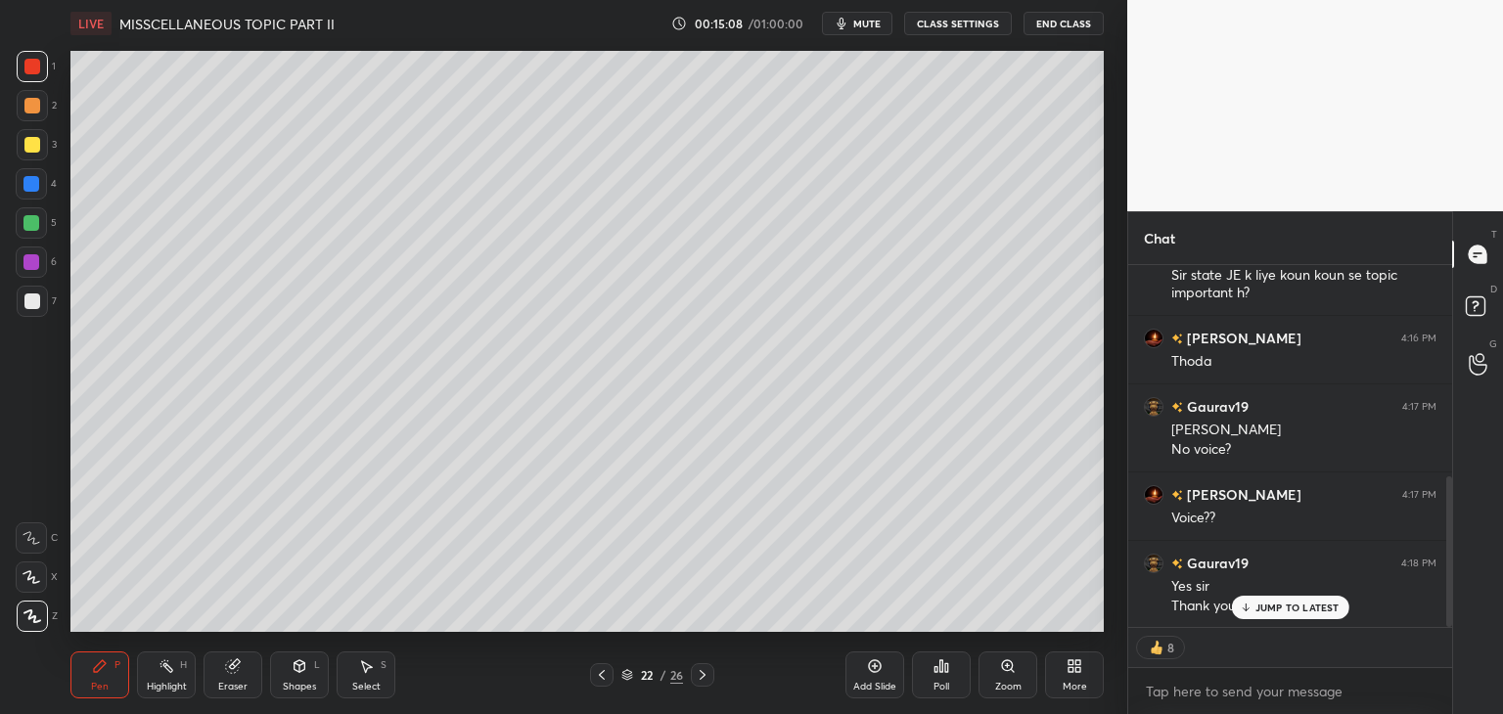
click at [861, 24] on span "mute" at bounding box center [866, 24] width 27 height 14
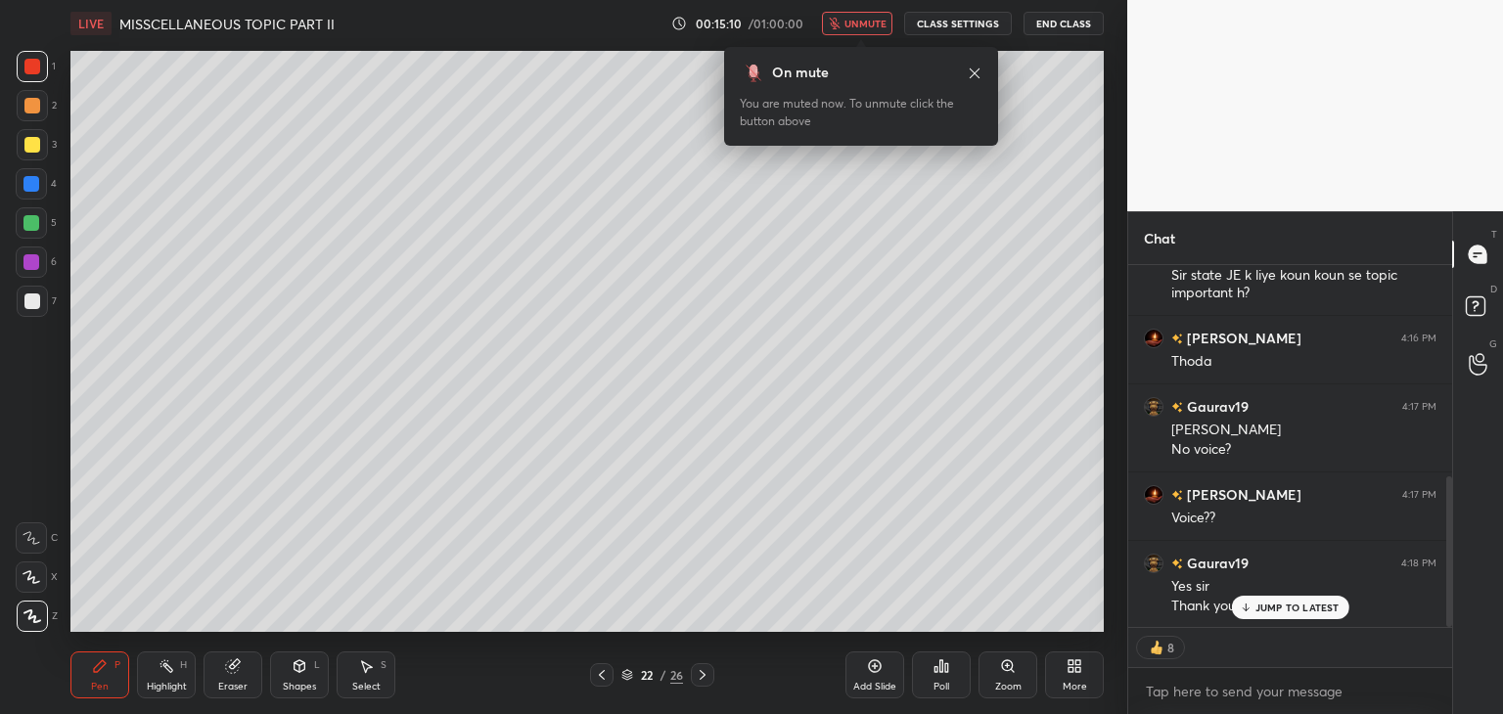
click at [864, 23] on span "unmute" at bounding box center [865, 24] width 42 height 14
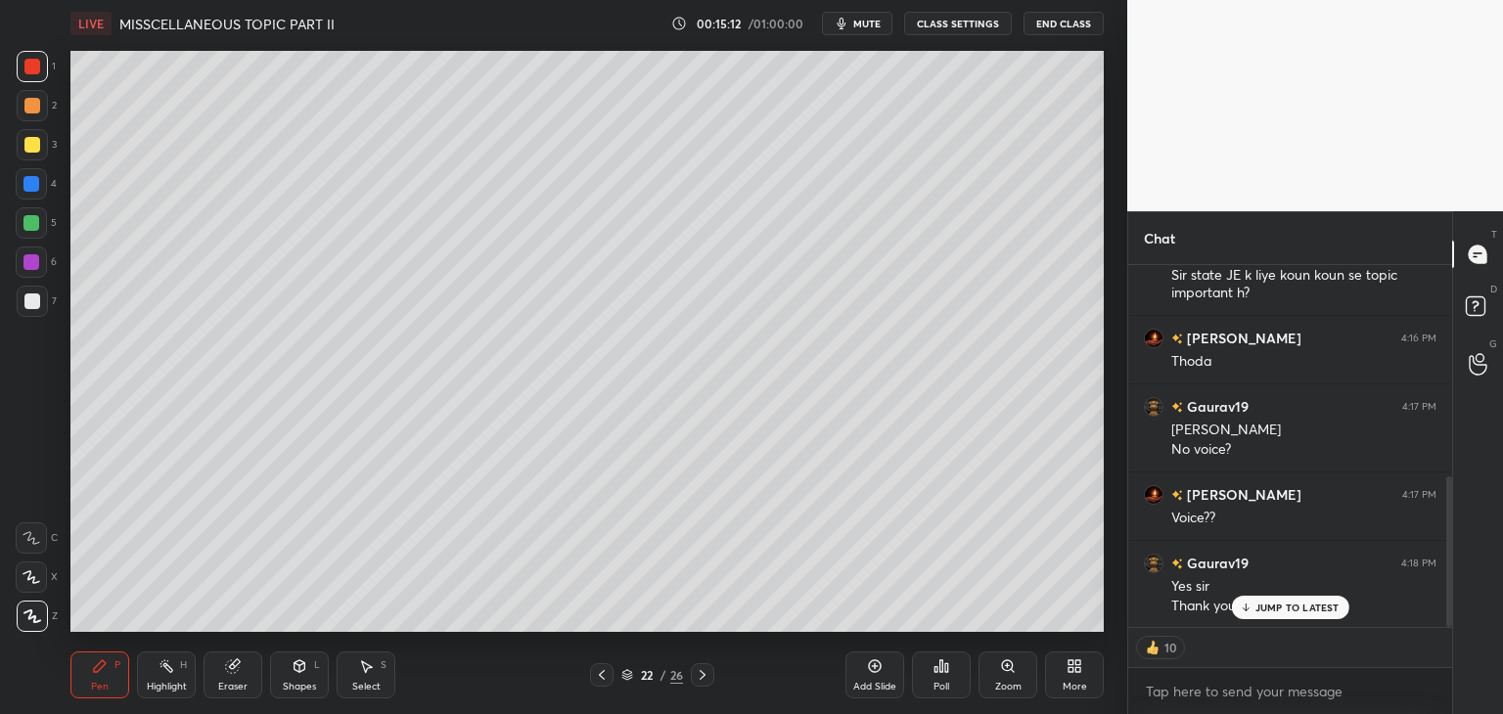
click at [1073, 21] on button "End Class" at bounding box center [1063, 23] width 80 height 23
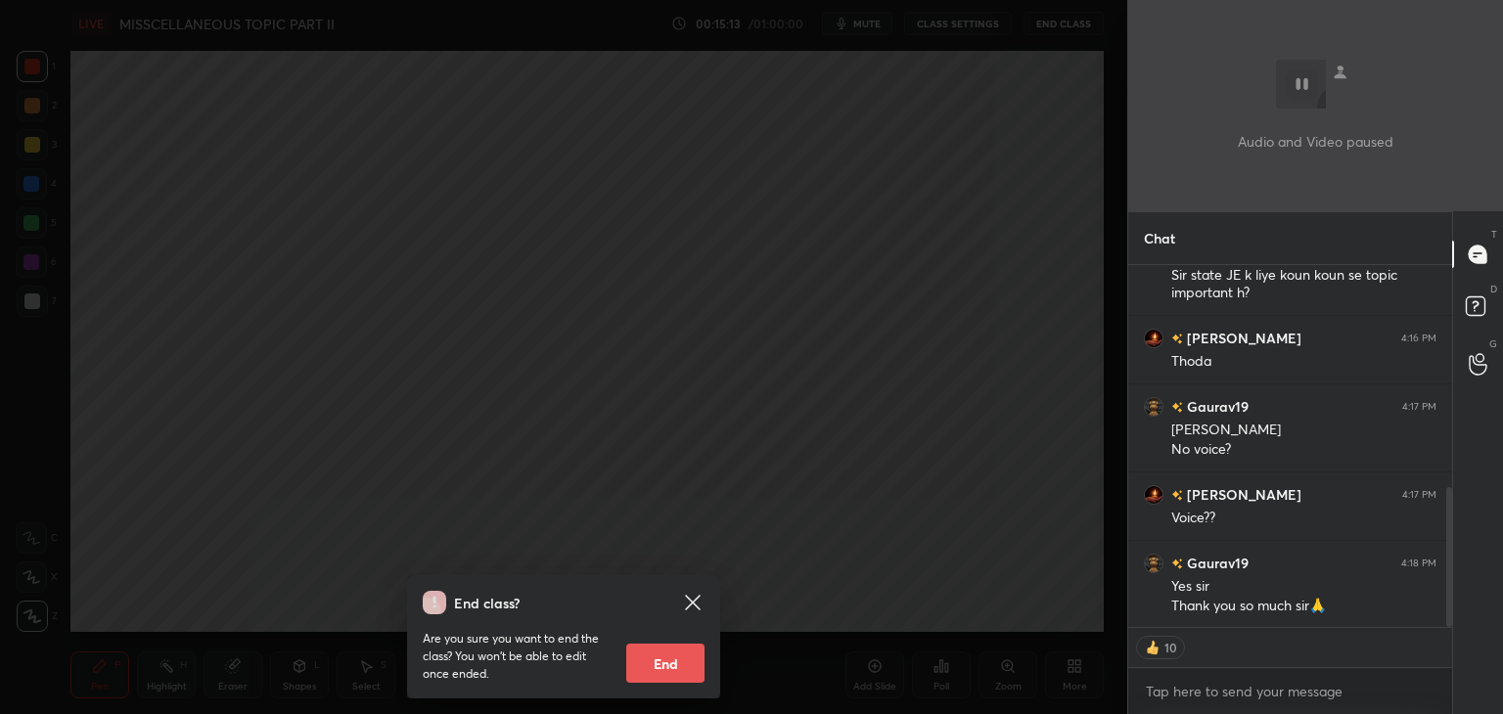
scroll to position [578, 0]
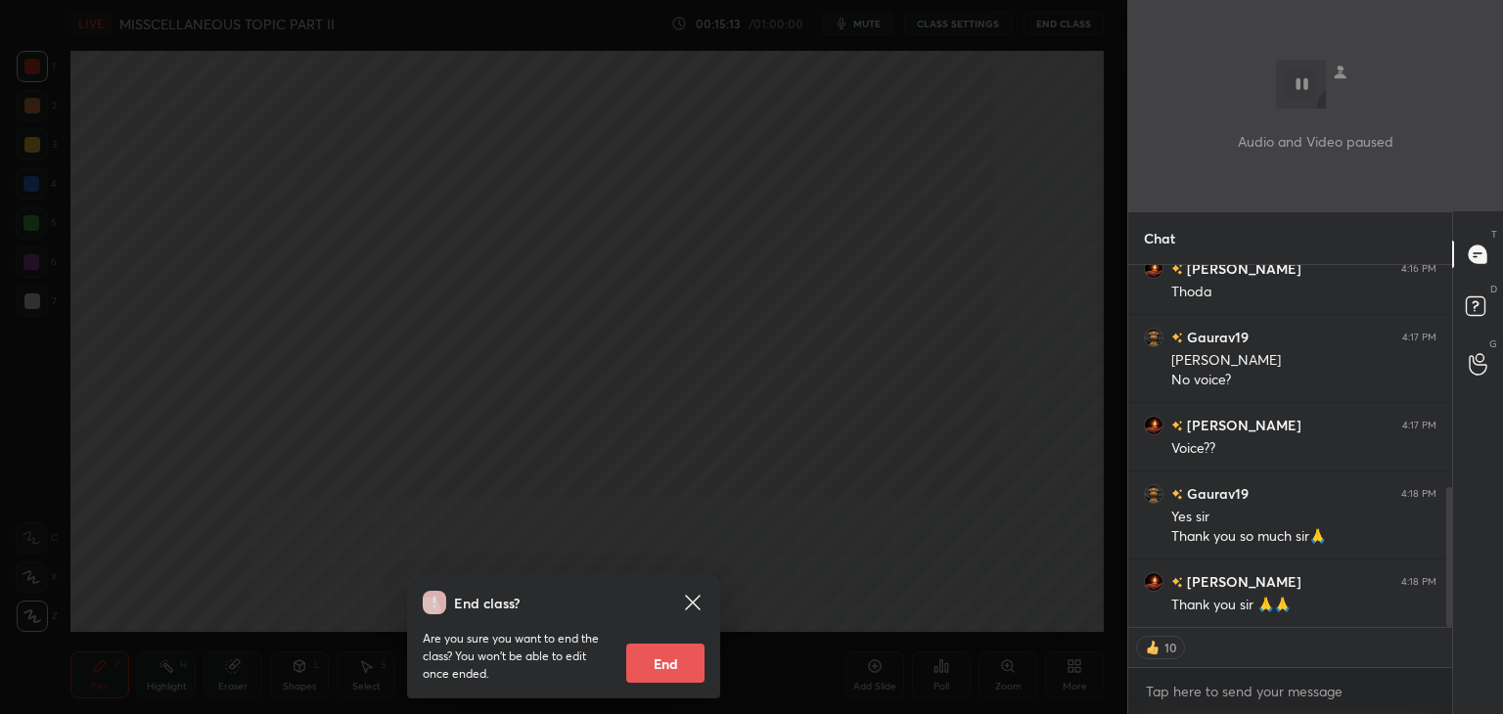
click at [910, 96] on div "End class? Are you sure you want to end the class? You won’t be able to edit on…" at bounding box center [563, 357] width 1127 height 714
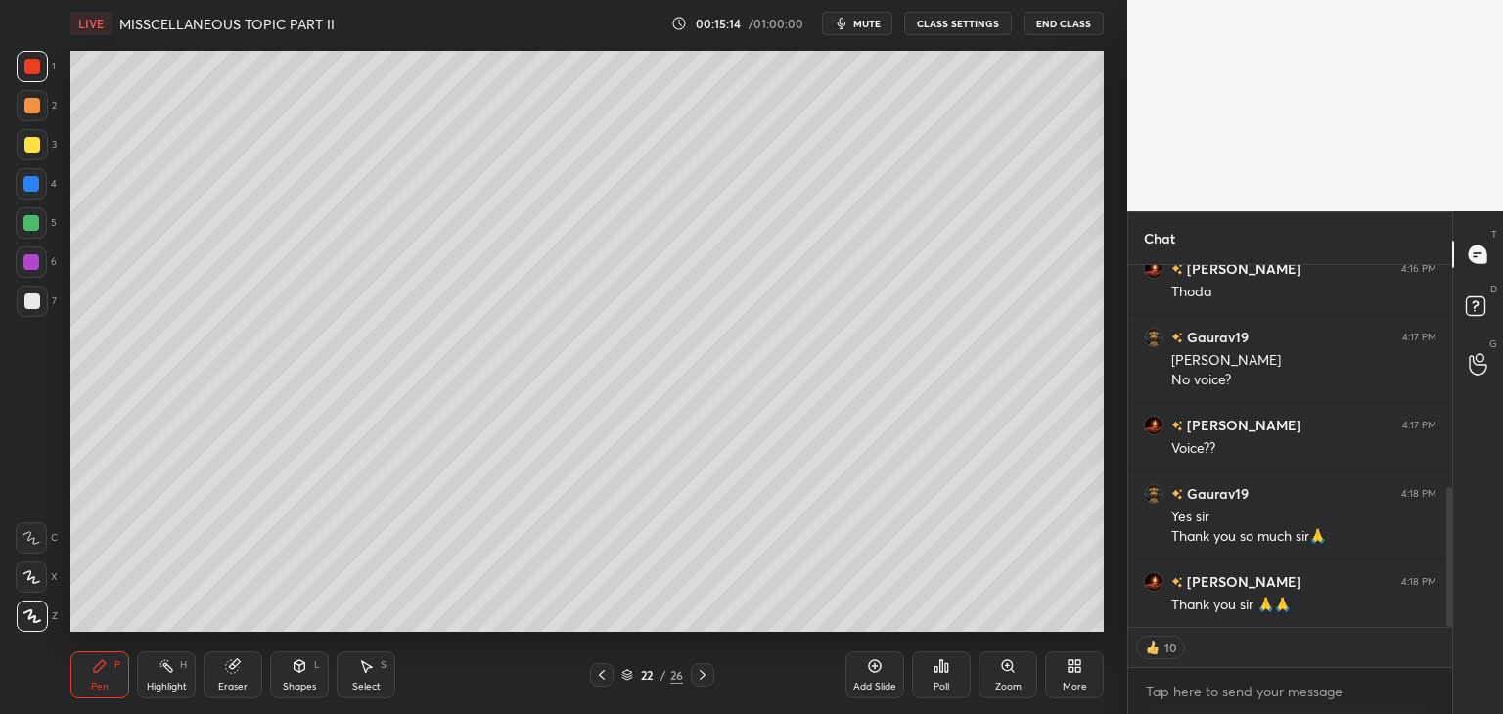
click at [869, 25] on span "mute" at bounding box center [866, 24] width 27 height 14
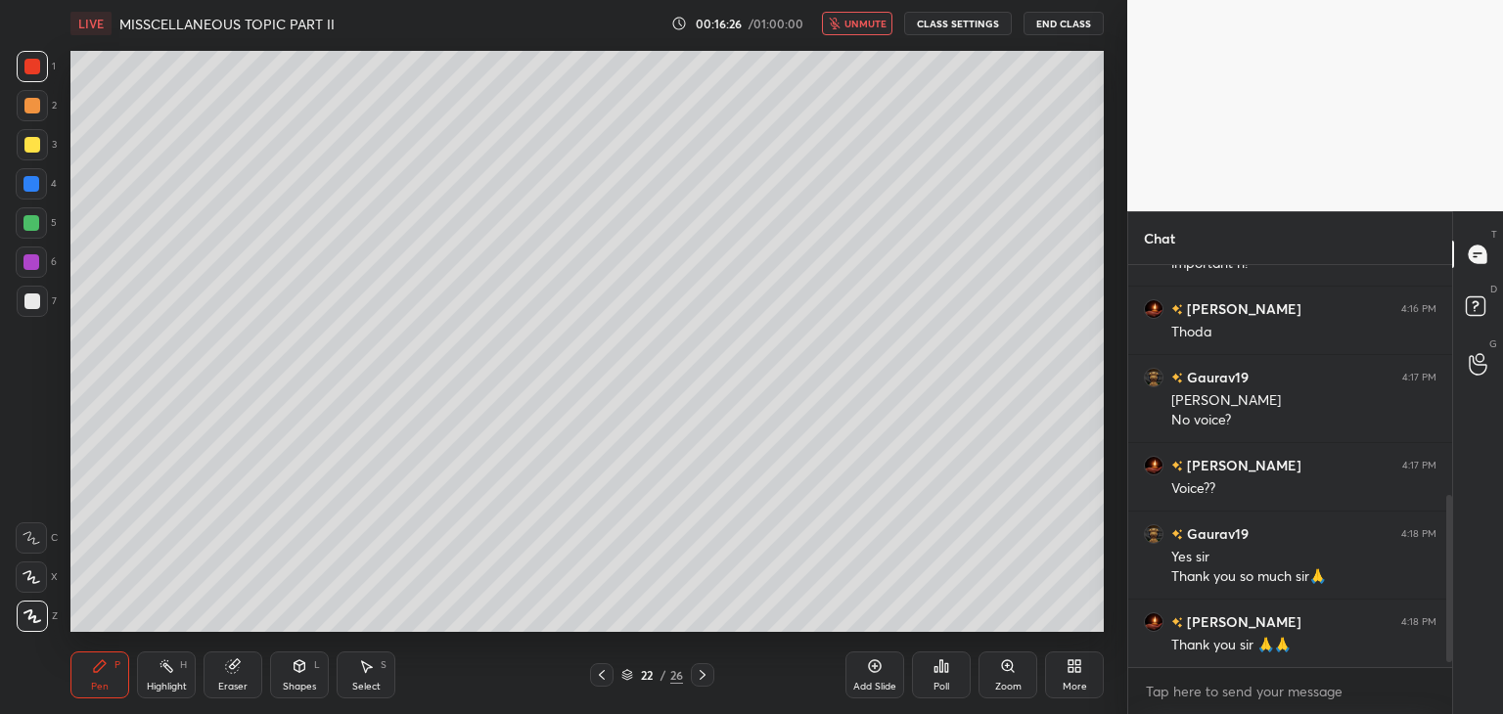
click at [879, 38] on div "LIVE MISSCELLANEOUS TOPIC PART II 00:16:26 / 01:00:00 unmute CLASS SETTINGS End…" at bounding box center [586, 23] width 1033 height 47
click at [1049, 13] on button "End Class" at bounding box center [1063, 23] width 80 height 23
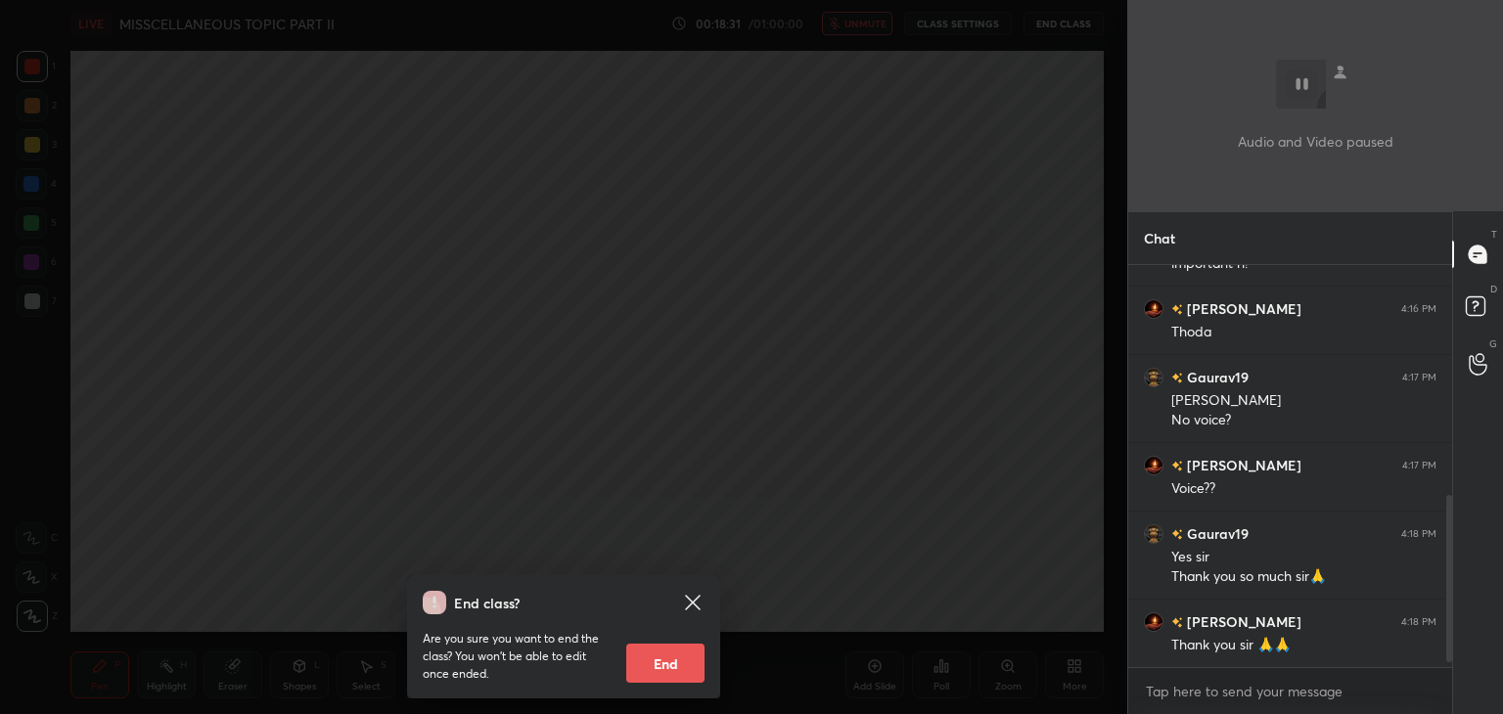
click at [669, 662] on button "End" at bounding box center [665, 663] width 78 height 39
type textarea "x"
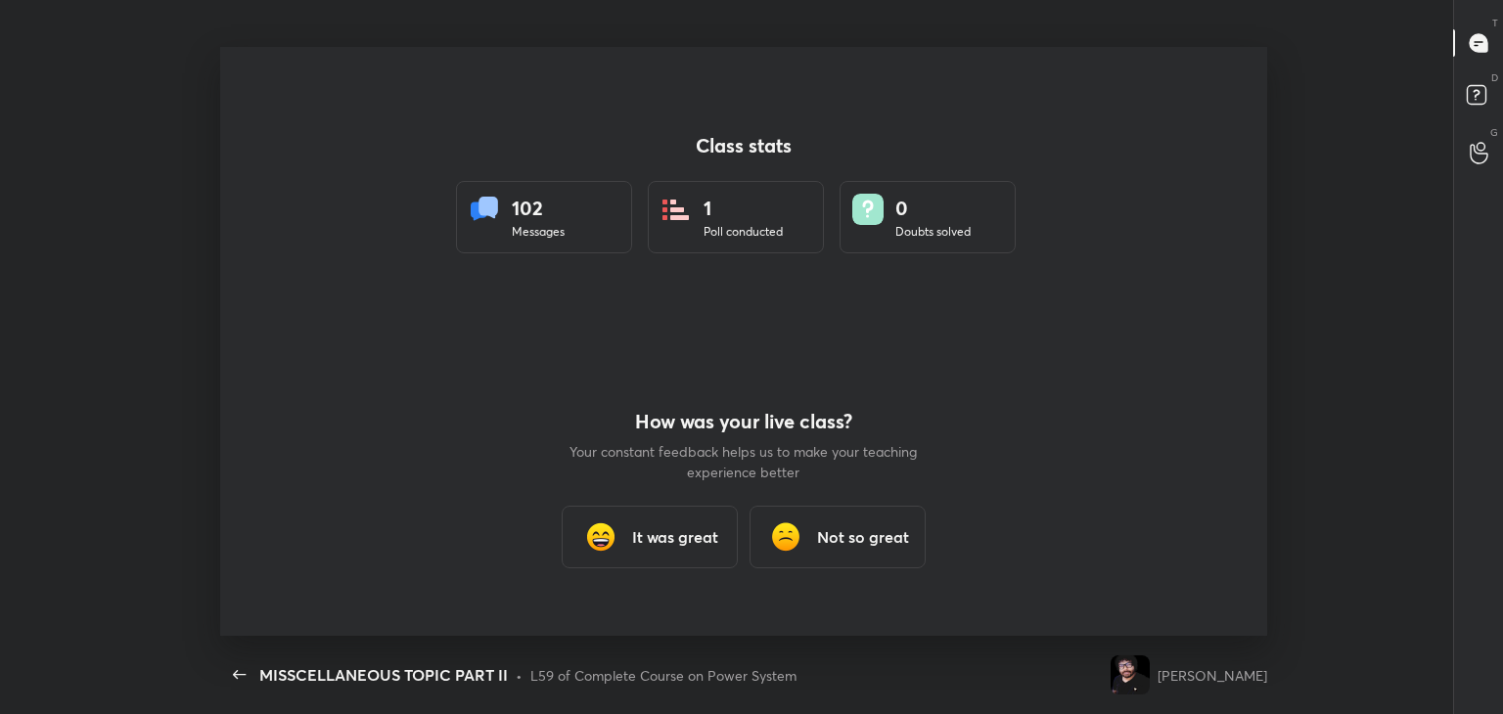
scroll to position [0, 0]
click at [678, 545] on h3 "It was great" at bounding box center [675, 536] width 86 height 23
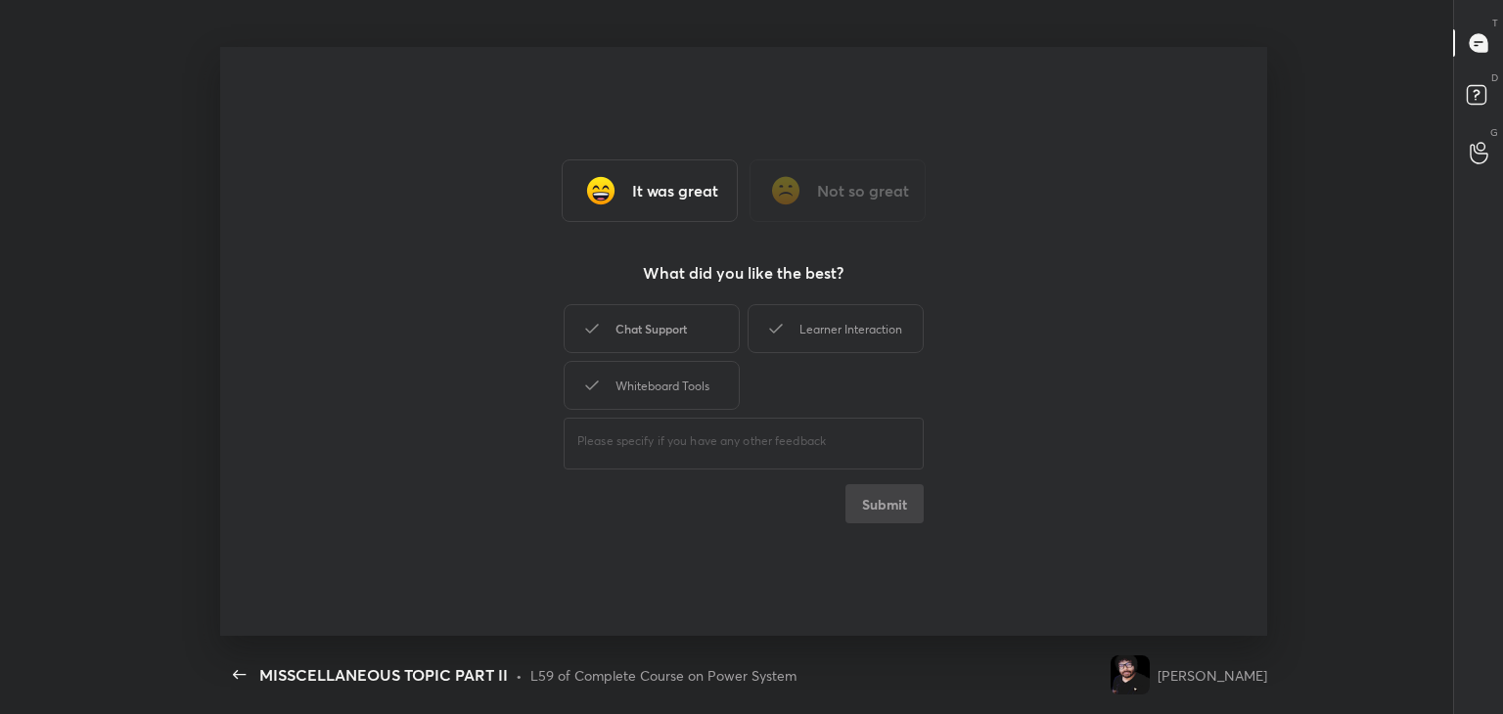
click at [651, 349] on div "Chat Support" at bounding box center [652, 328] width 176 height 49
click at [665, 392] on div "Whiteboard Tools" at bounding box center [652, 385] width 176 height 49
click at [845, 334] on div "Learner Interaction" at bounding box center [835, 328] width 176 height 49
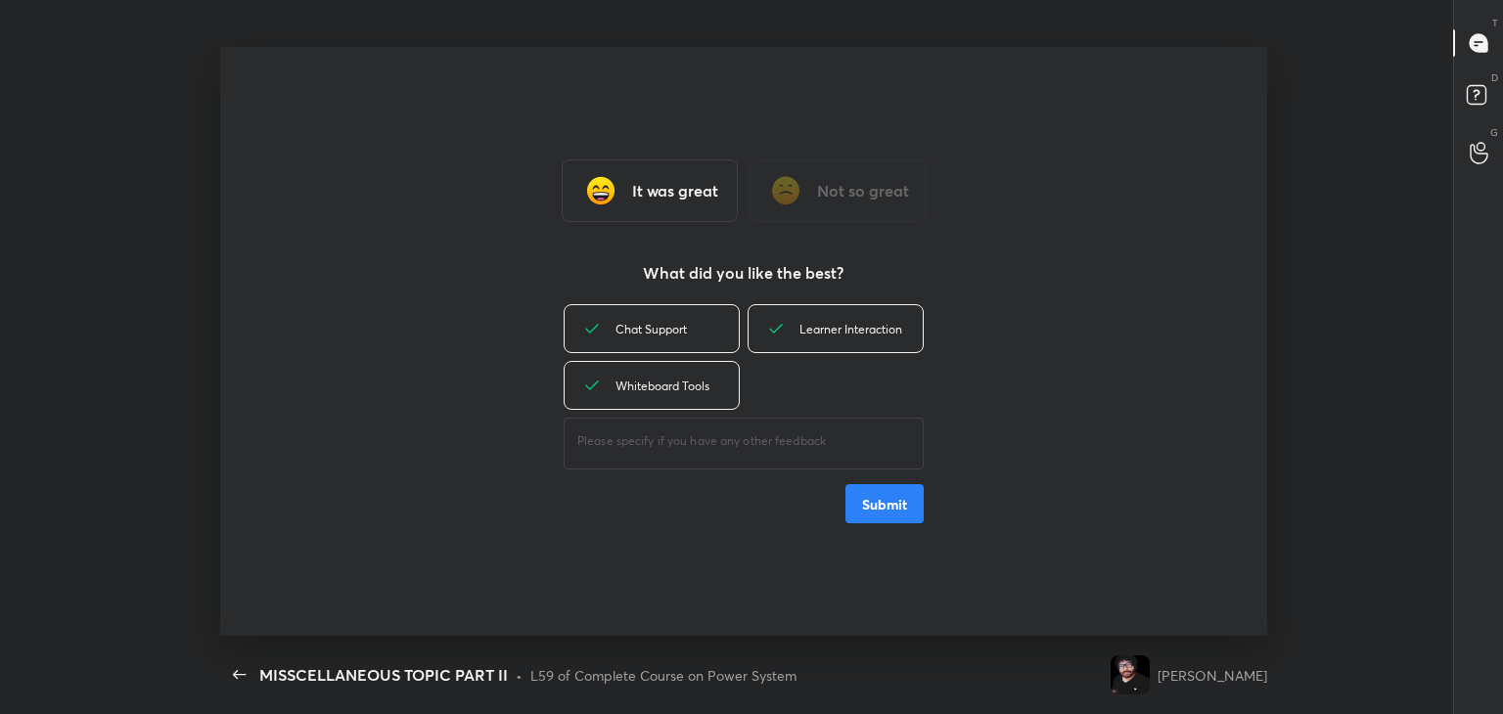
click at [903, 515] on button "Submit" at bounding box center [884, 503] width 78 height 39
